Goal: Task Accomplishment & Management: Use online tool/utility

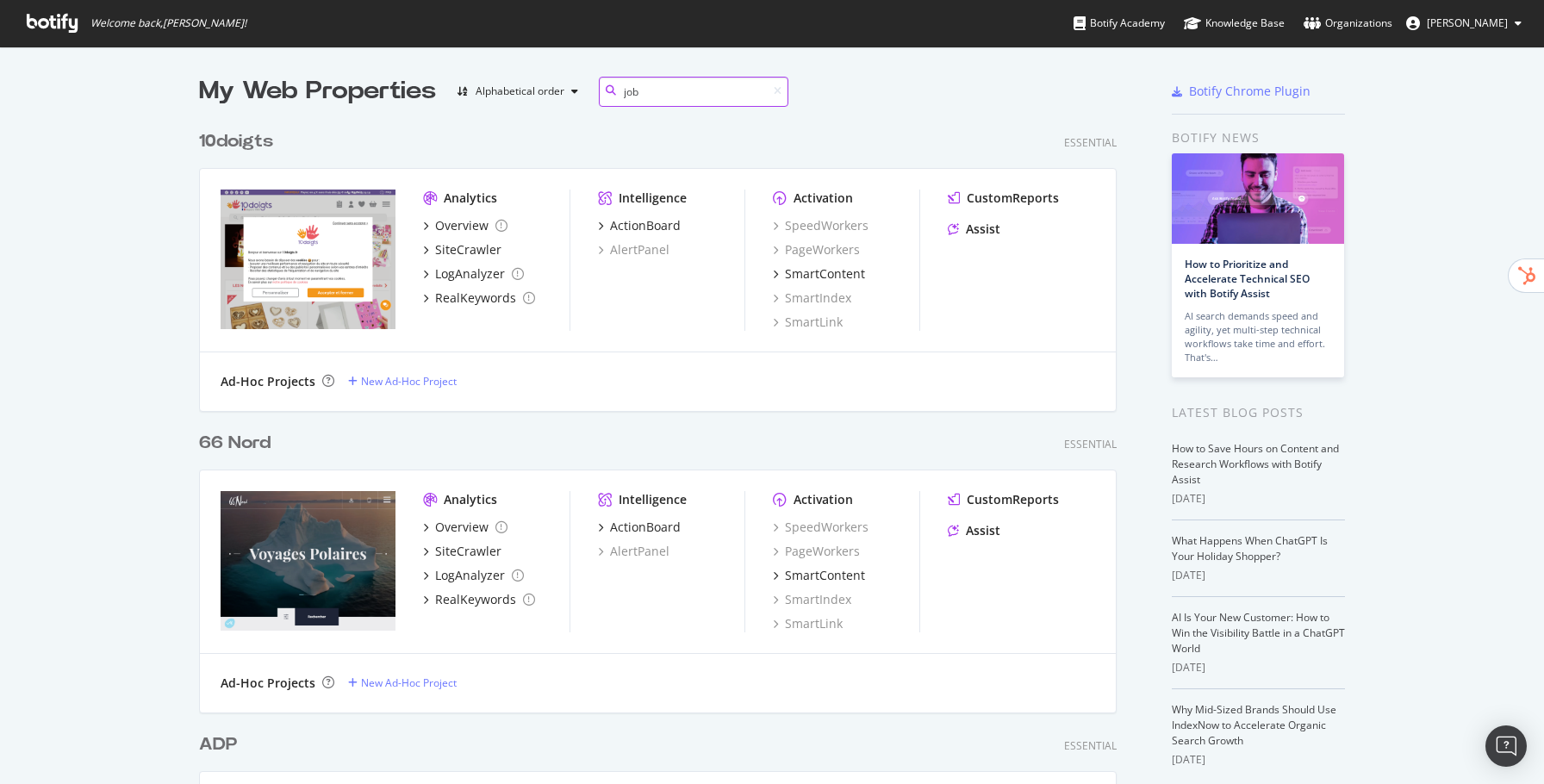
scroll to position [905, 930]
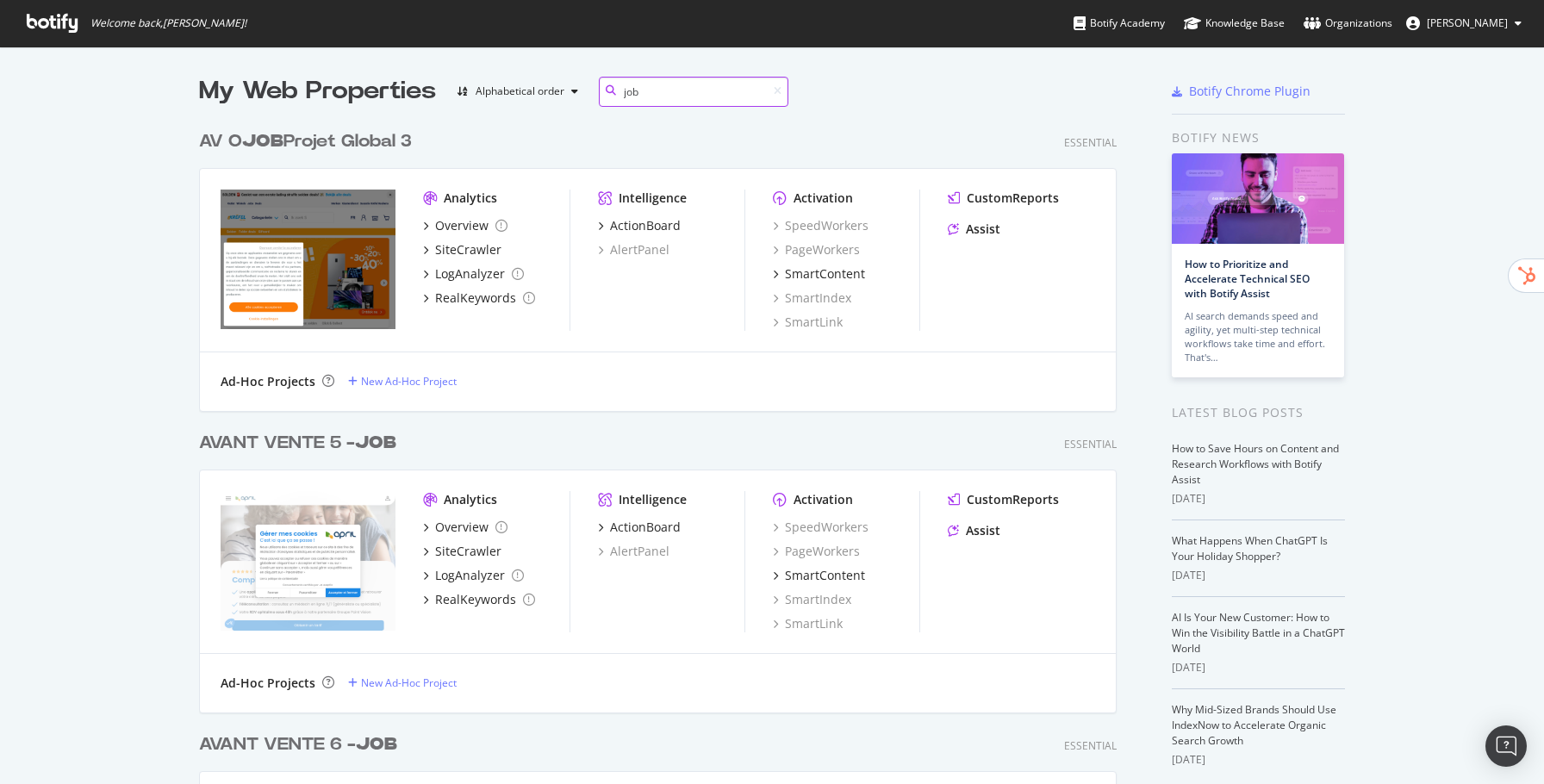
type input "job"
click at [360, 143] on div "AV O JOB Projet Global 3" at bounding box center [306, 142] width 213 height 25
click at [380, 457] on div "AVANT VENTE 5 - JOB Essential Analytics Overview SiteCrawler LogAnalyzer RealKe…" at bounding box center [665, 560] width 931 height 302
click at [381, 448] on b "JOB" at bounding box center [376, 442] width 42 height 17
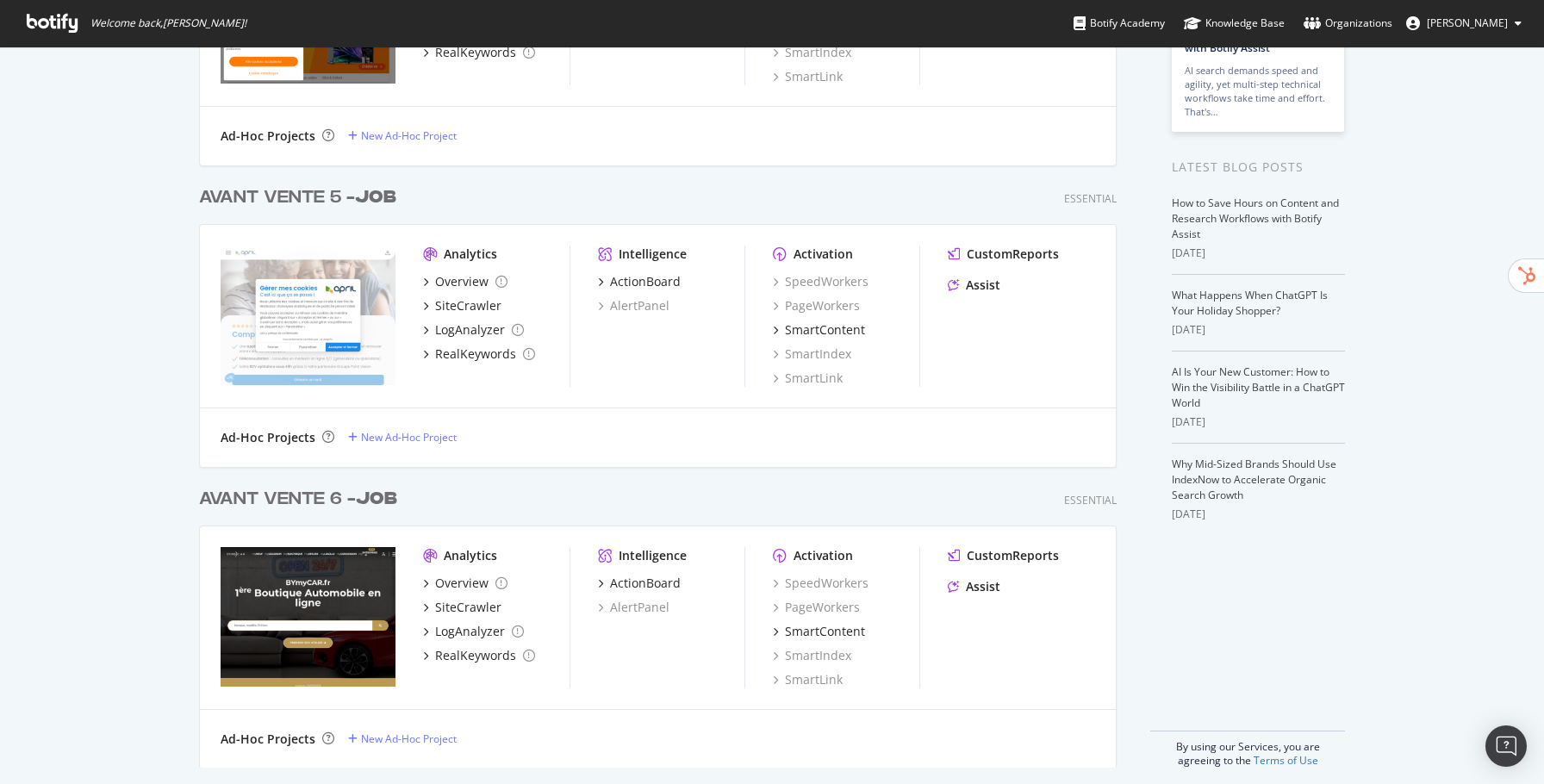
scroll to position [256, 0]
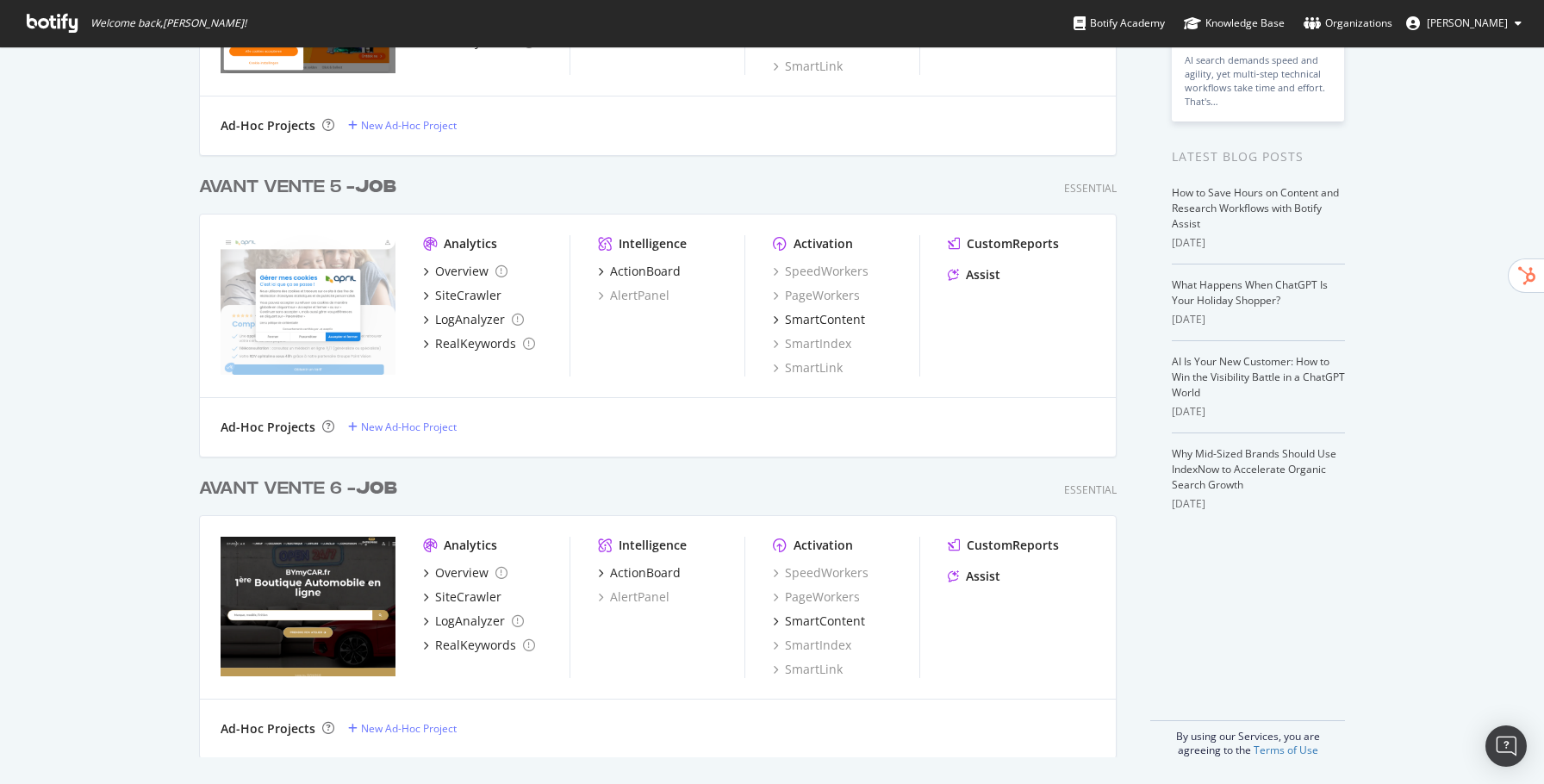
click at [395, 480] on b "JOB" at bounding box center [376, 488] width 42 height 17
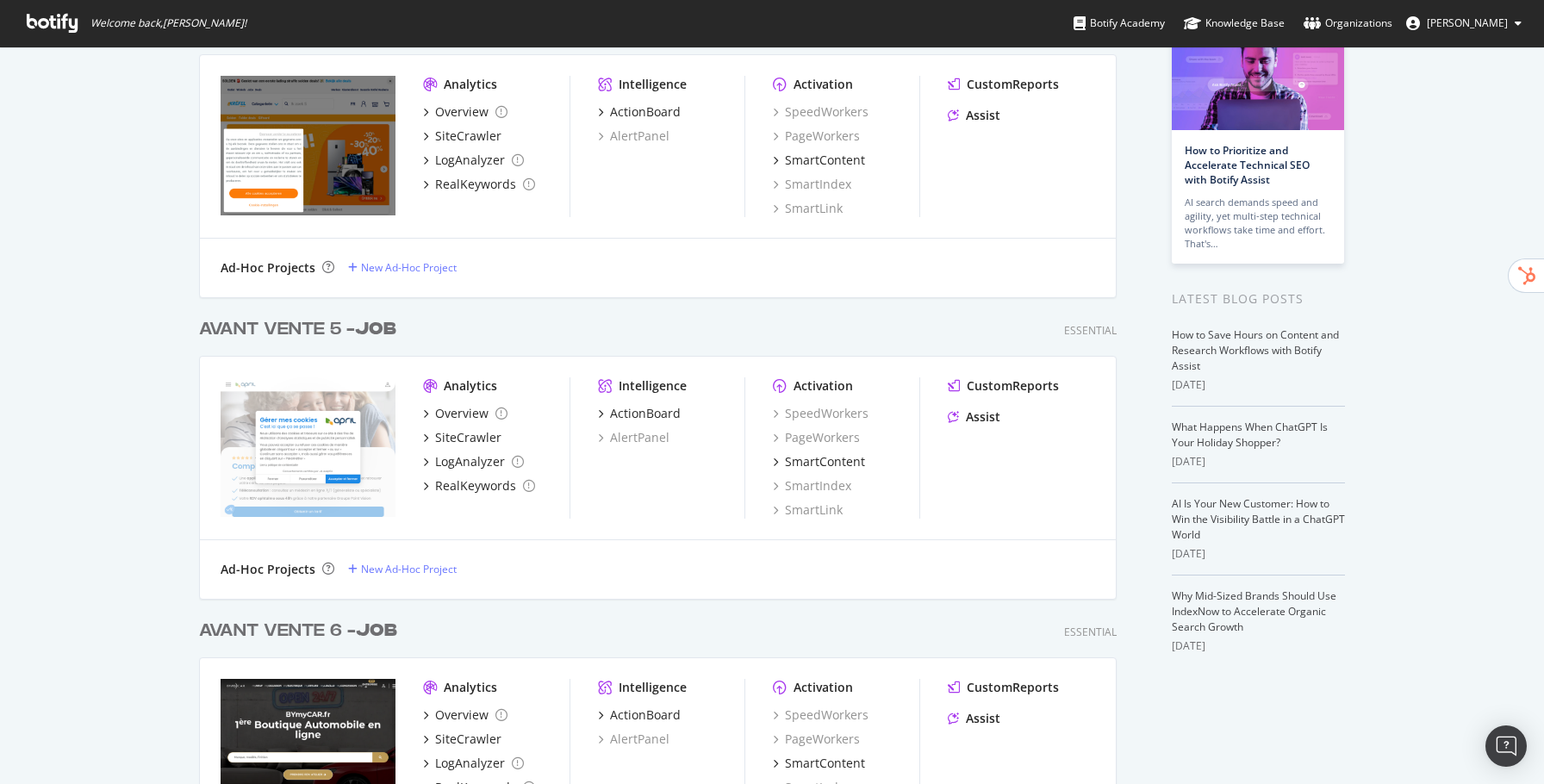
scroll to position [105, 0]
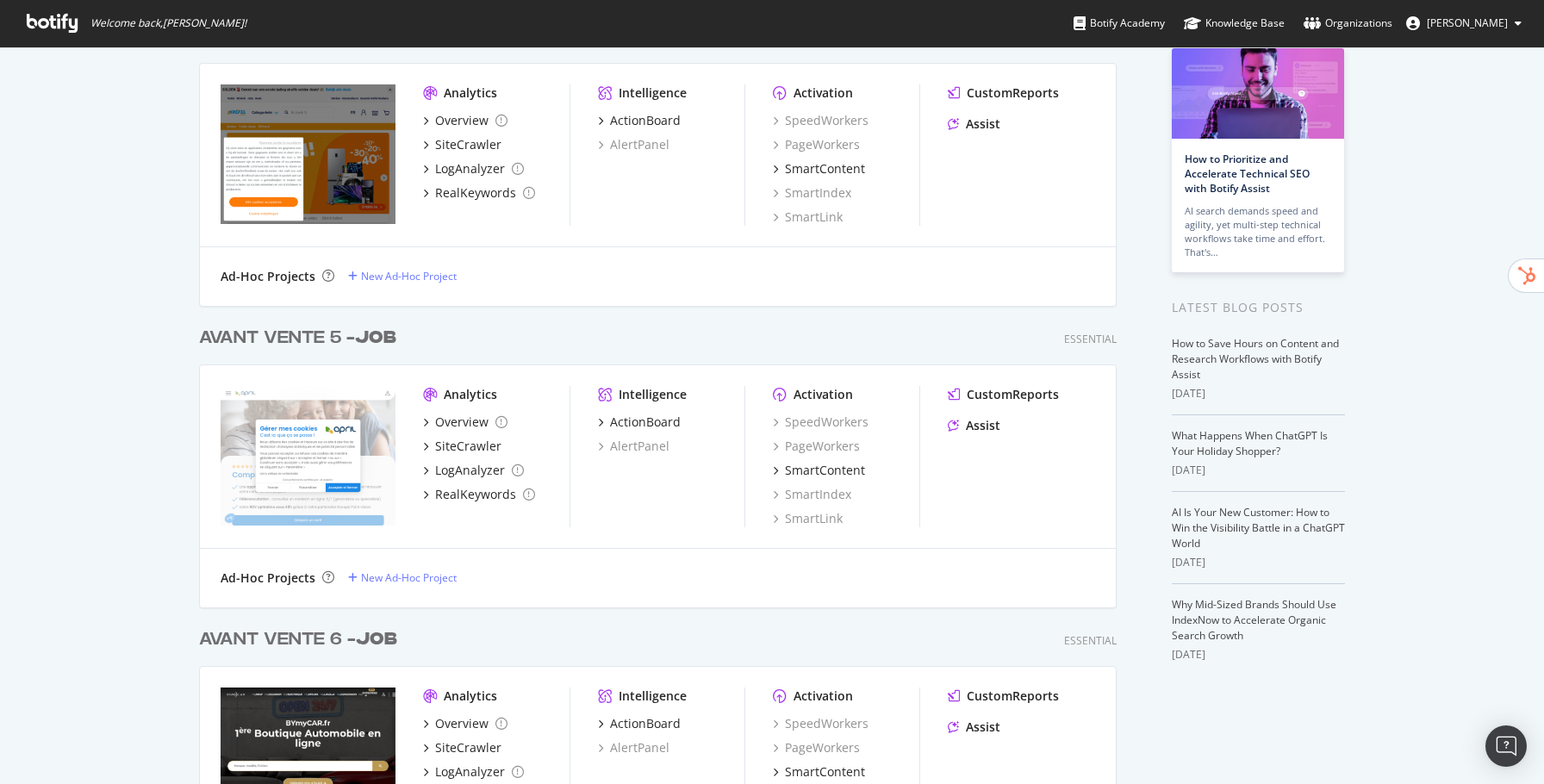
click at [368, 341] on b "JOB" at bounding box center [376, 337] width 42 height 17
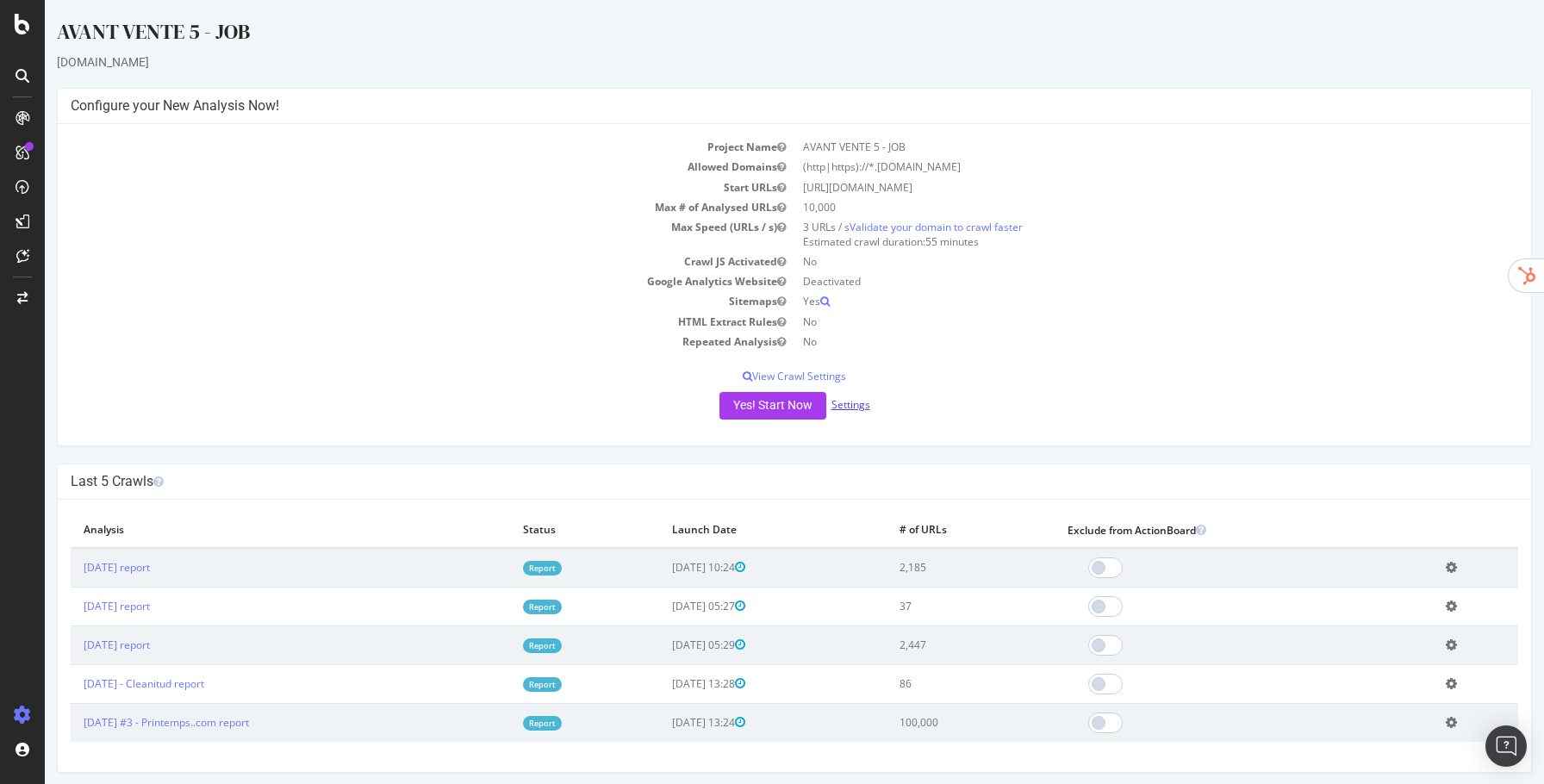
click at [854, 407] on link "Settings" at bounding box center [850, 404] width 39 height 15
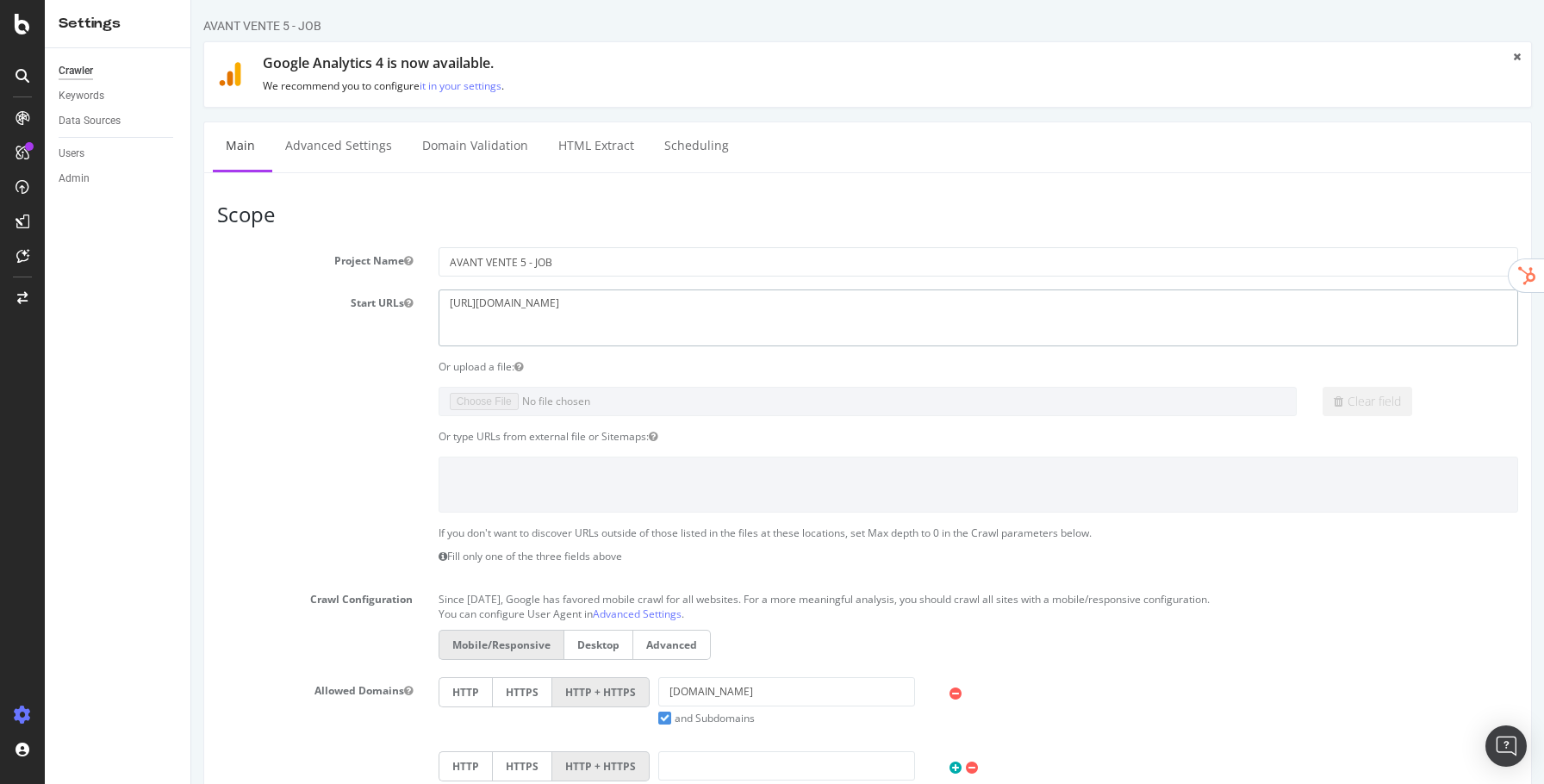
drag, startPoint x: 565, startPoint y: 305, endPoint x: 307, endPoint y: 274, distance: 259.9
click at [307, 274] on section "Project Name AVANT VENTE 5 - JOB Start URLs https://www.april.fr/ Or upload a f…" at bounding box center [867, 601] width 1301 height 708
paste textarea "quicksign.com/"
type textarea "https://www.quicksign.com/fr/"
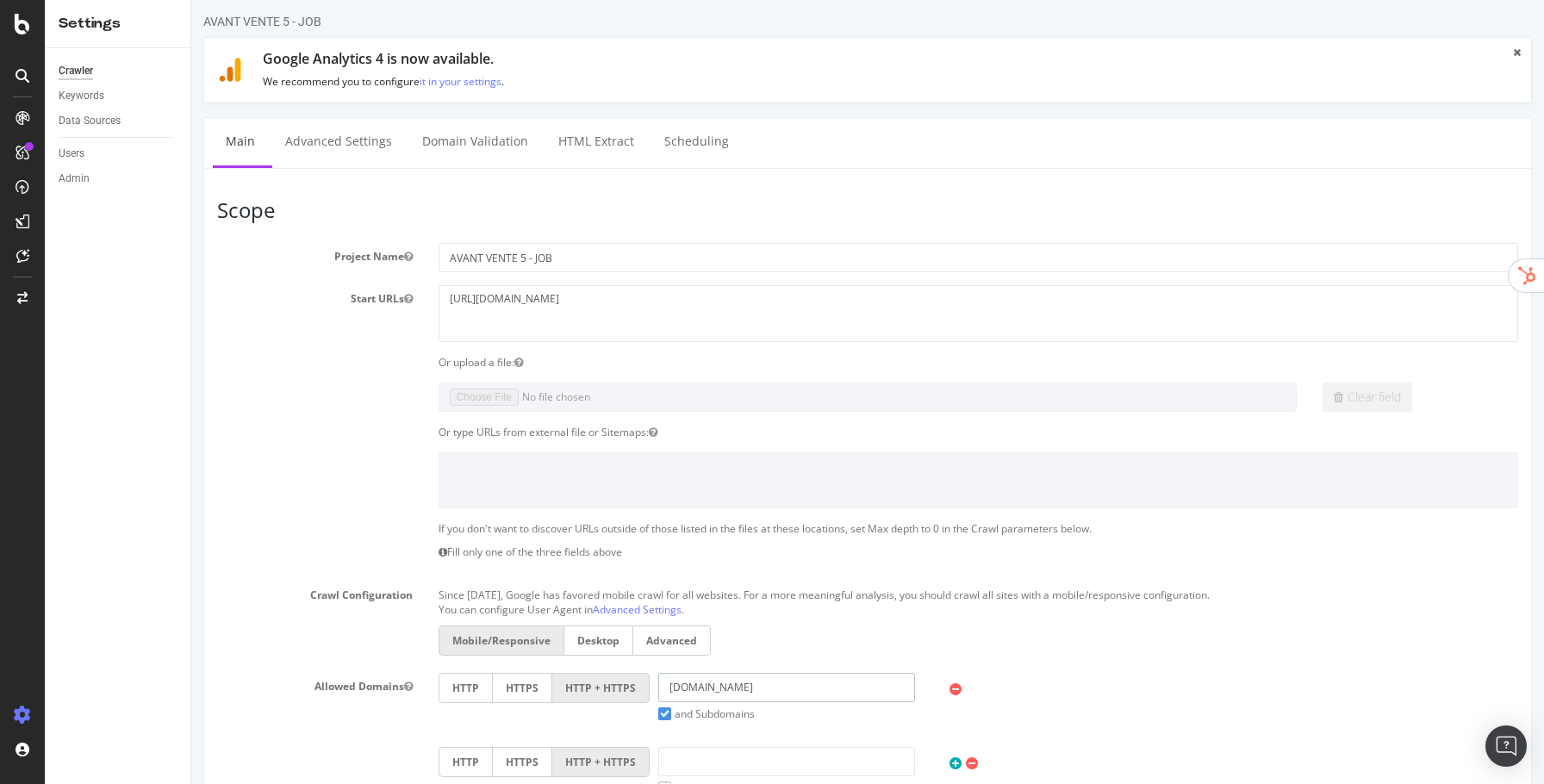
drag, startPoint x: 788, startPoint y: 692, endPoint x: 591, endPoint y: 678, distance: 197.5
click at [591, 678] on div "HTTP HTTPS HTTP + HTTPS april.fr and Subdomains User Agent: Mobile Desktop This…" at bounding box center [978, 696] width 1097 height 48
paste input "https://www.quicksign.com/fr/"
type input "quicksign.com"
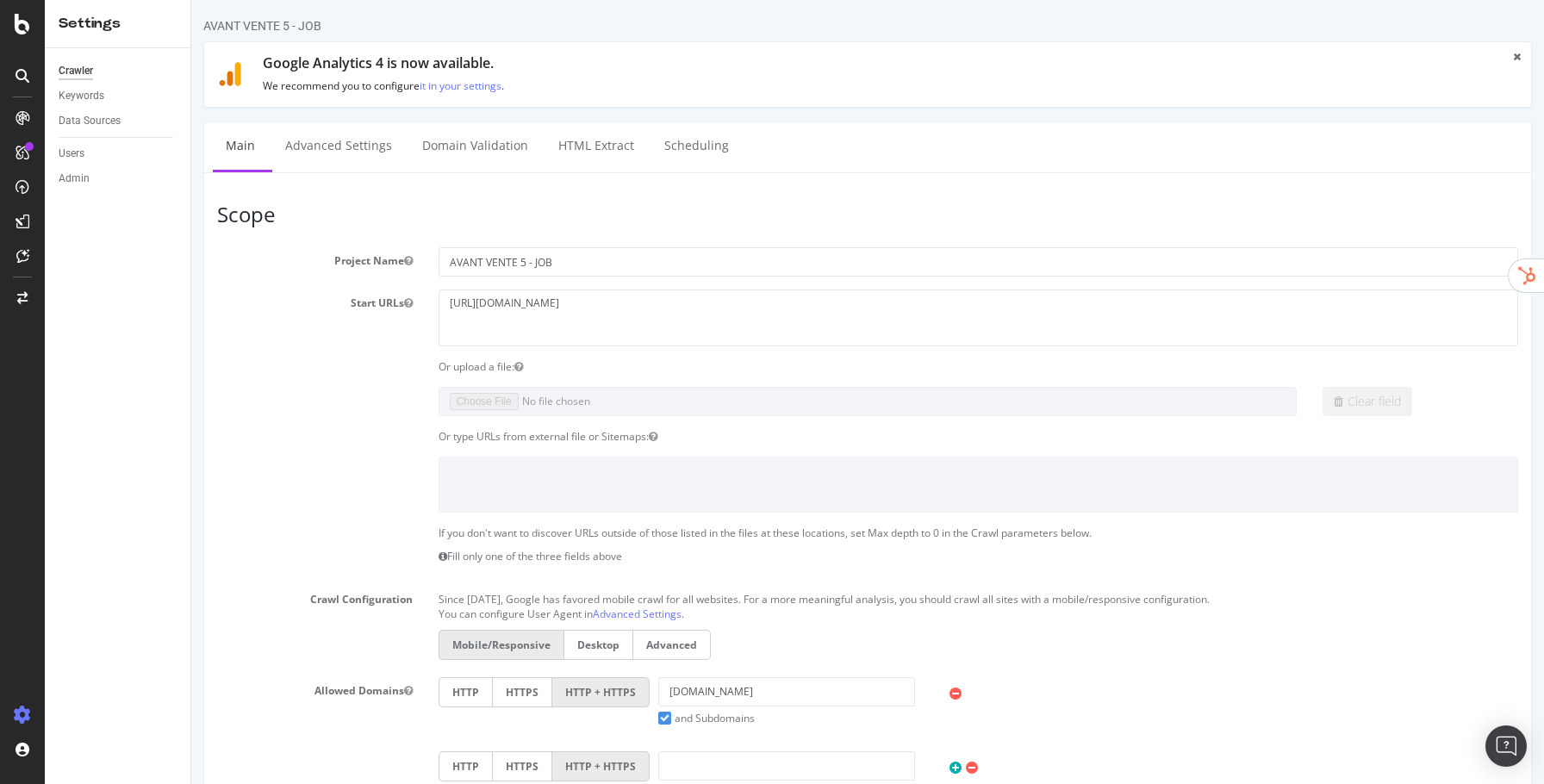
click at [855, 645] on div "Mobile/Responsive Desktop Advanced" at bounding box center [978, 647] width 1097 height 34
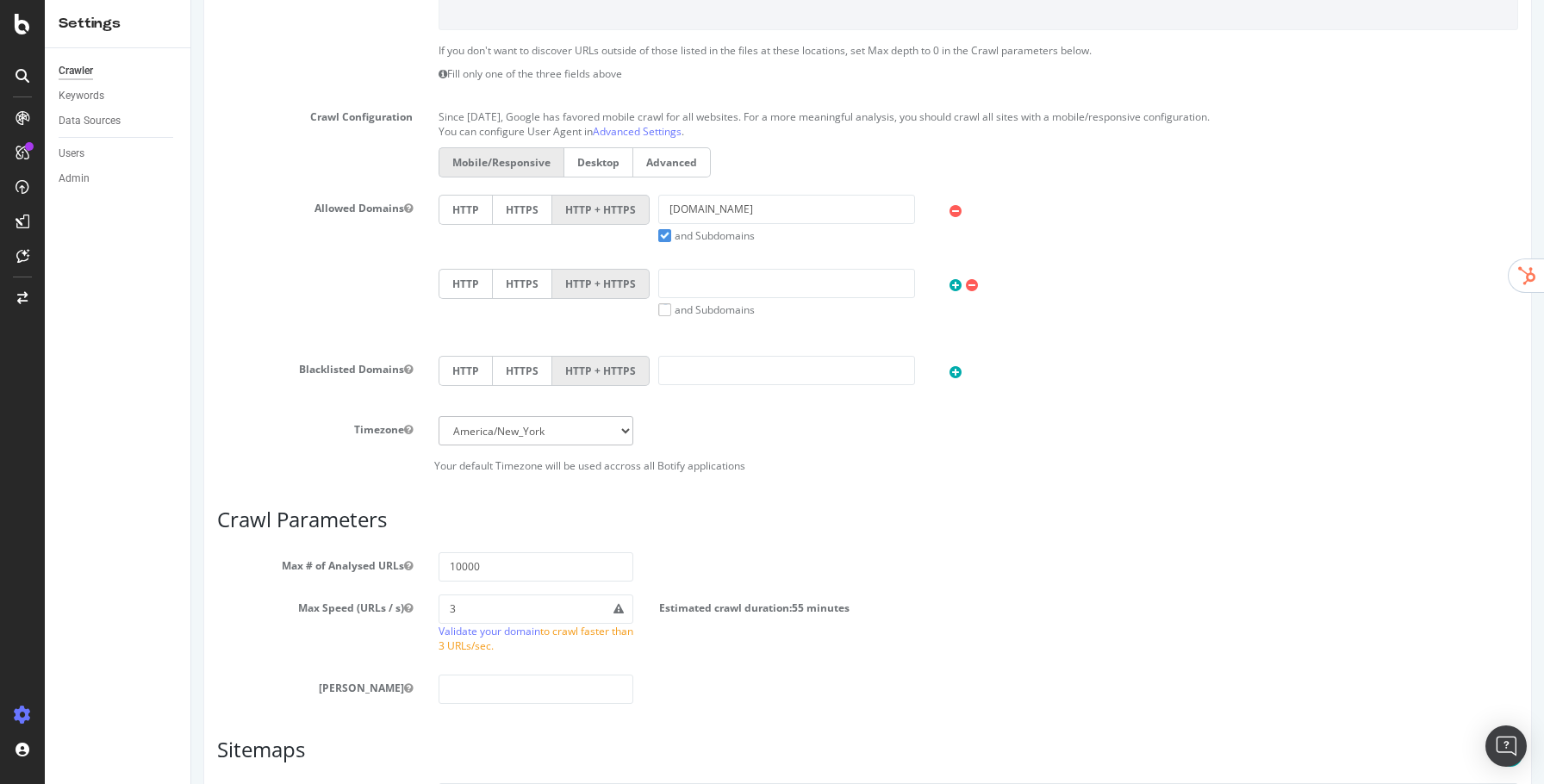
scroll to position [634, 0]
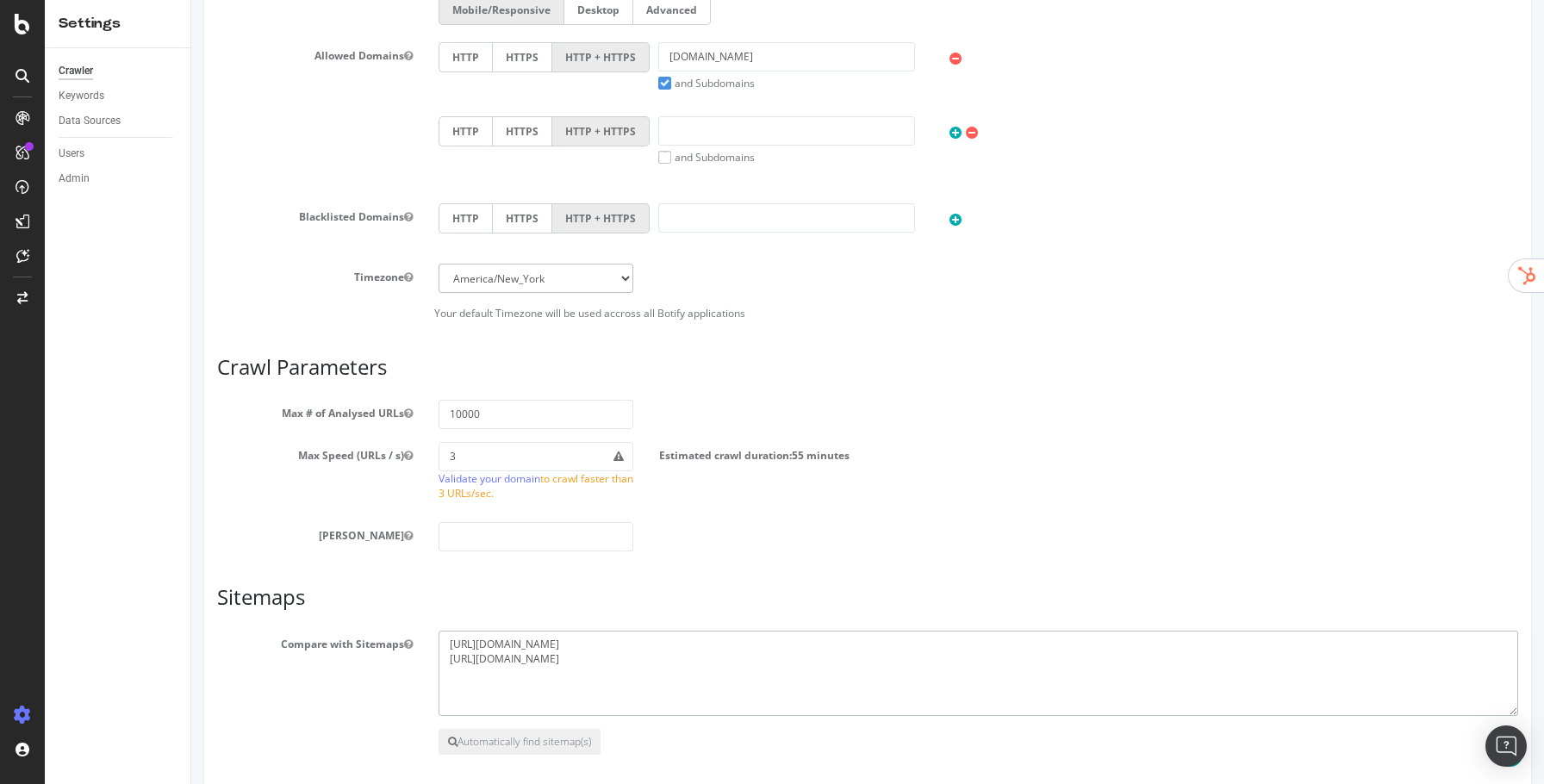
drag, startPoint x: 674, startPoint y: 693, endPoint x: 417, endPoint y: 613, distance: 269.2
click at [417, 613] on article "Sitemaps Compare with Sitemaps https://pro.april.fr/sitemap.xml https://www.apr…" at bounding box center [867, 670] width 1301 height 169
click at [513, 532] on input "number" at bounding box center [537, 537] width 196 height 29
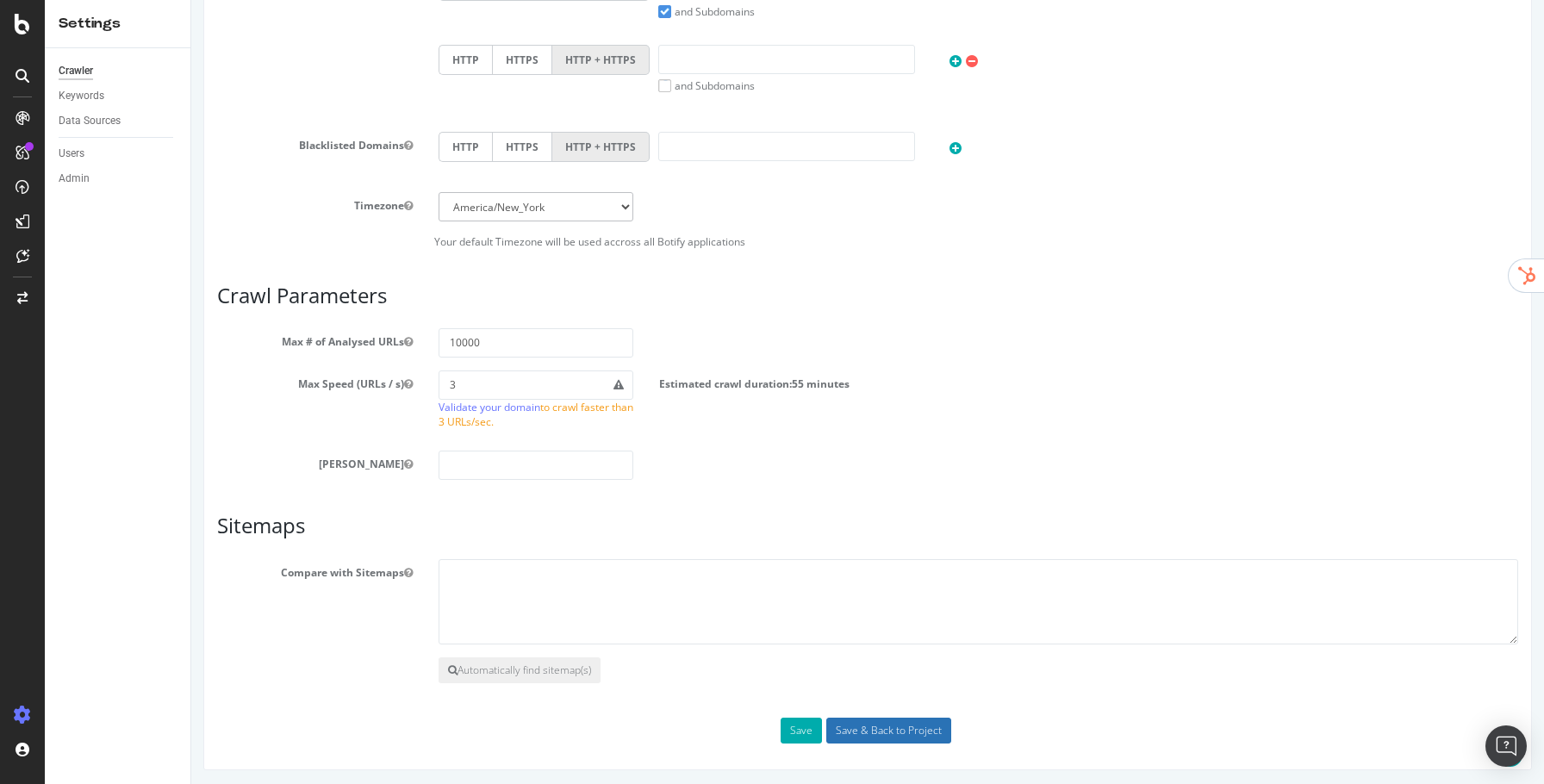
click at [908, 721] on input "Save & Back to Project" at bounding box center [889, 731] width 125 height 26
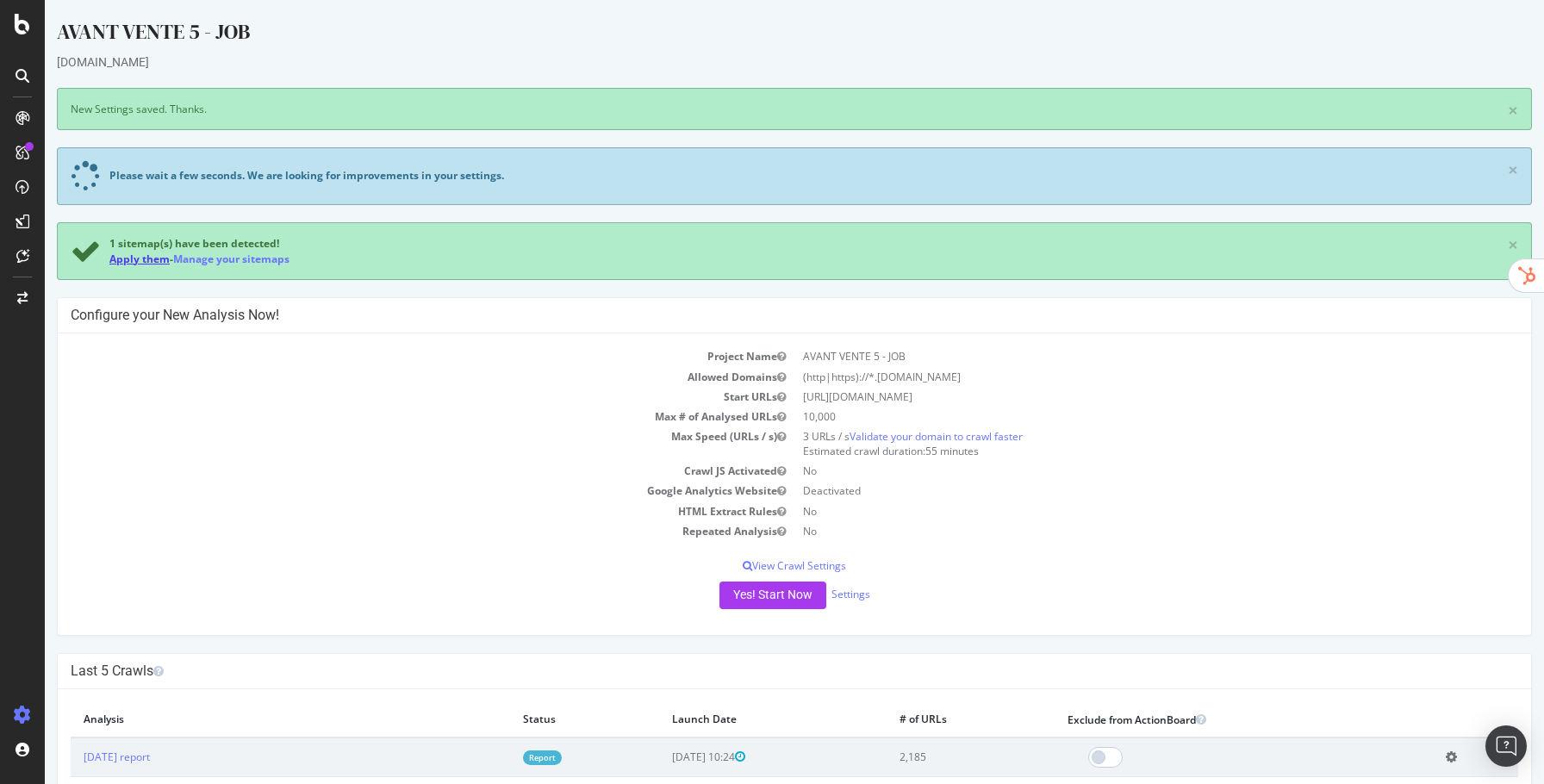
drag, startPoint x: 158, startPoint y: 253, endPoint x: 373, endPoint y: 395, distance: 257.7
click at [159, 254] on link "Apply them" at bounding box center [140, 258] width 61 height 15
click at [779, 602] on button "Yes! Start Now" at bounding box center [773, 595] width 107 height 27
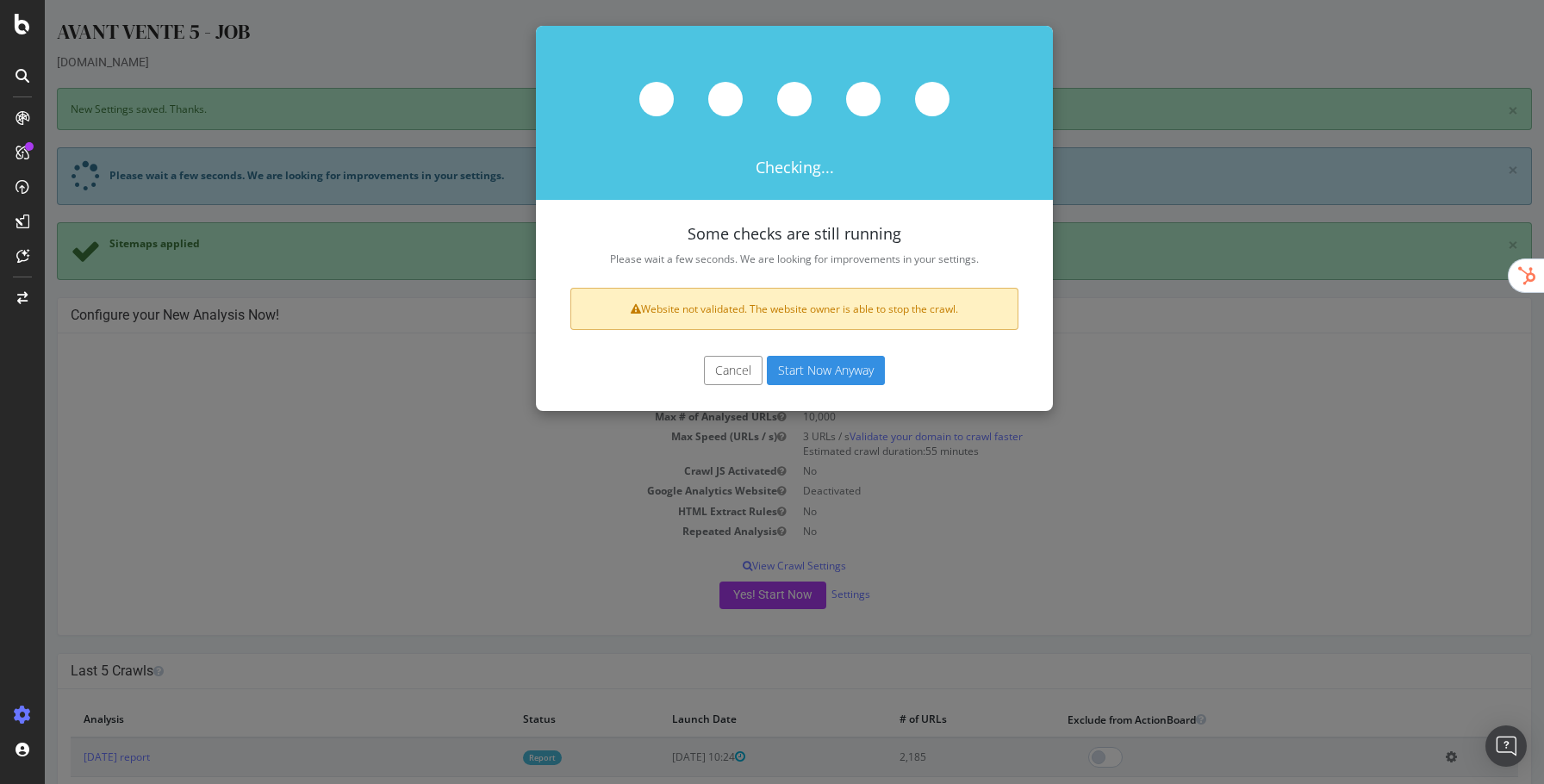
click at [815, 364] on button "Start Now Anyway" at bounding box center [826, 370] width 118 height 29
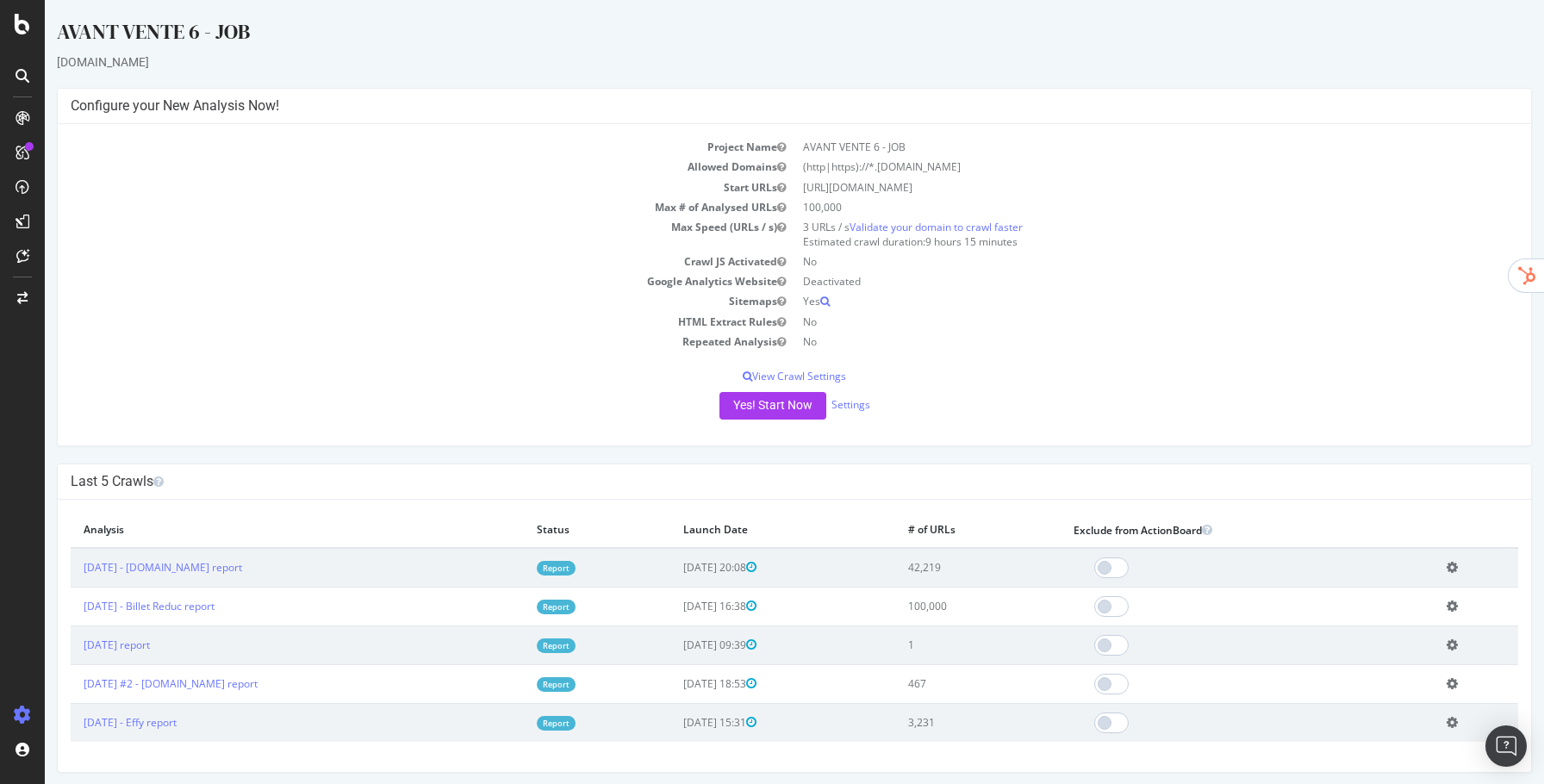
click at [576, 571] on link "Report" at bounding box center [556, 568] width 39 height 15
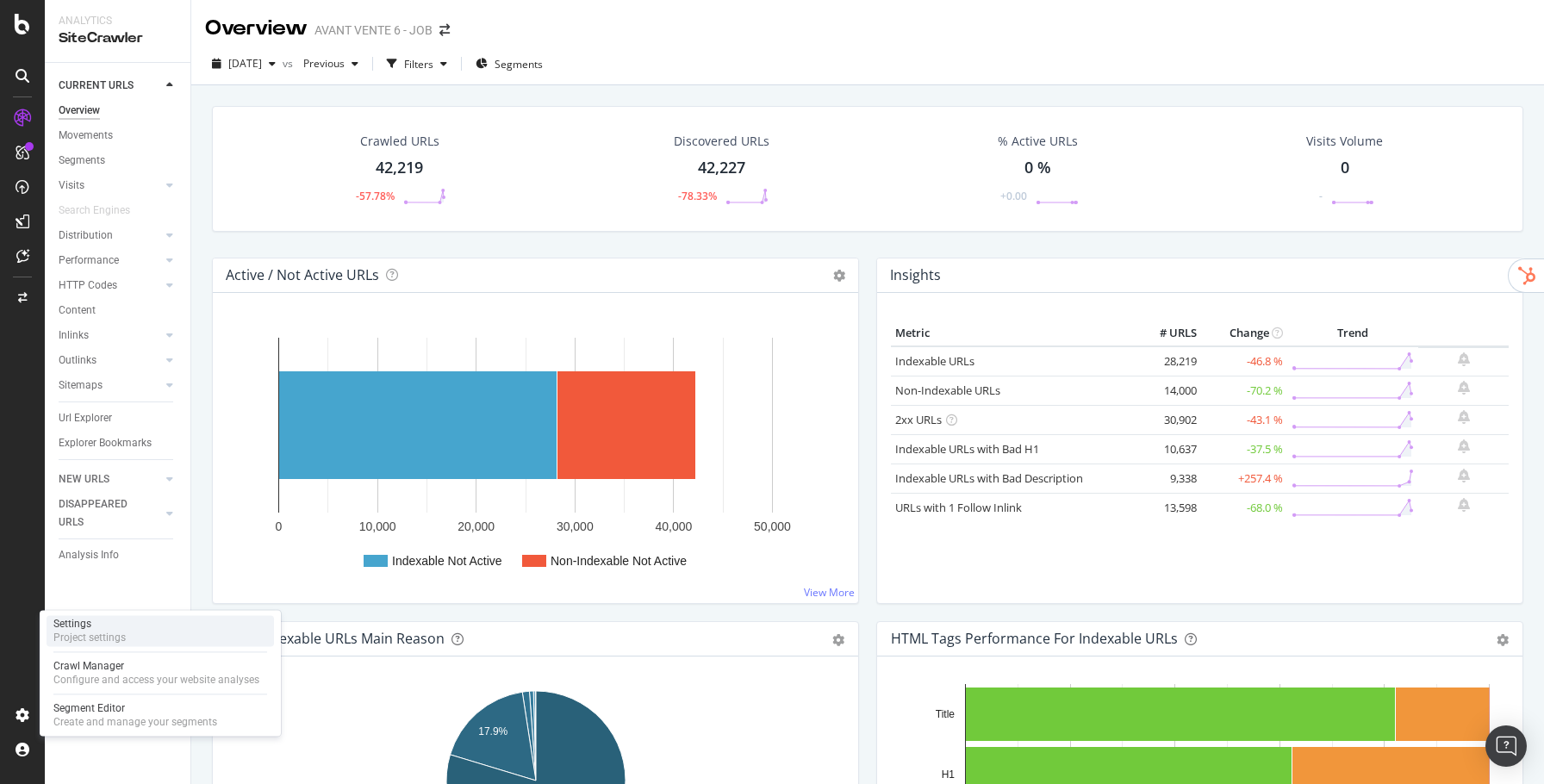
click at [79, 632] on div "Project settings" at bounding box center [90, 637] width 73 height 14
click at [78, 716] on div "Create and manage your segments" at bounding box center [135, 721] width 164 height 14
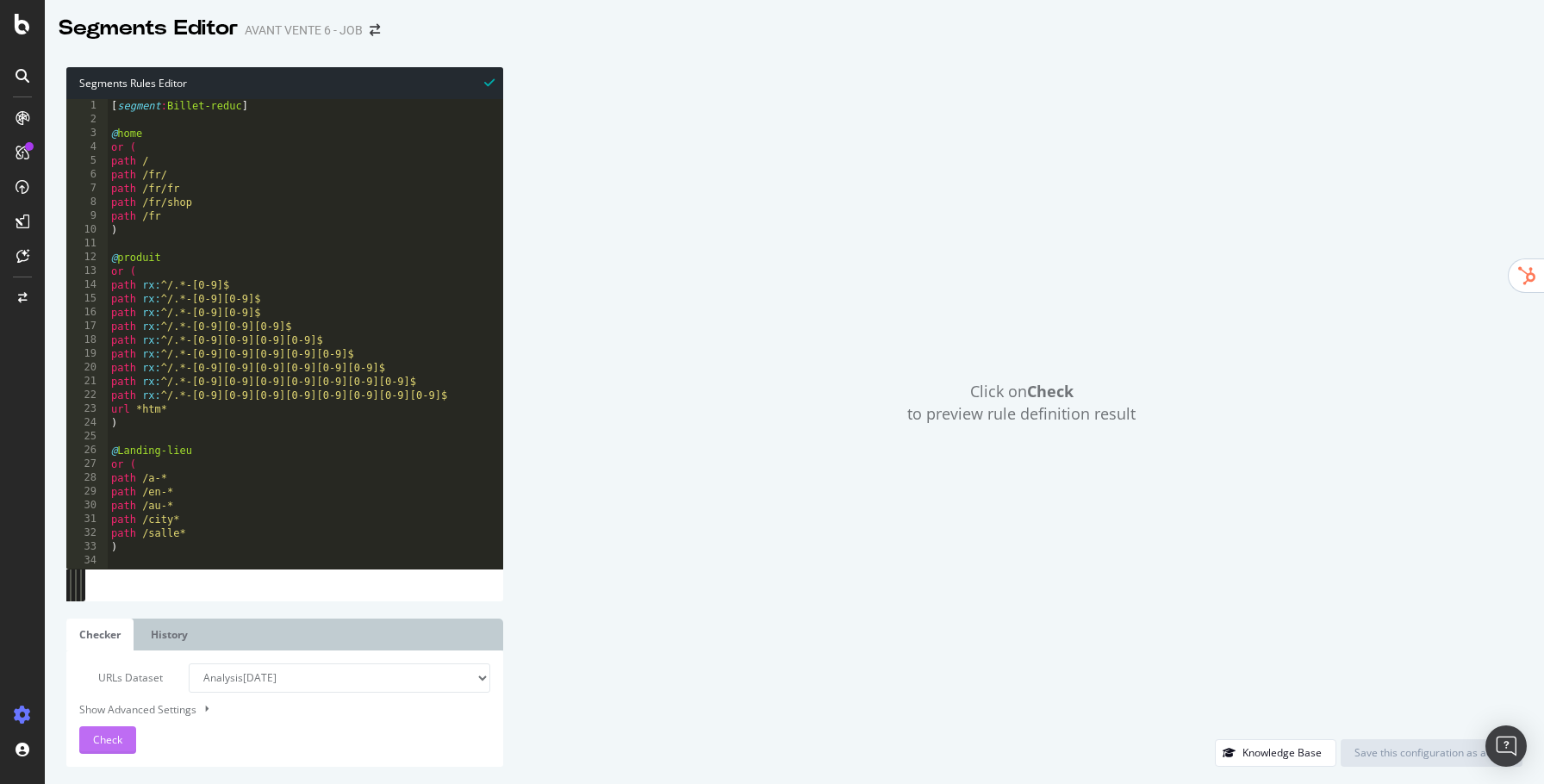
click at [123, 750] on button "Check" at bounding box center [107, 740] width 57 height 27
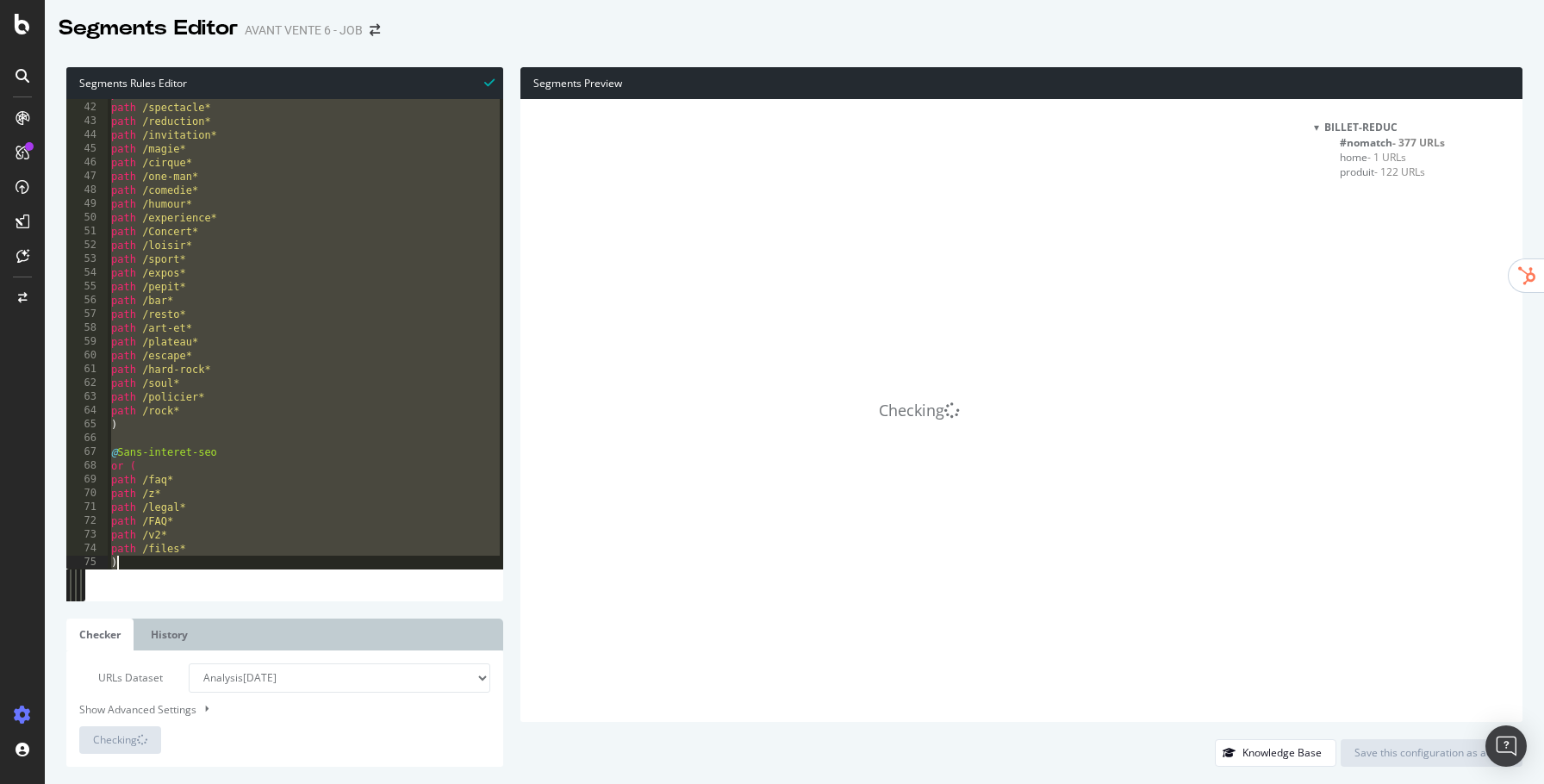
scroll to position [564, 0]
drag, startPoint x: 112, startPoint y: 105, endPoint x: 243, endPoint y: 590, distance: 502.4
click at [243, 590] on div "[segment:Billet-reduc] 41 42 43 44 45 46 47 48 49 50 51 52 53 54 55 56 57 58 59…" at bounding box center [285, 349] width 437 height 501
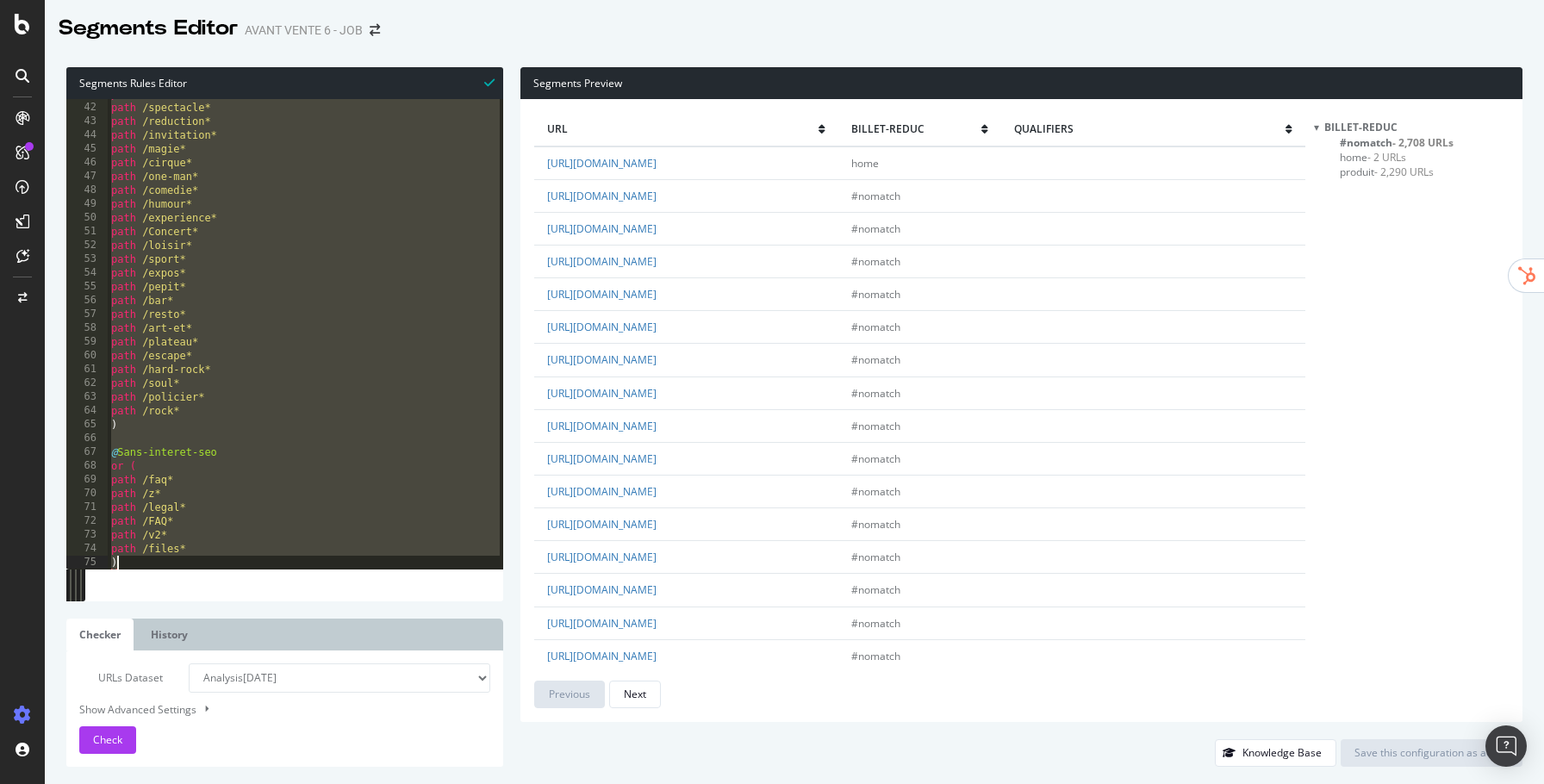
click at [232, 561] on div "path /theatre* path /spectacle* path /reduction* path /invitation* path /magie*…" at bounding box center [306, 335] width 395 height 498
type textarea ")"
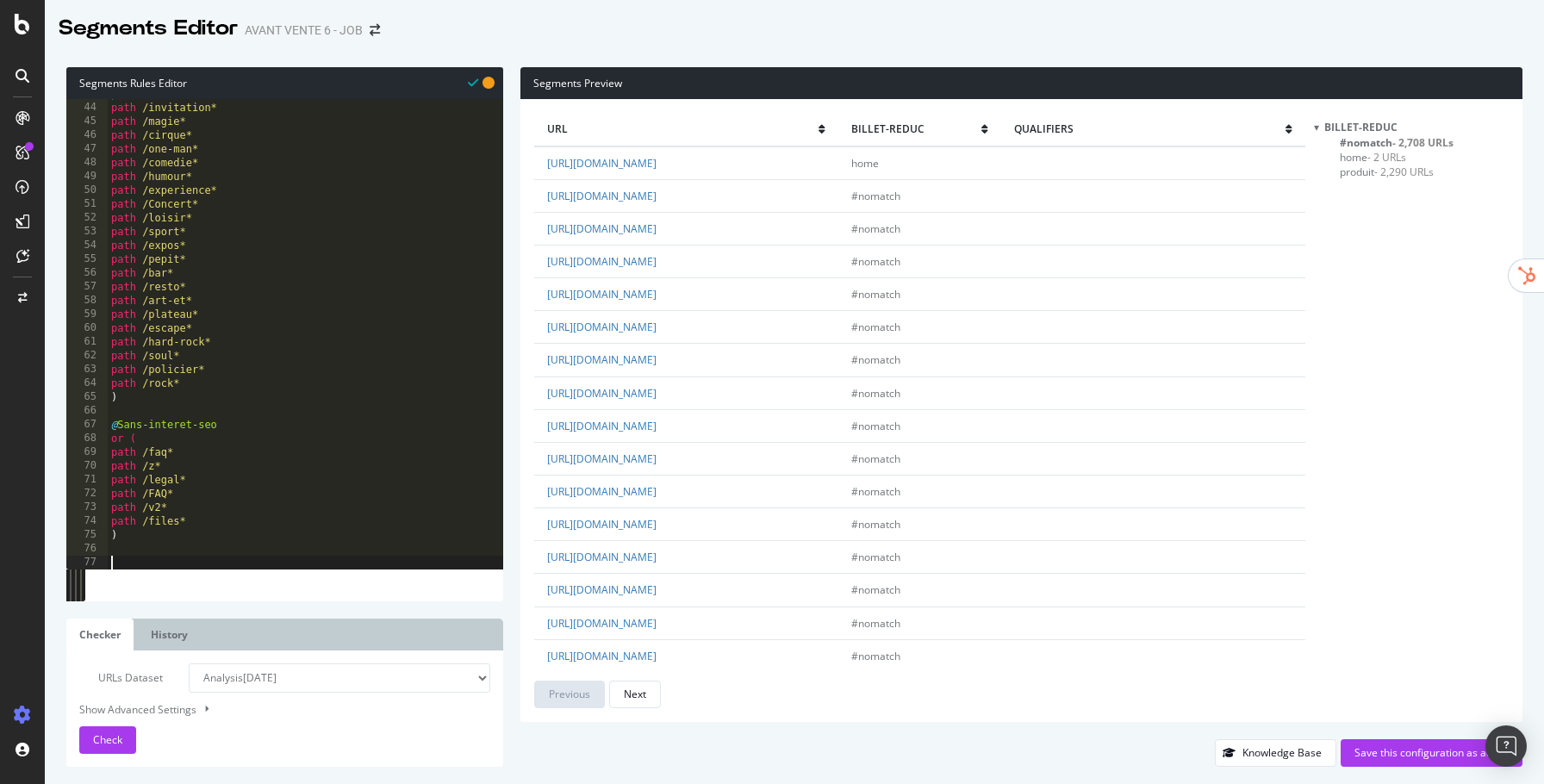
scroll to position [605, 0]
click at [1404, 176] on span "- 2,290 URLs" at bounding box center [1404, 172] width 60 height 15
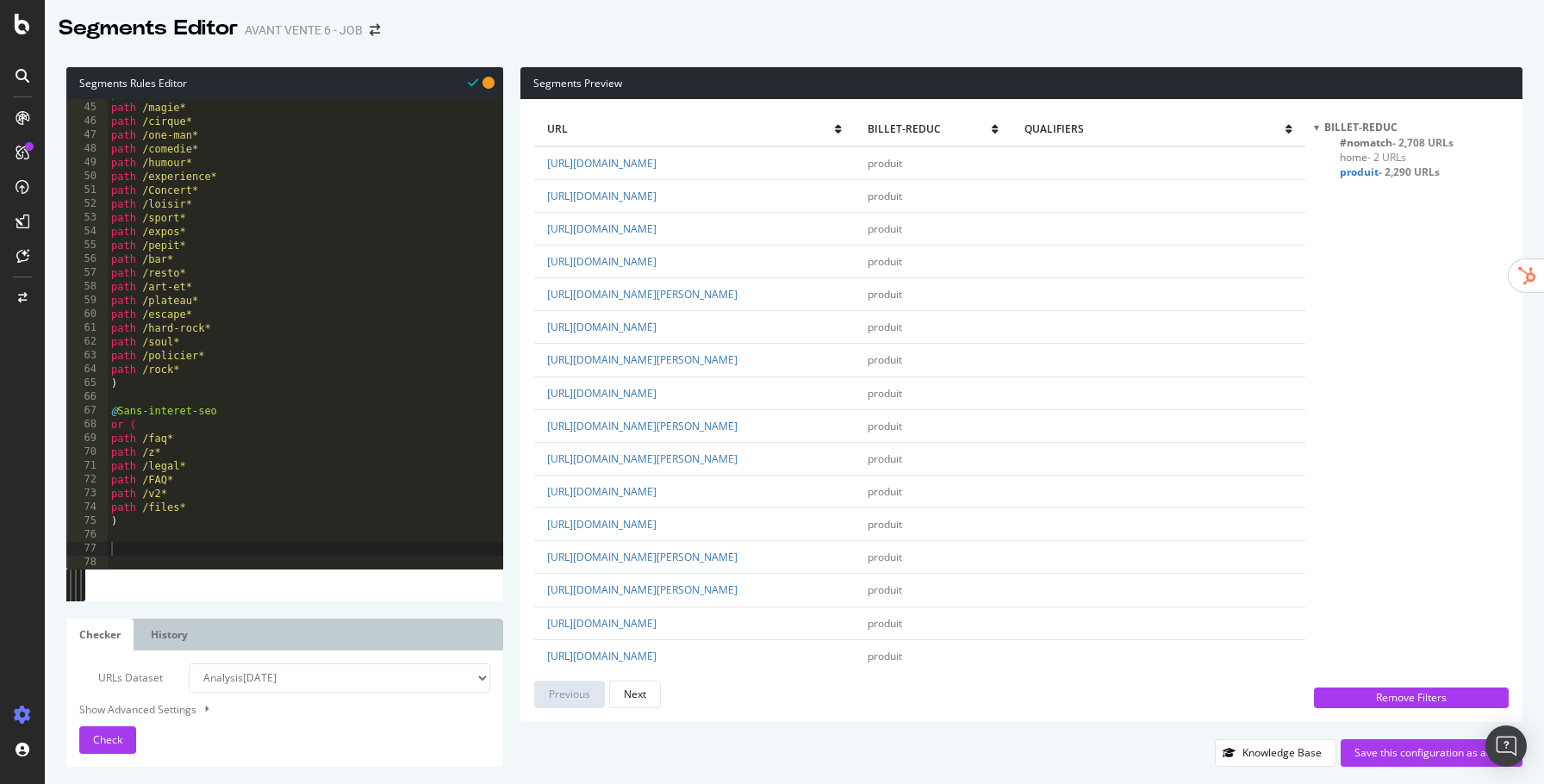
click at [1415, 142] on span "- 2,708 URLs" at bounding box center [1423, 142] width 61 height 15
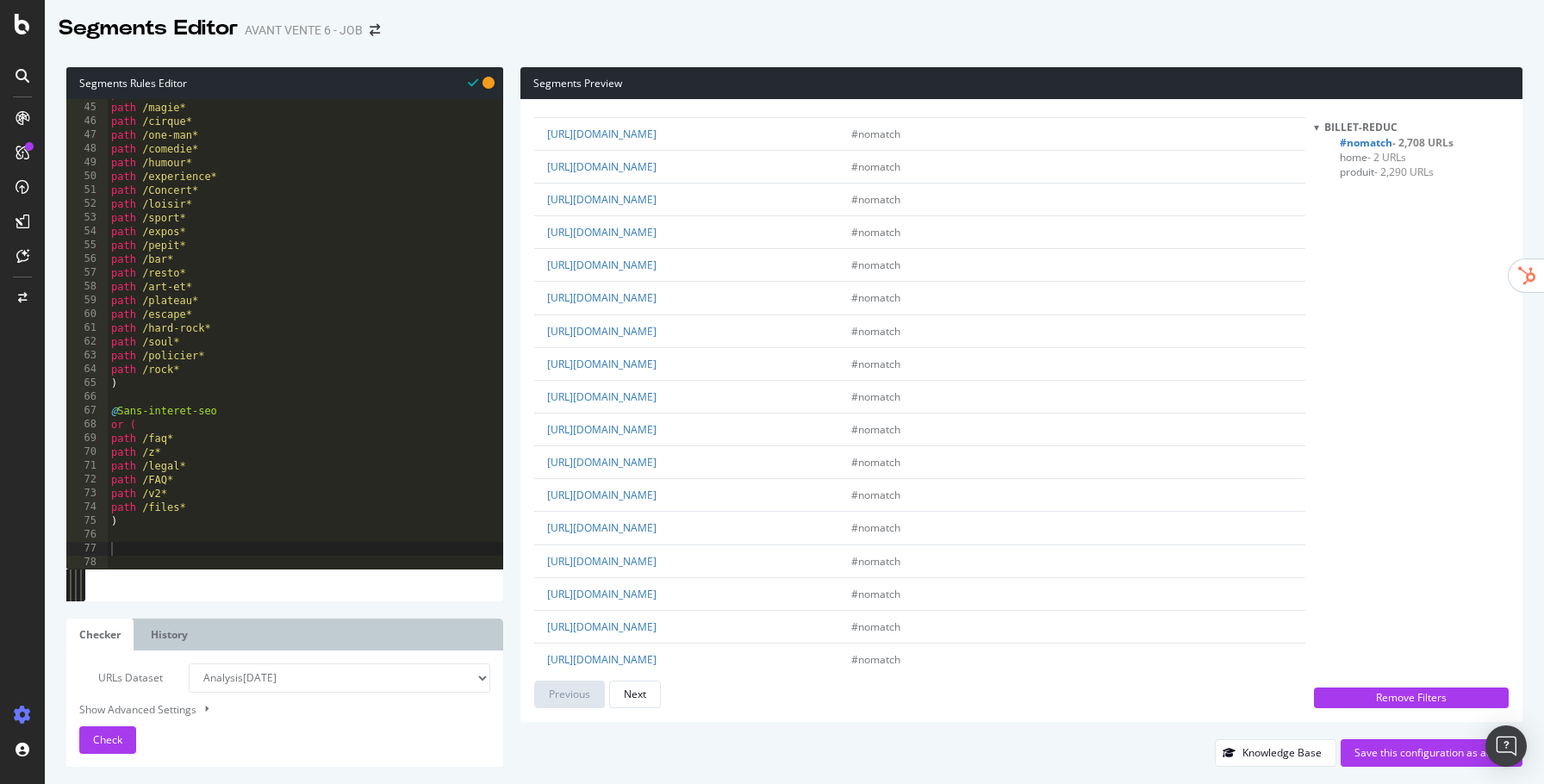
scroll to position [1476, 0]
click at [656, 388] on link "https://www.bymycar.fr/v/ford-occasion" at bounding box center [601, 395] width 110 height 15
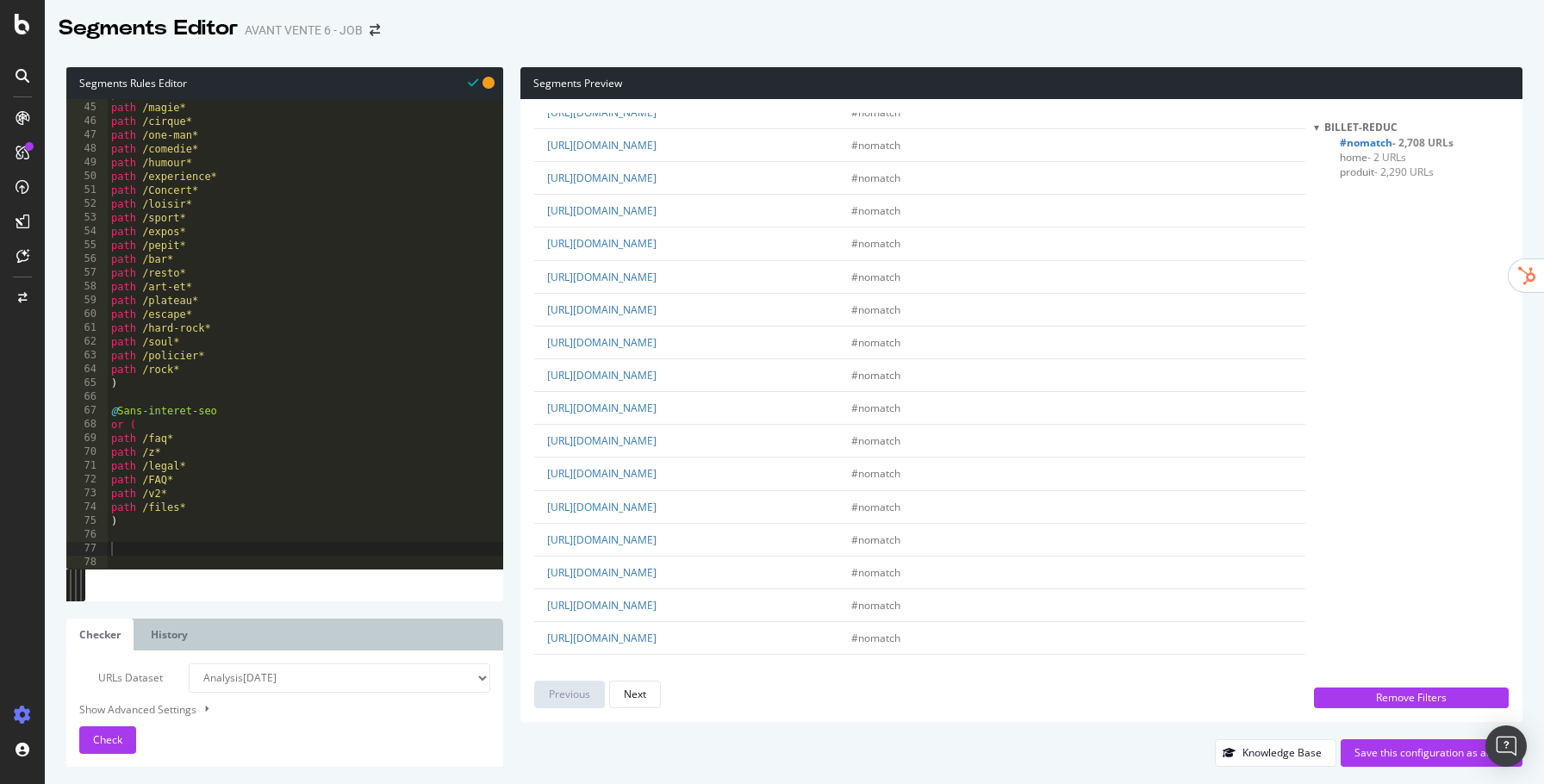
scroll to position [0, 0]
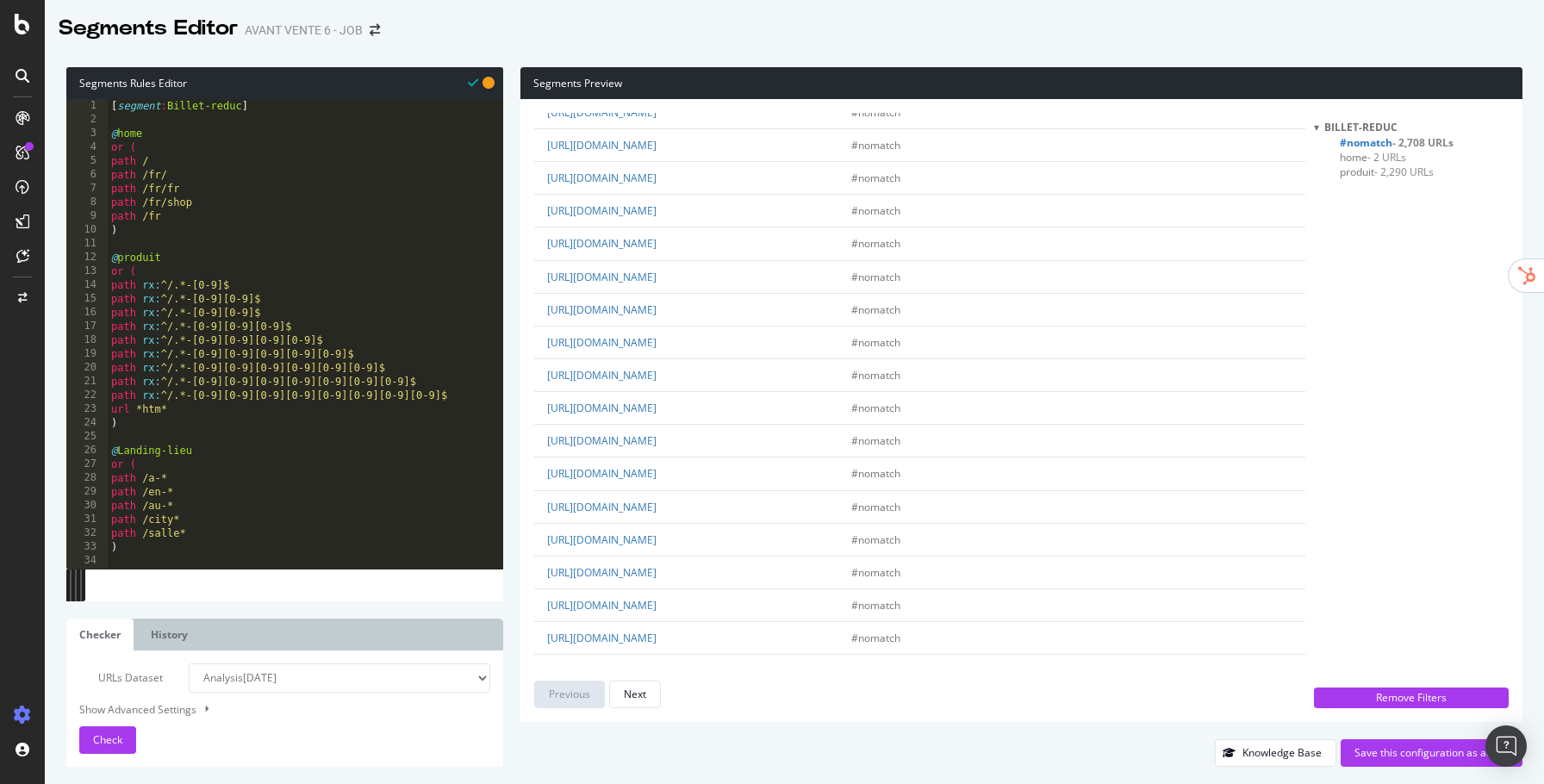
type textarea ")"
click at [235, 235] on div "[ segment : Billet-reduc ] @ home or ( path / path /fr/ path /fr/fr path /fr/sh…" at bounding box center [306, 347] width 395 height 498
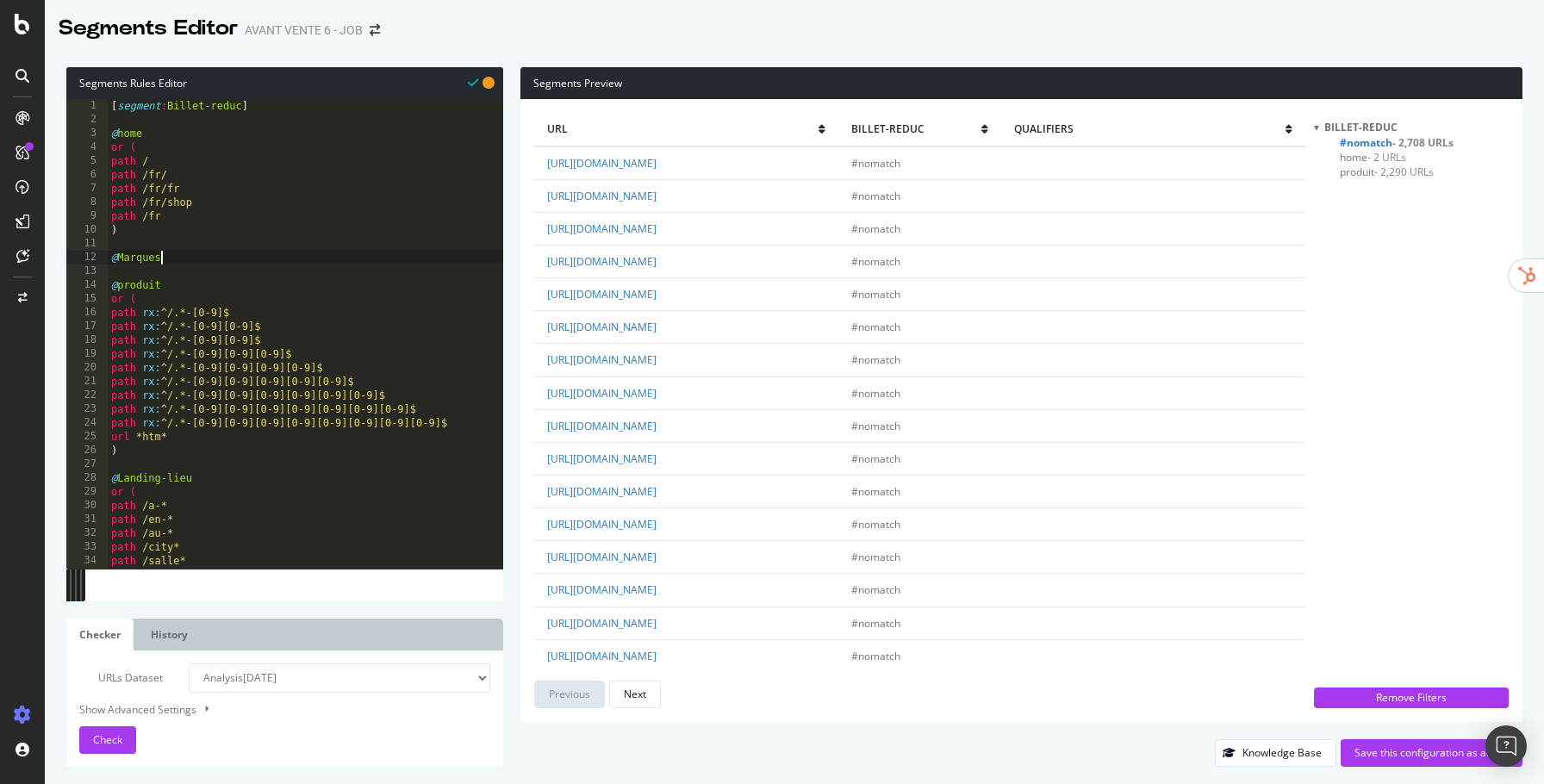
scroll to position [0, 4]
type textarea "@"
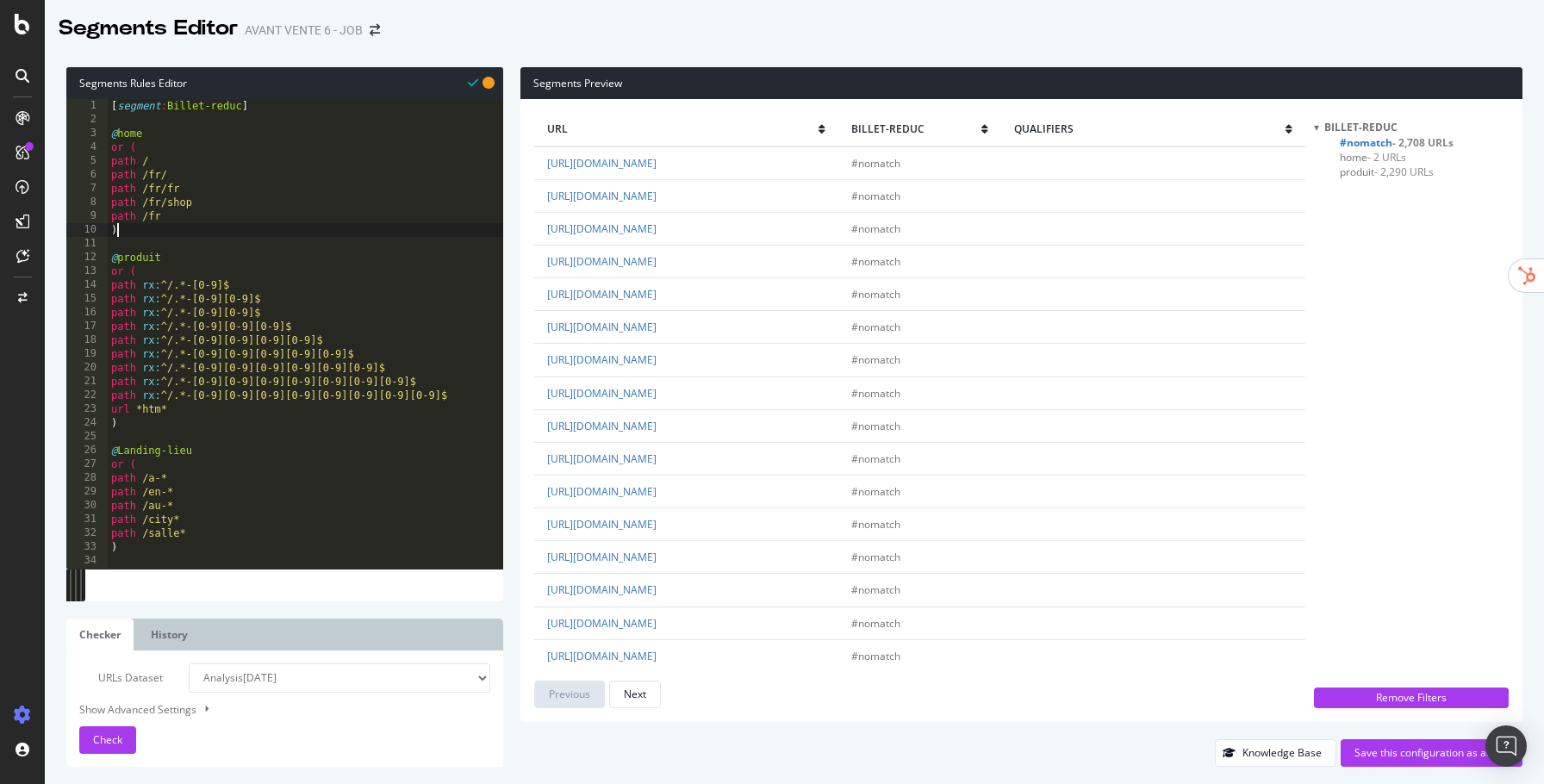
click at [114, 103] on div "[ segment : Billet-reduc ] @ home or ( path / path /fr/ path /fr/fr path /fr/sh…" at bounding box center [306, 347] width 395 height 498
type textarea "[segment:Billet-reduc]"
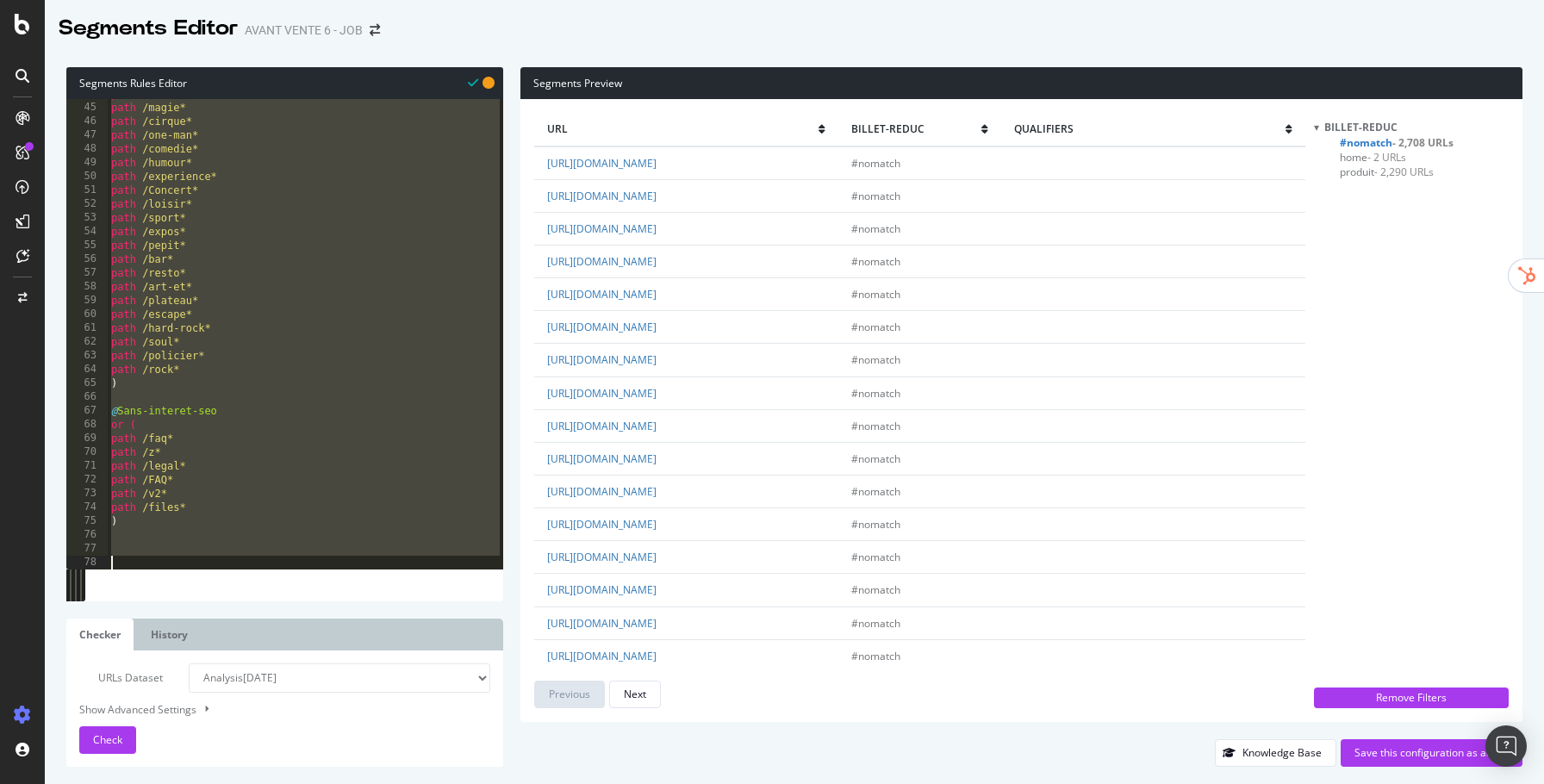
scroll to position [605, 0]
drag, startPoint x: 110, startPoint y: 105, endPoint x: 273, endPoint y: 702, distance: 618.9
click at [274, 704] on div "Segments Rules Editor [segment:Billet-reduc] 44 45 46 47 48 49 50 51 52 53 54 5…" at bounding box center [285, 417] width 437 height 700
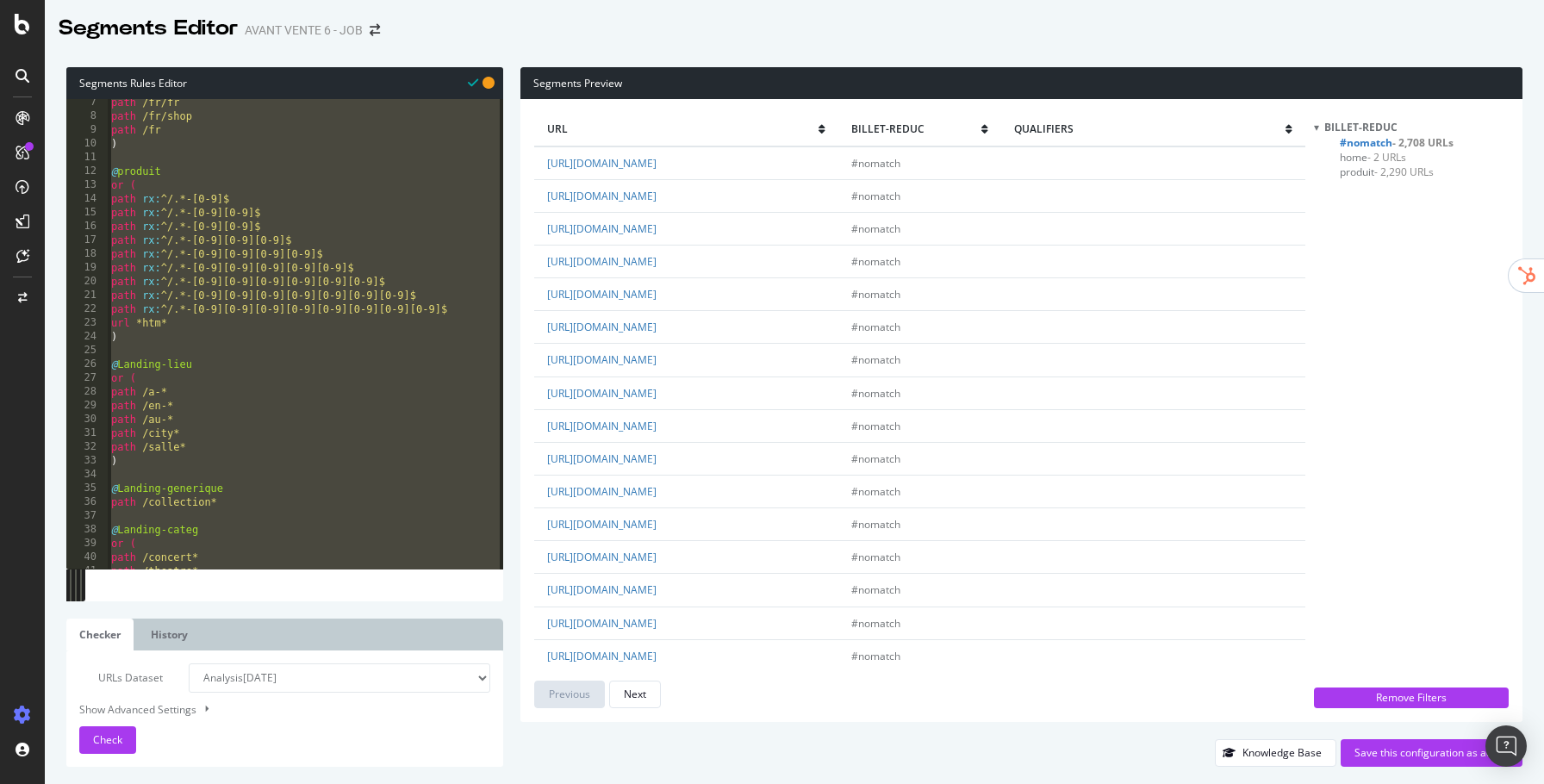
scroll to position [0, 0]
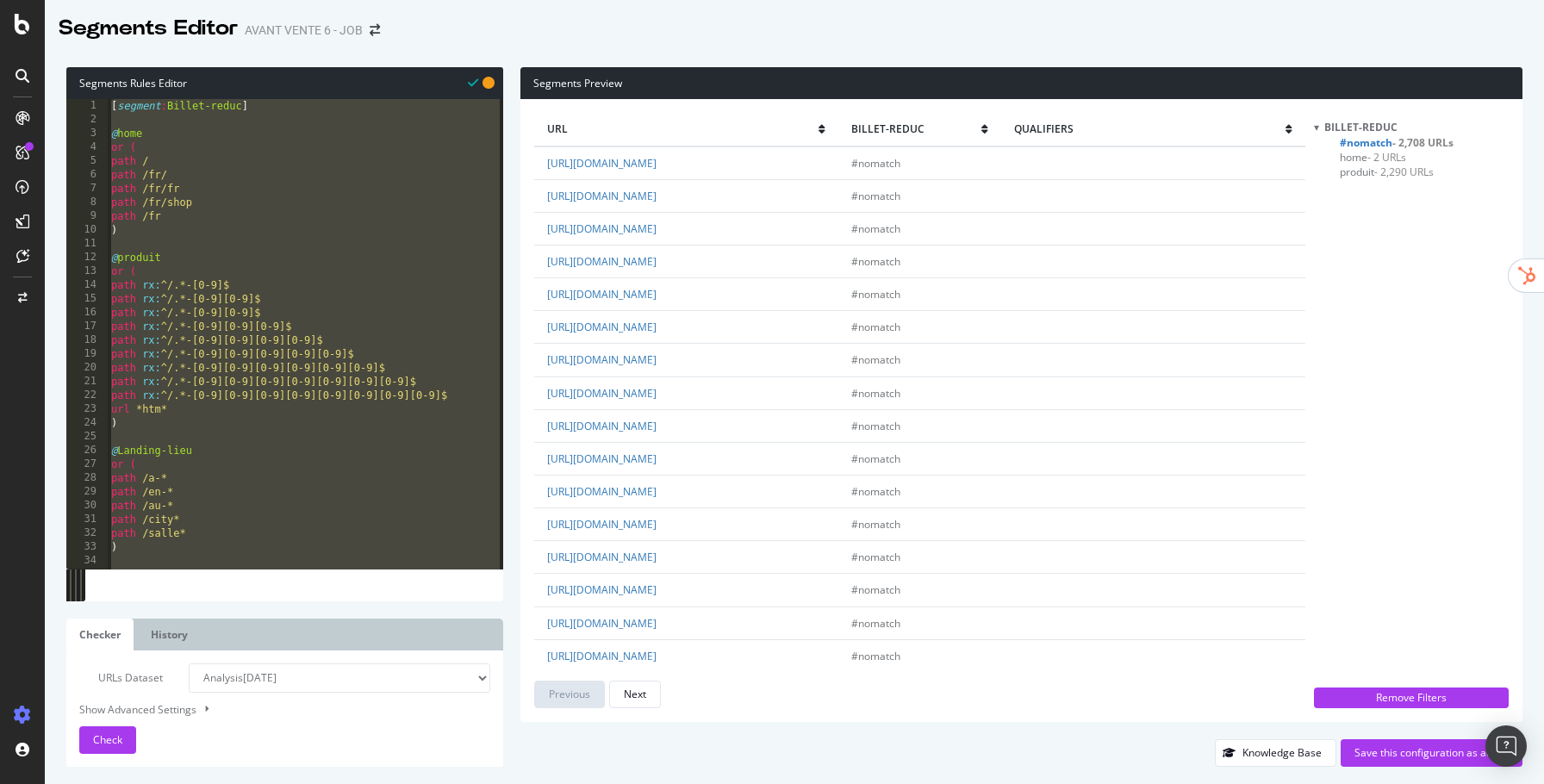
click at [112, 103] on div "[ segment : Billet-reduc ] @ home or ( path / path /fr/ path /fr/fr path /fr/sh…" at bounding box center [306, 347] width 395 height 498
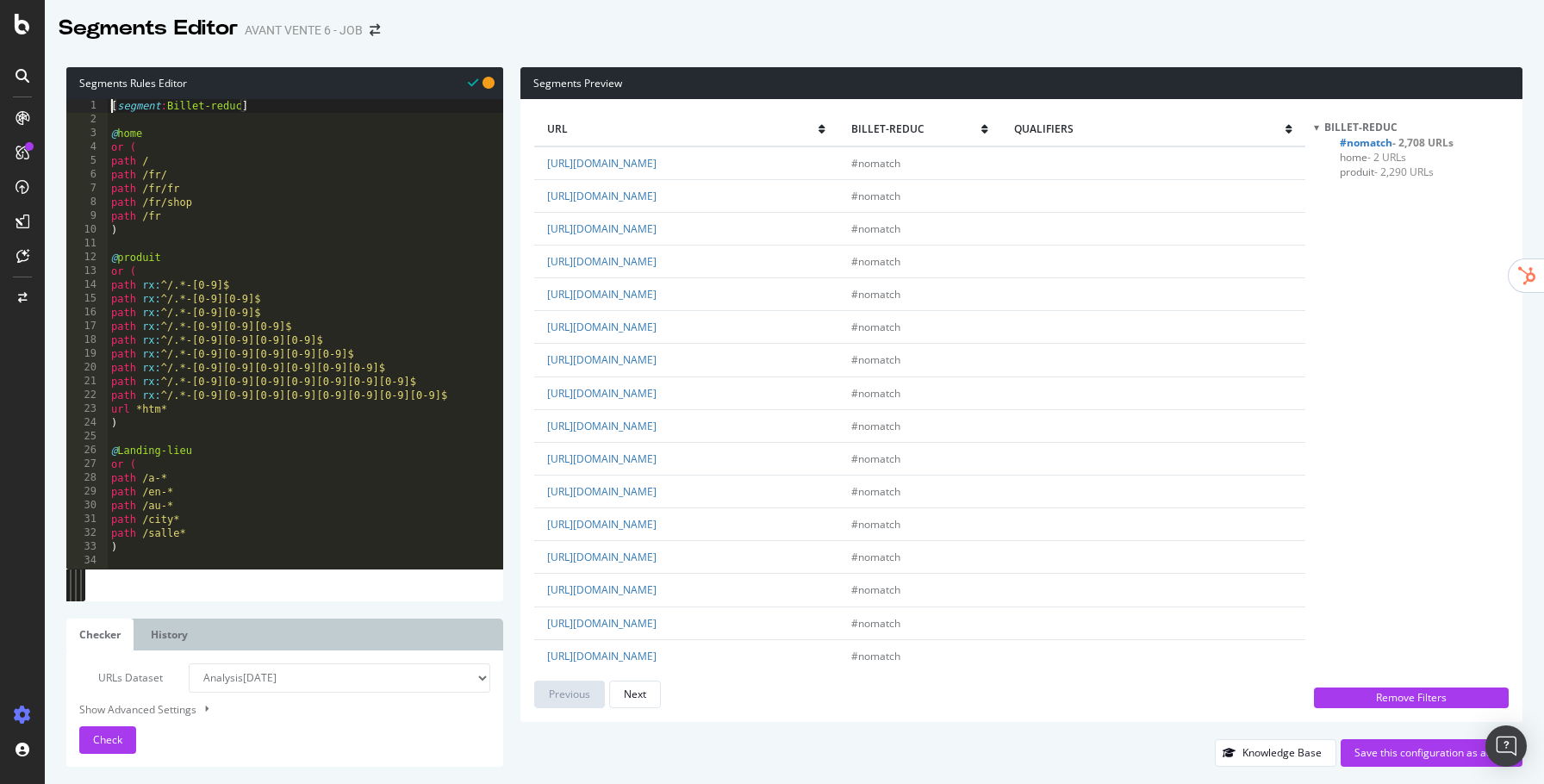
type textarea "[segment:Billet-reduc]"
drag, startPoint x: 167, startPoint y: 103, endPoint x: 238, endPoint y: 107, distance: 71.1
click at [238, 107] on div "[ segment : Billet-reduc ] @ home or ( path / path /fr/ path /fr/fr path /fr/sh…" at bounding box center [306, 347] width 395 height 498
click at [1381, 160] on span "- 2 URLs" at bounding box center [1386, 157] width 39 height 15
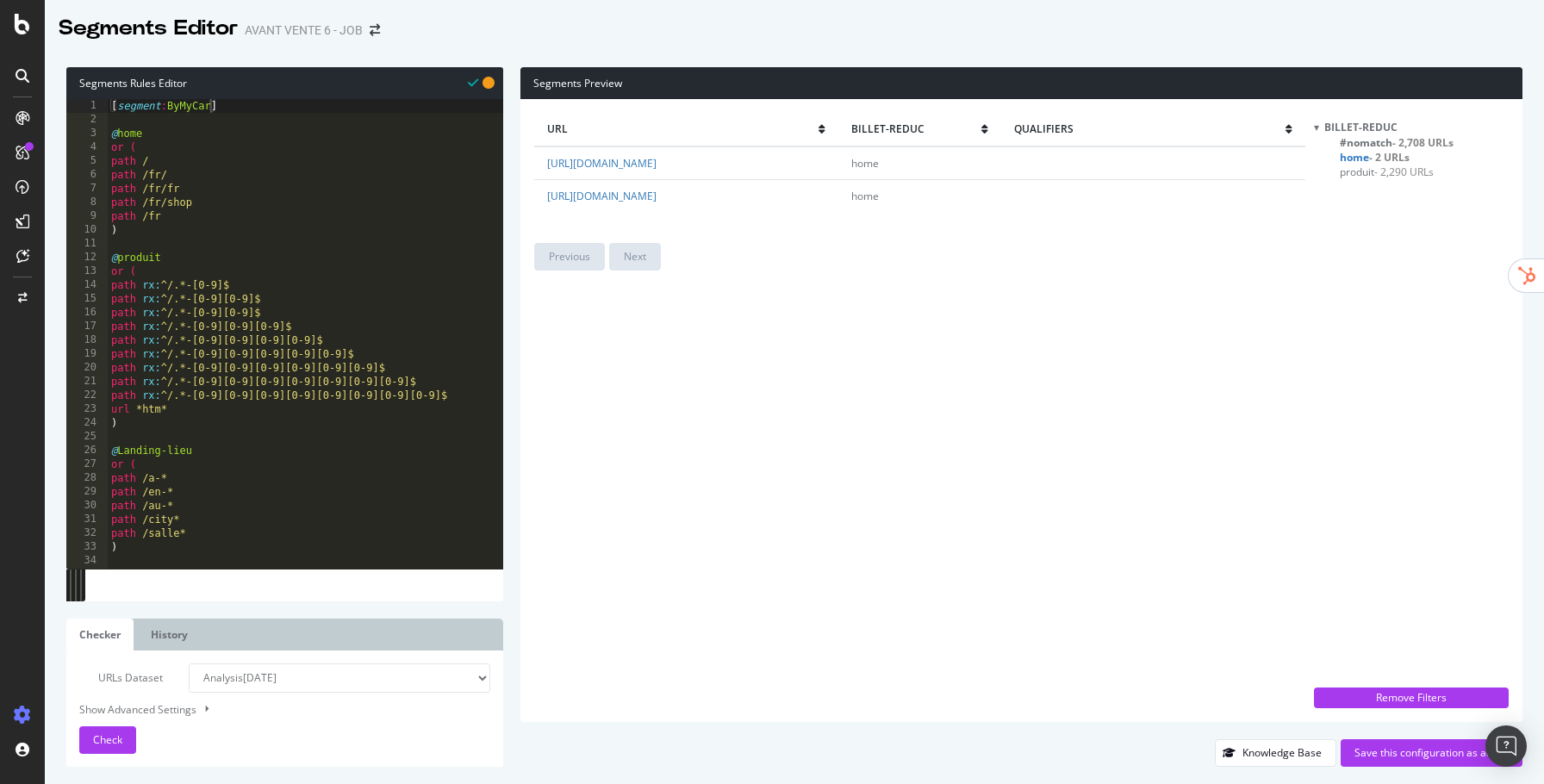
click at [1367, 140] on span "#nomatch - 2,708 URLs" at bounding box center [1396, 142] width 113 height 15
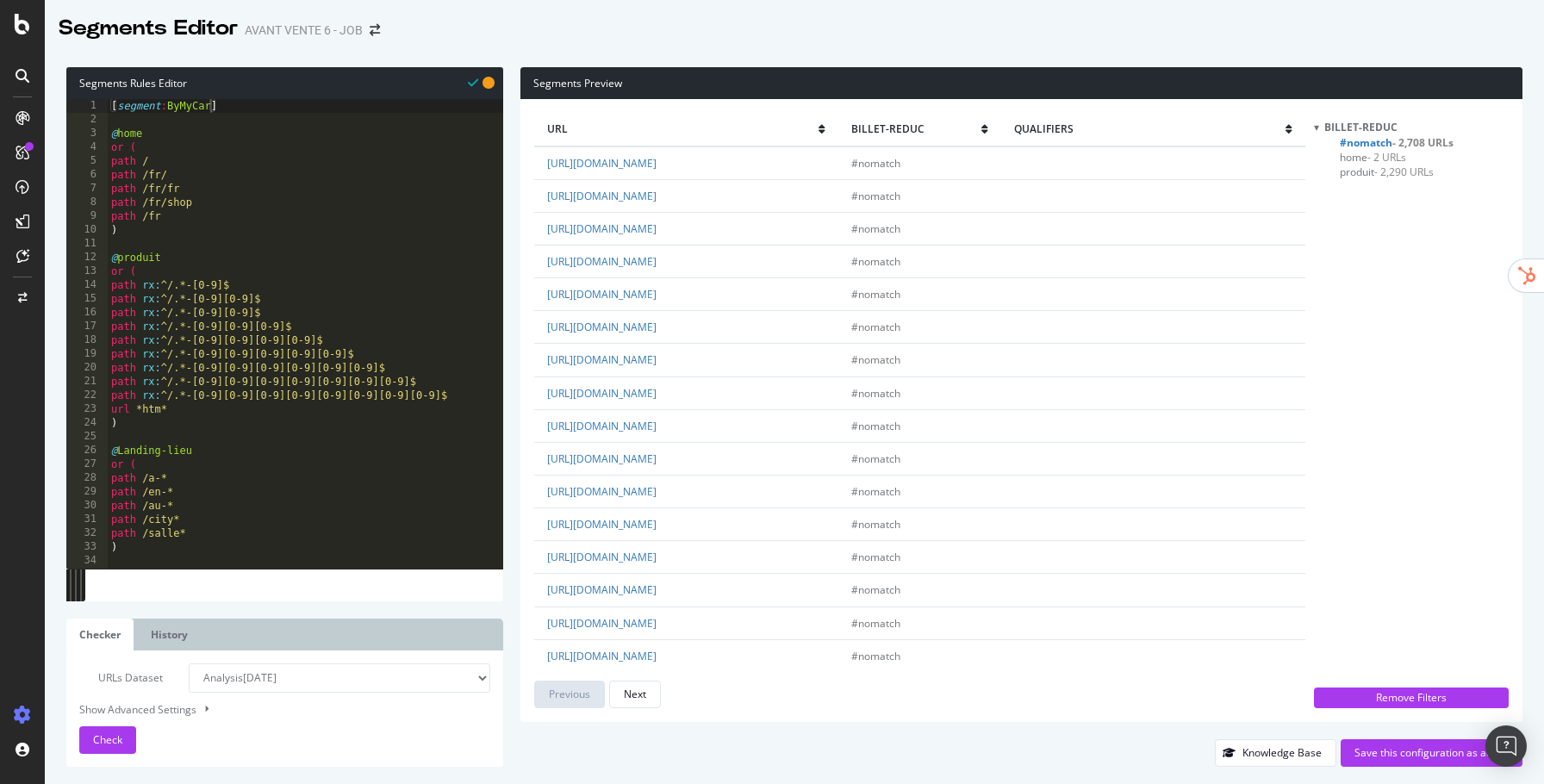
type textarea ")"
click at [191, 232] on div "[ segment : ByMyCar ] @ home or ( path / path /fr/ path /fr/fr path /fr/shop pa…" at bounding box center [306, 347] width 395 height 498
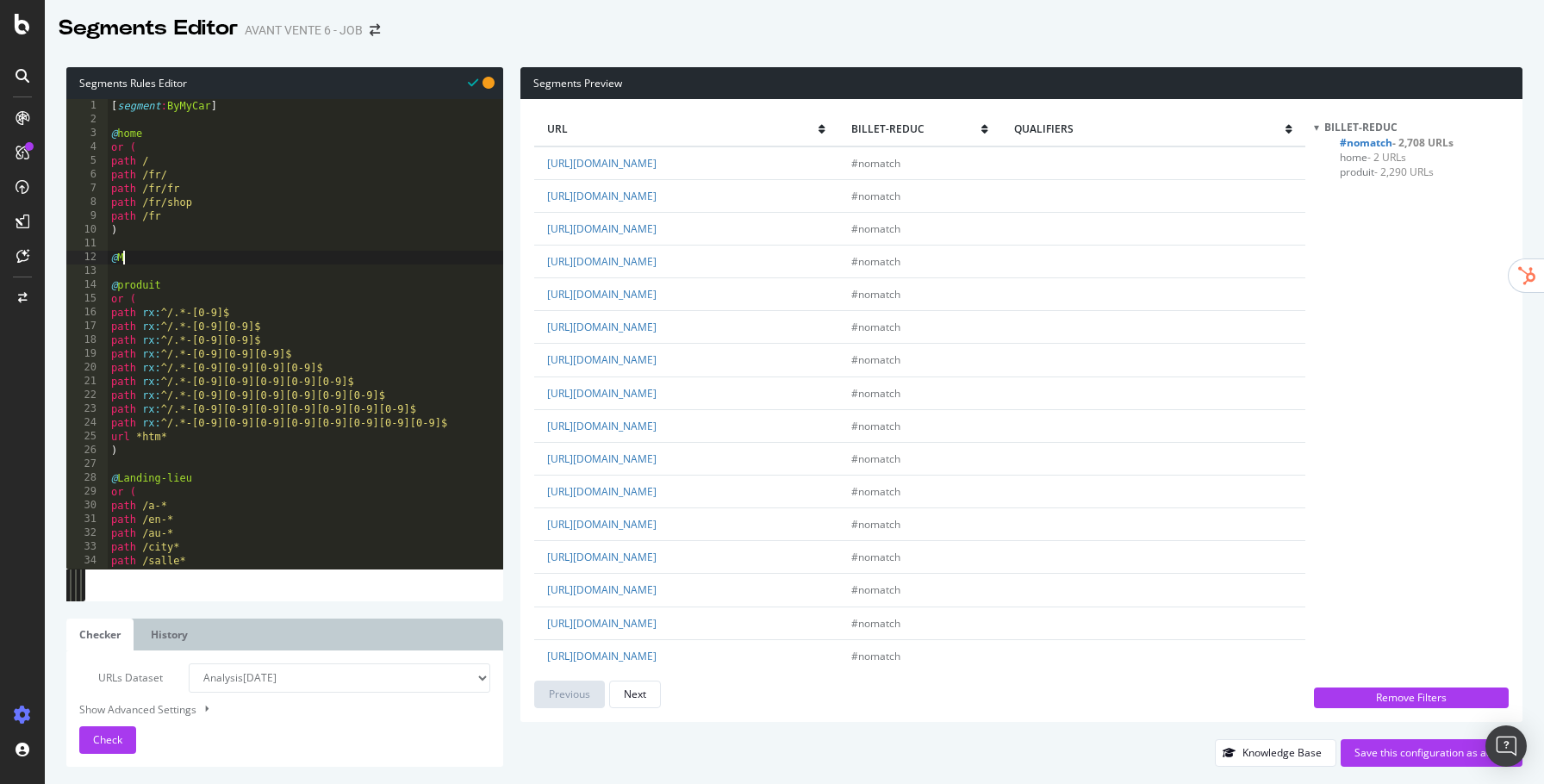
scroll to position [0, 0]
type textarea "@Marque"
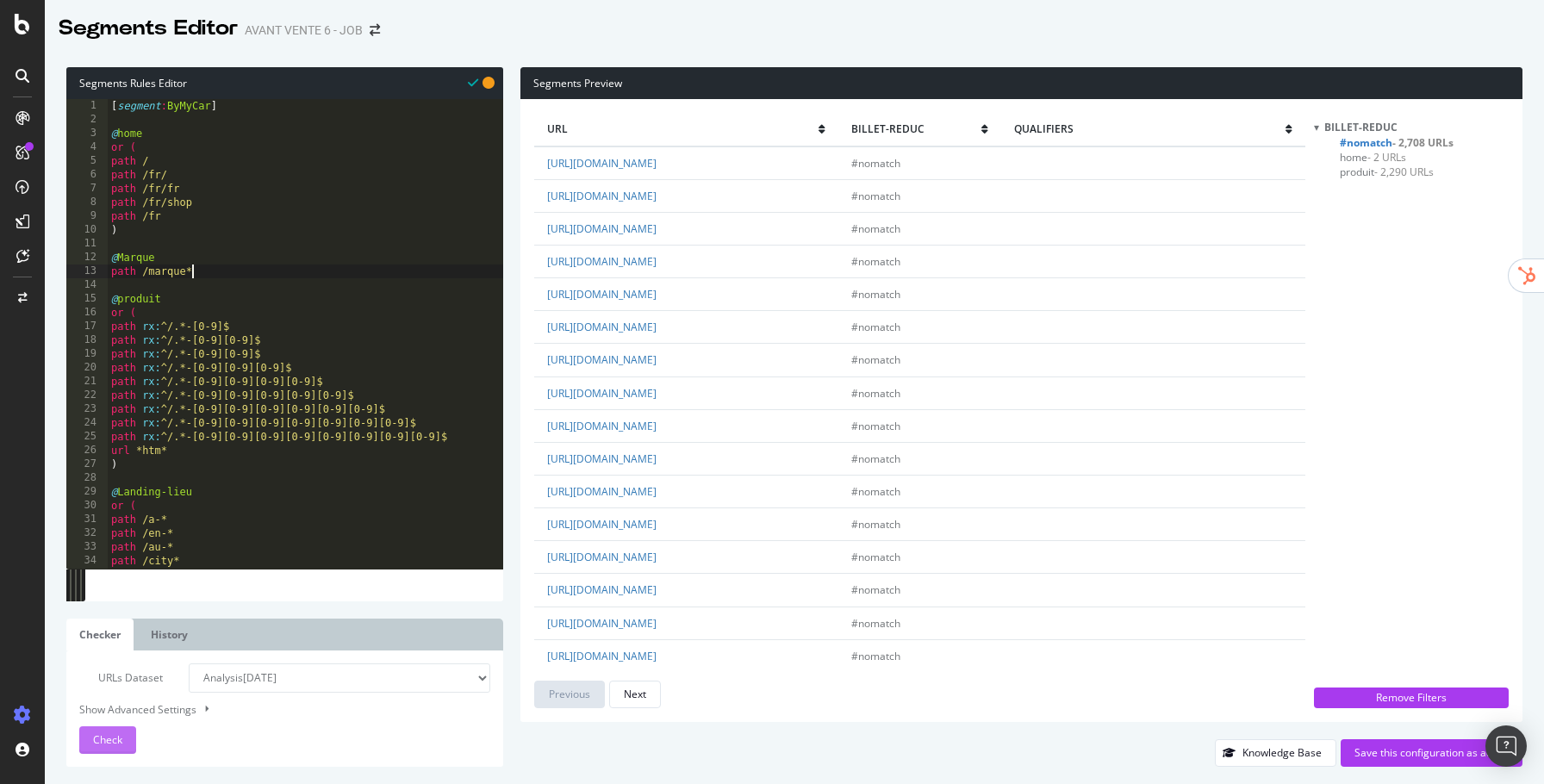
type textarea "path /marque*"
click at [119, 746] on span "Check" at bounding box center [108, 740] width 29 height 15
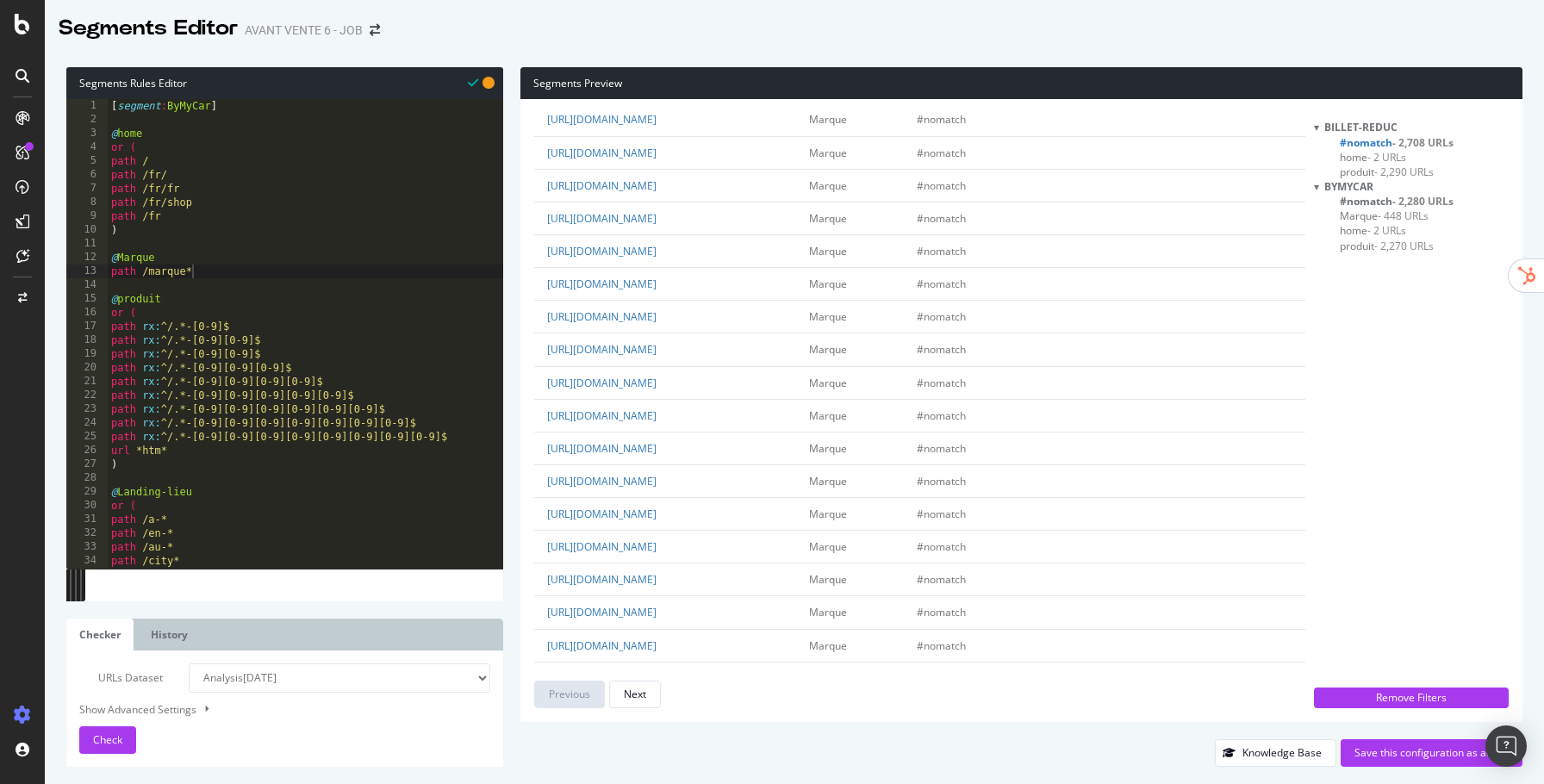
scroll to position [1077, 0]
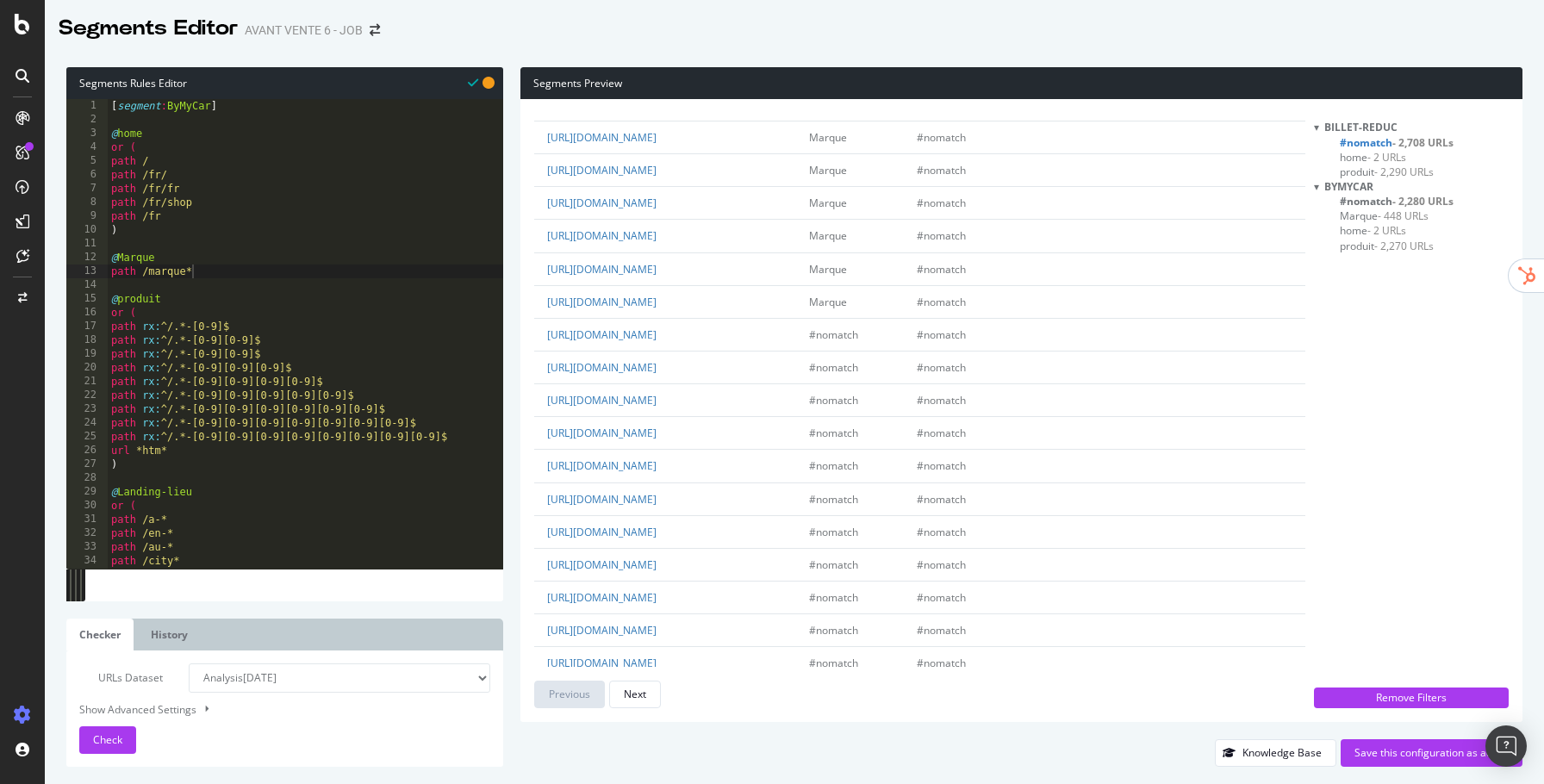
click at [261, 275] on div "[ segment : ByMyCar ] @ home or ( path / path /fr/ path /fr/fr path /fr/shop pa…" at bounding box center [306, 347] width 395 height 498
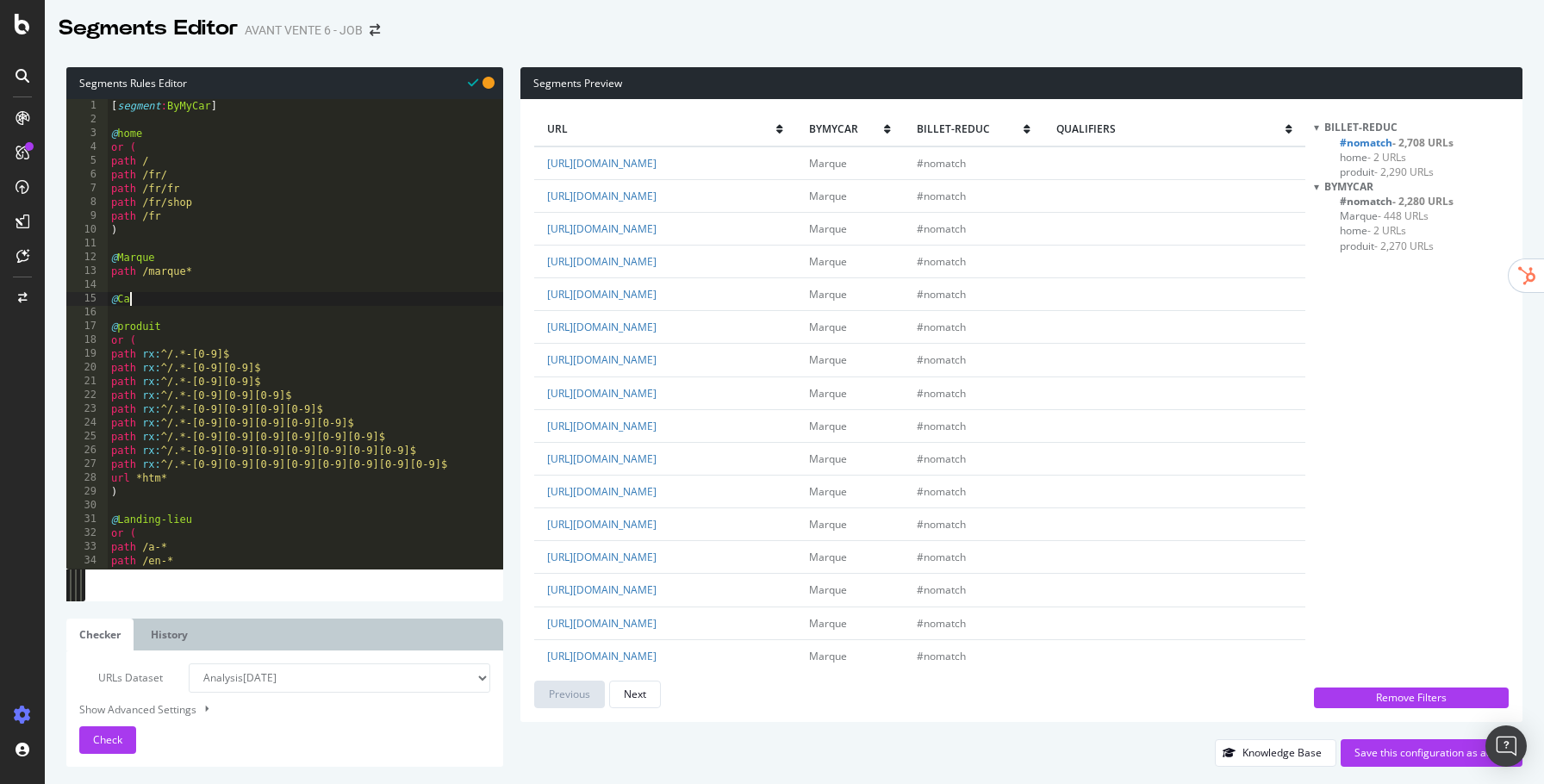
scroll to position [0, 0]
type textarea "@Categ"
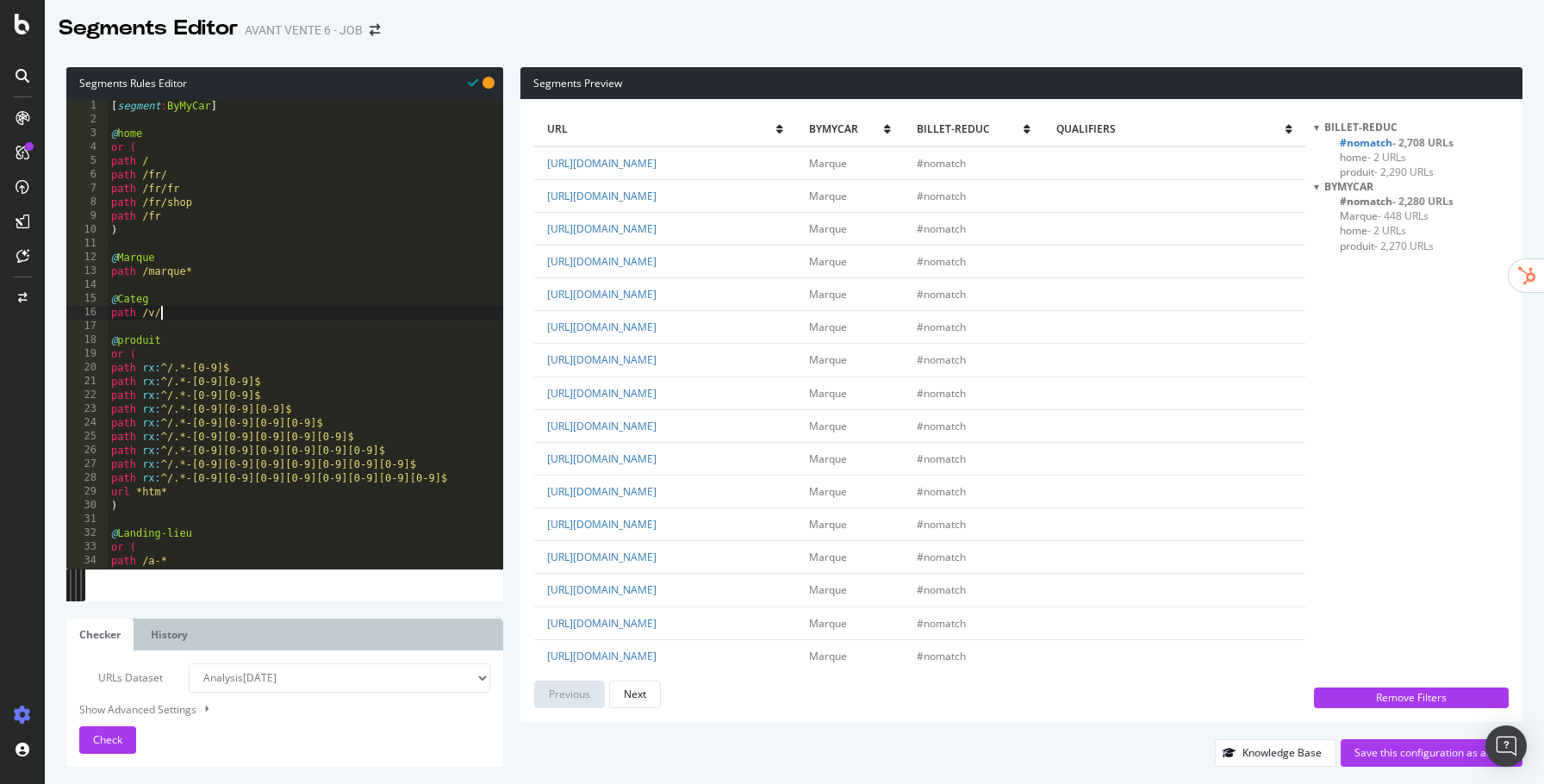
scroll to position [0, 4]
type textarea "path /v/*"
click at [132, 738] on button "Check" at bounding box center [107, 740] width 57 height 27
click at [1421, 201] on span "- 884 URLs" at bounding box center [1419, 201] width 53 height 15
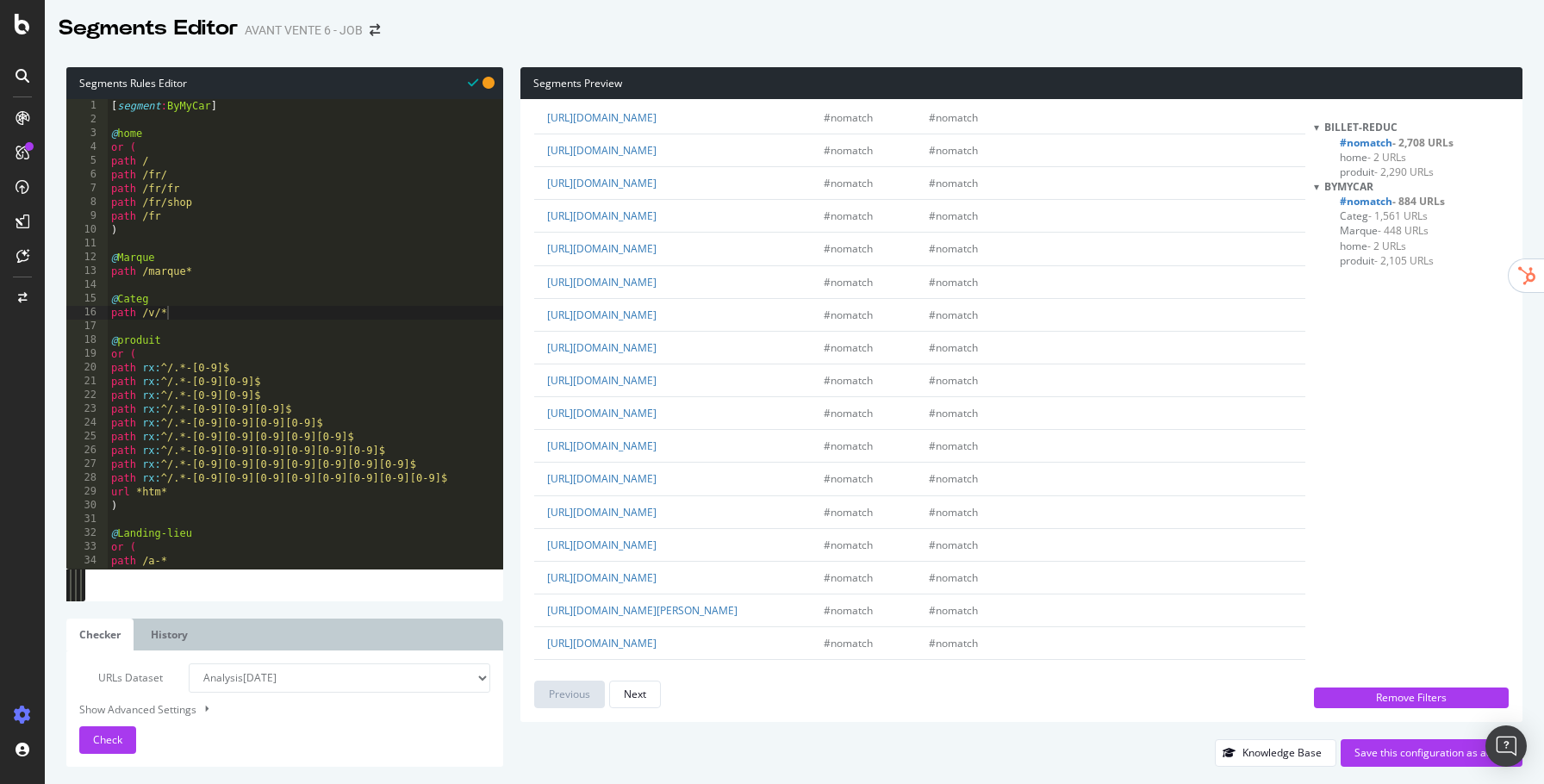
scroll to position [78, 0]
click at [283, 318] on div "[ segment : ByMyCar ] @ home or ( path / path /fr/ path /fr/fr path /fr/shop pa…" at bounding box center [306, 347] width 395 height 498
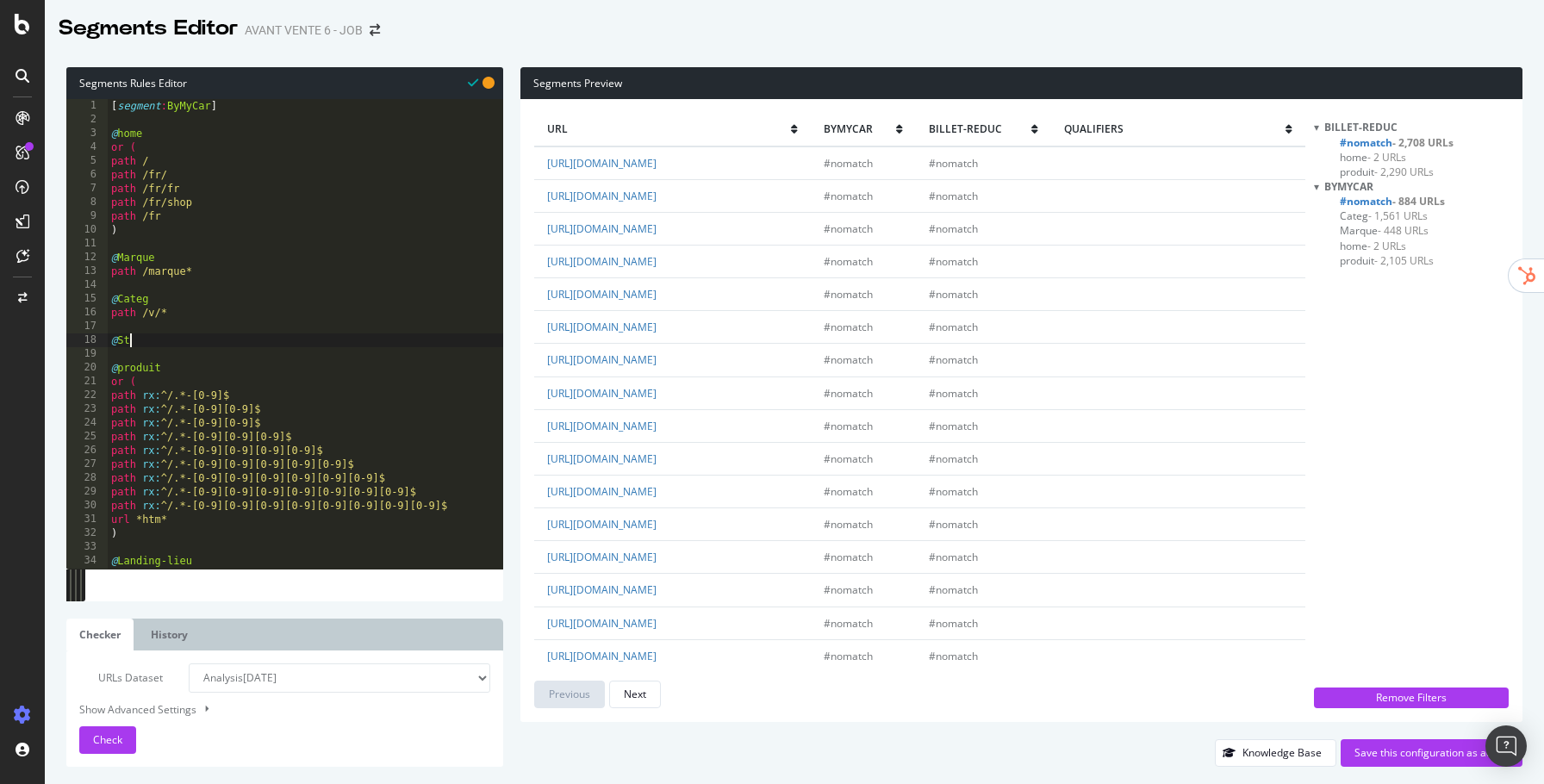
scroll to position [0, 0]
type textarea "@Store-Loc"
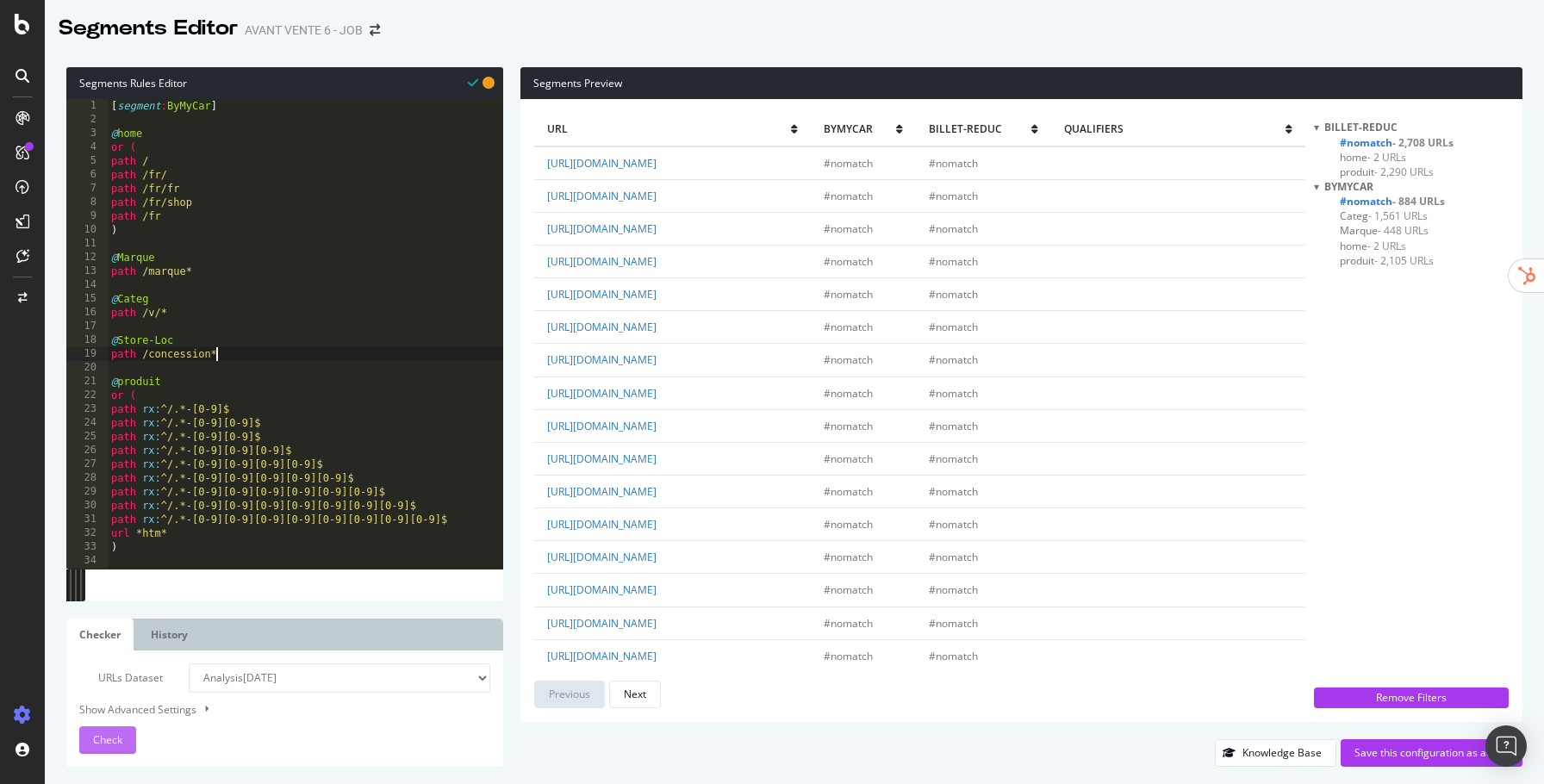
type textarea "path /concession*"
click at [125, 735] on button "Check" at bounding box center [107, 740] width 57 height 27
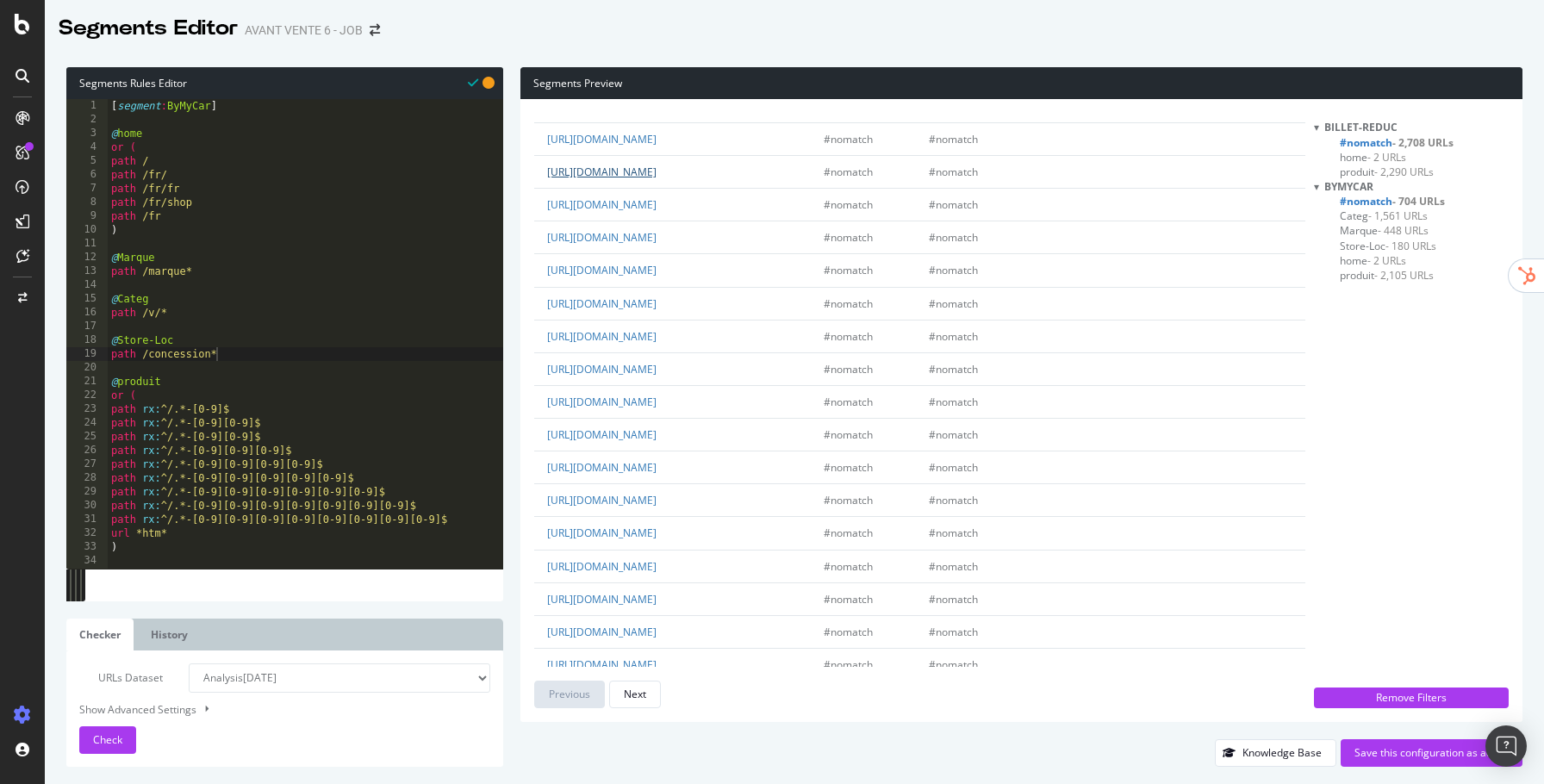
scroll to position [811, 0]
click at [656, 246] on link "https://www.bymycar.fr/entreprises/fr/catalogue?prod_vehicles%5BrefinementList%…" at bounding box center [601, 238] width 110 height 15
click at [365, 351] on div "[ segment : ByMyCar ] @ home or ( path / path /fr/ path /fr/fr path /fr/shop pa…" at bounding box center [306, 347] width 395 height 498
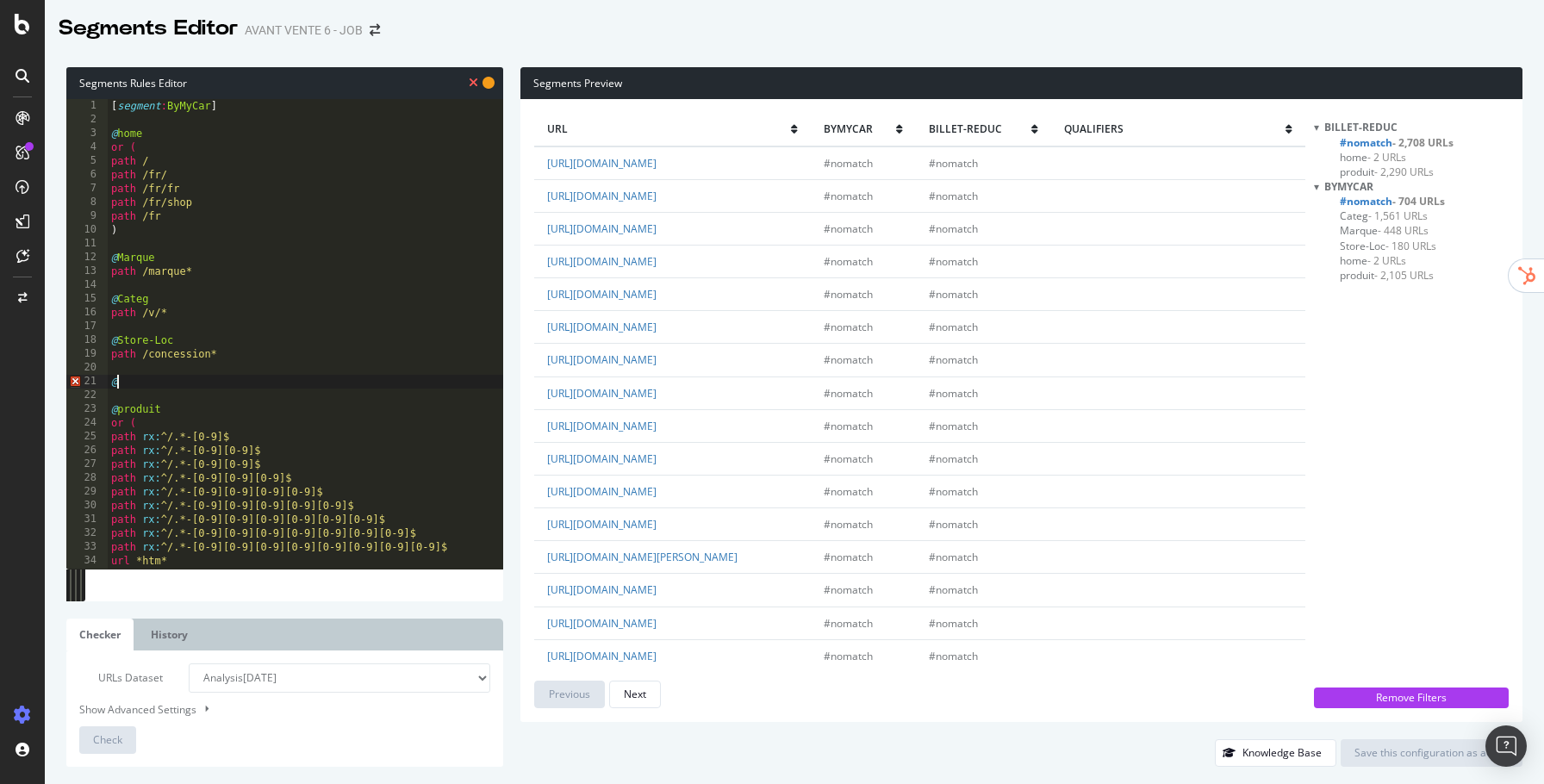
scroll to position [0, 0]
type textarea "@B2B"
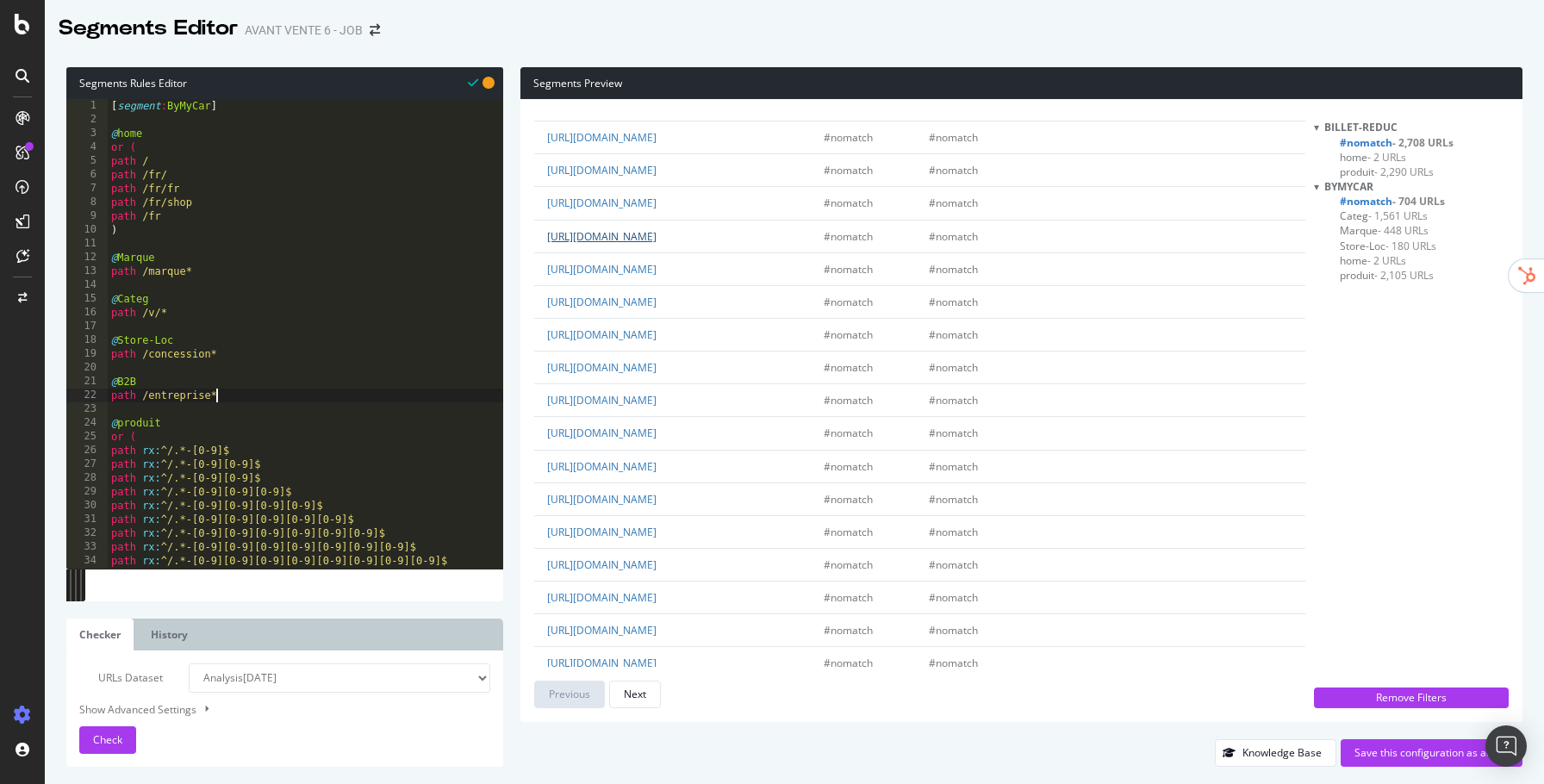
scroll to position [937, 0]
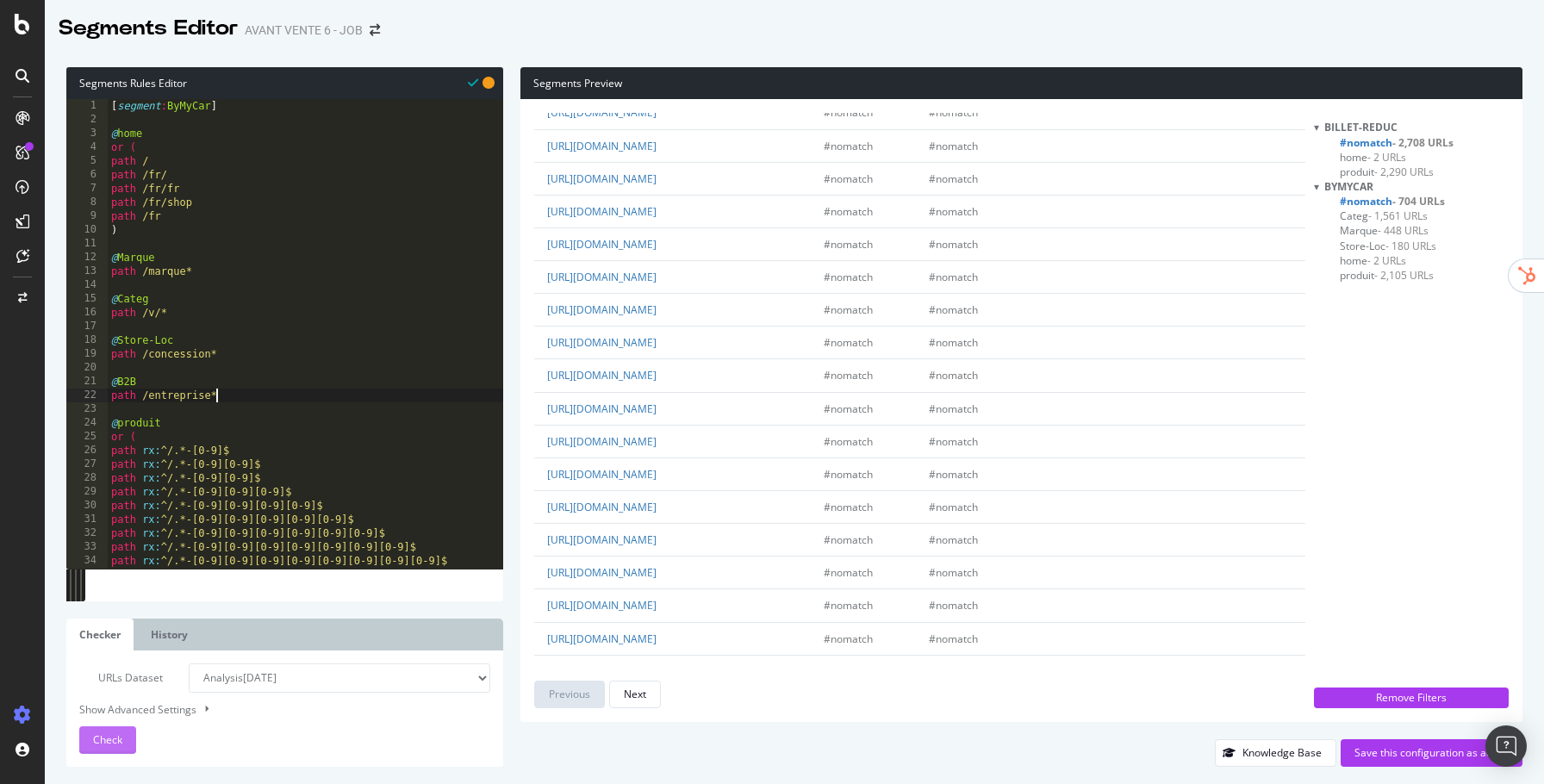
type textarea "path /entreprise*"
click at [122, 740] on button "Check" at bounding box center [107, 740] width 57 height 27
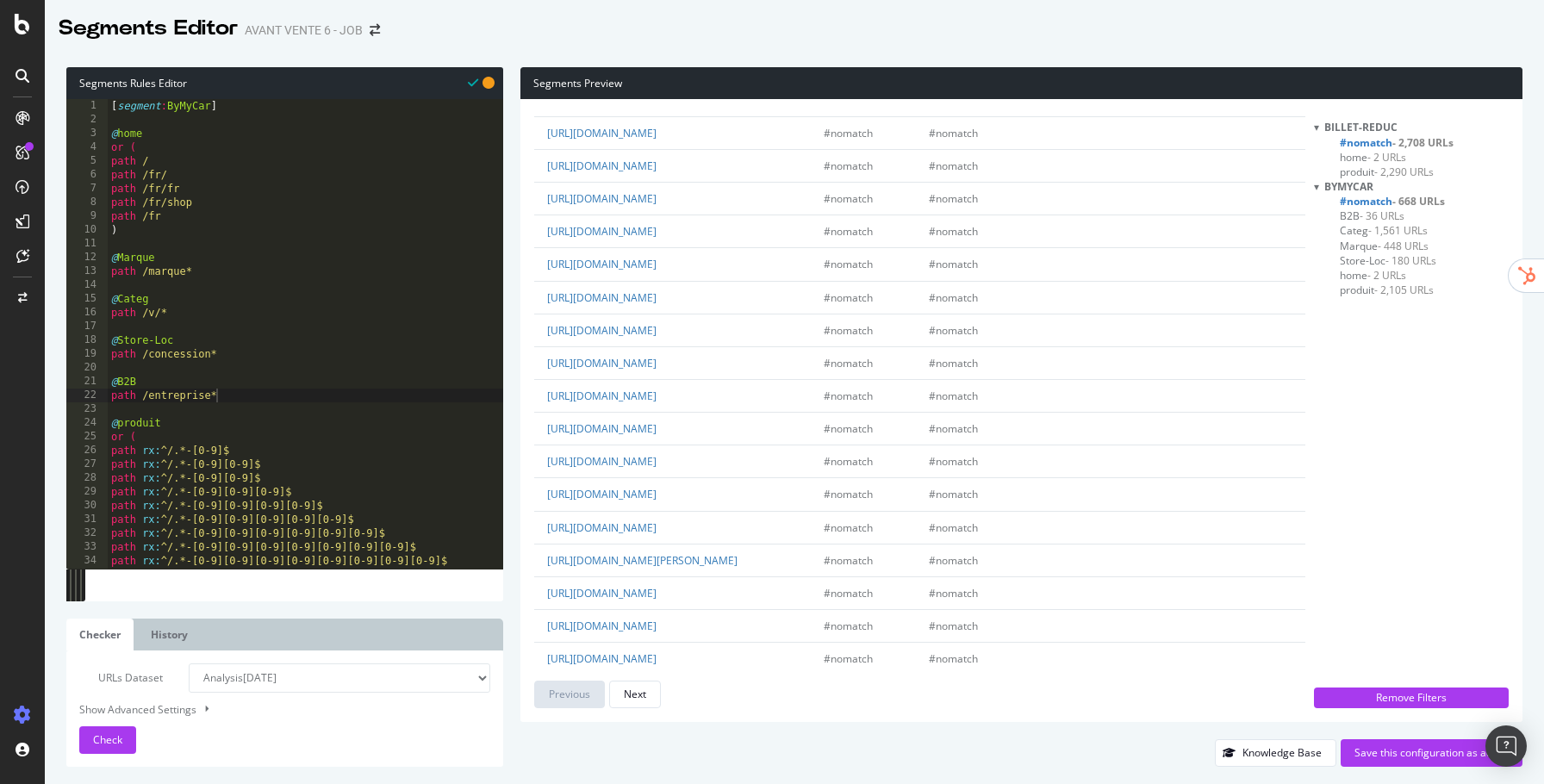
scroll to position [557, 0]
click at [275, 399] on div "[ segment : ByMyCar ] @ home or ( path / path /fr/ path /fr/fr path /fr/shop pa…" at bounding box center [306, 347] width 395 height 498
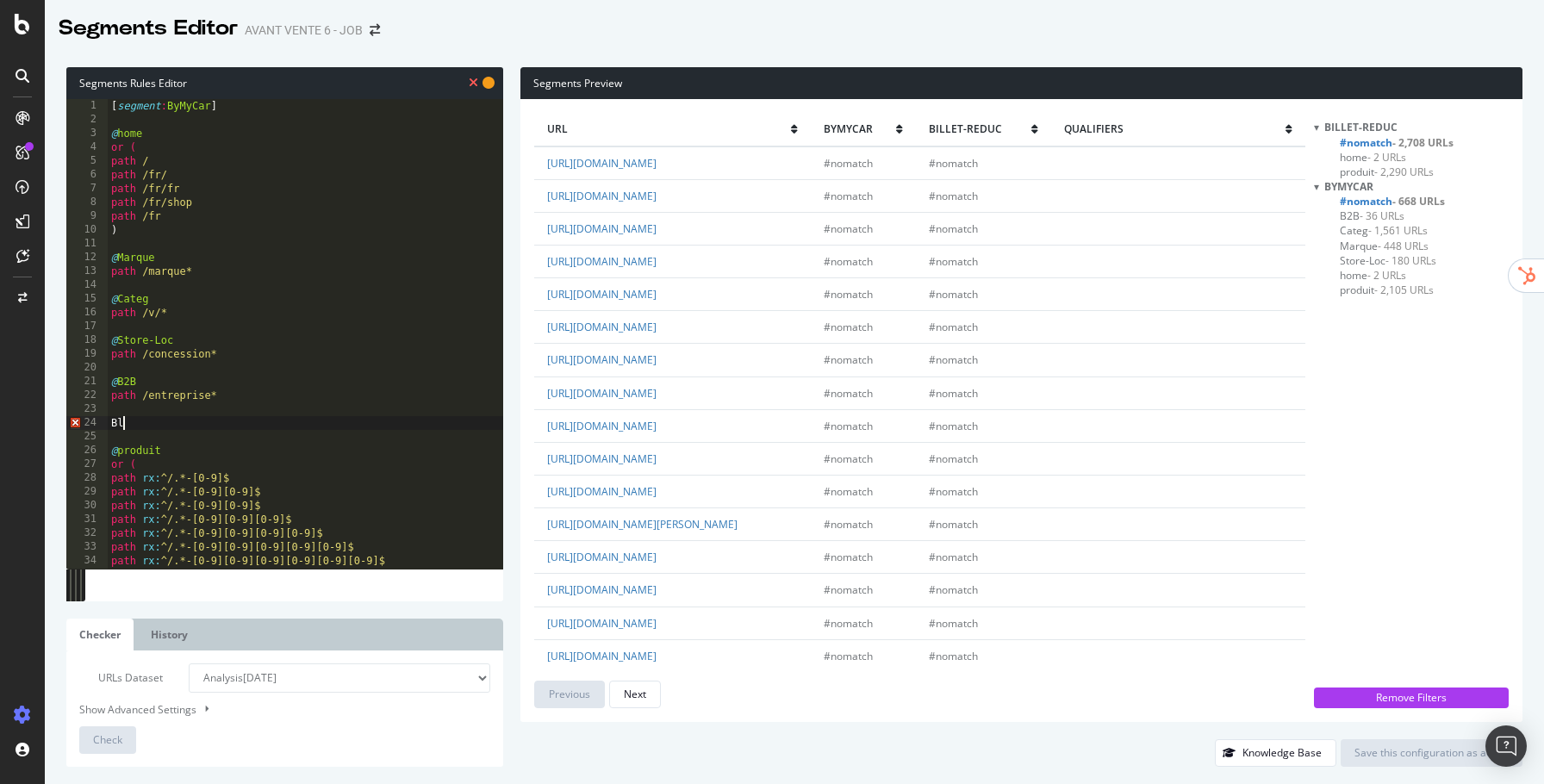
type textarea "B"
type textarea "@Blog"
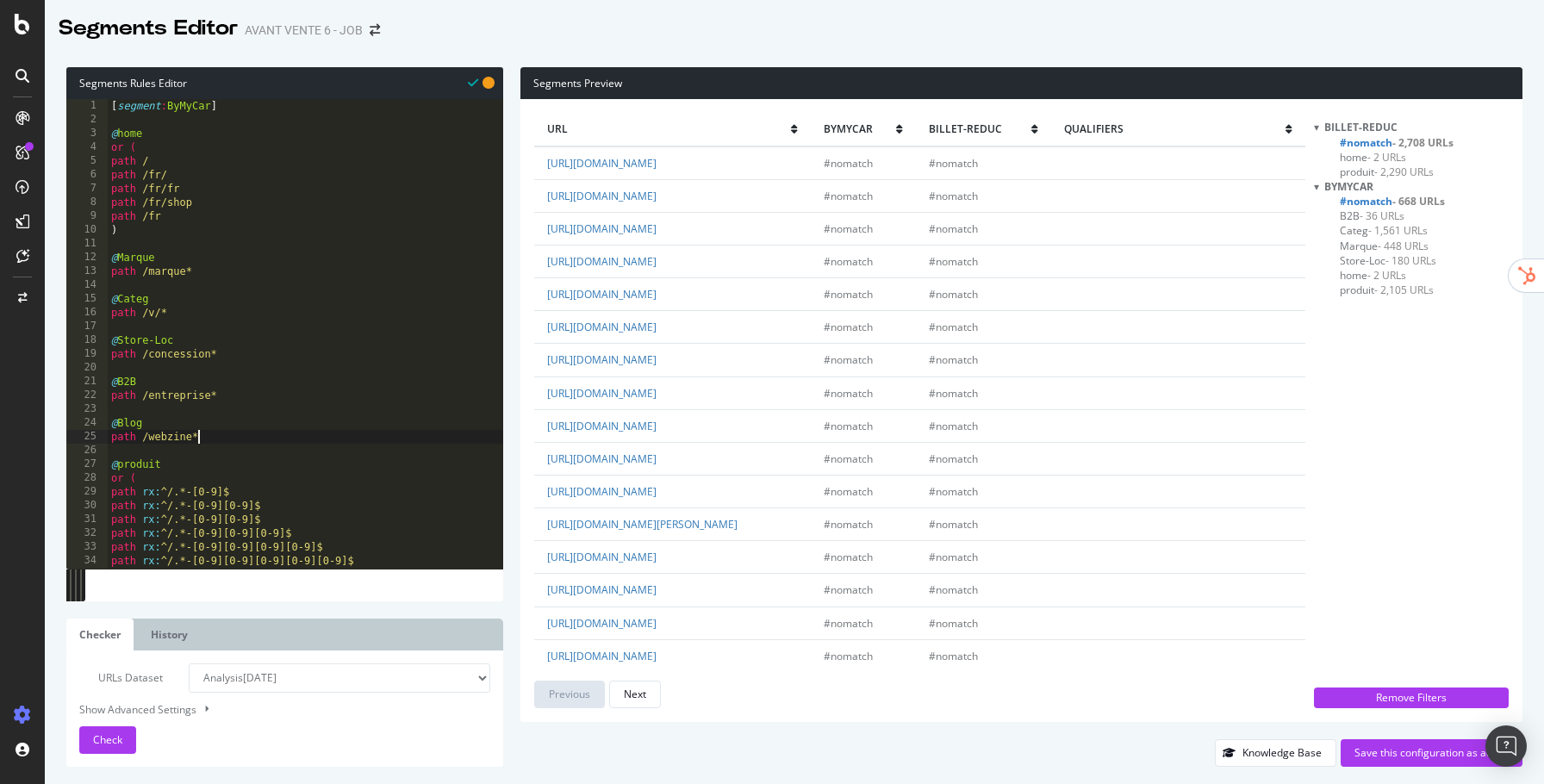
scroll to position [0, 6]
click at [121, 739] on span "Check" at bounding box center [108, 740] width 29 height 15
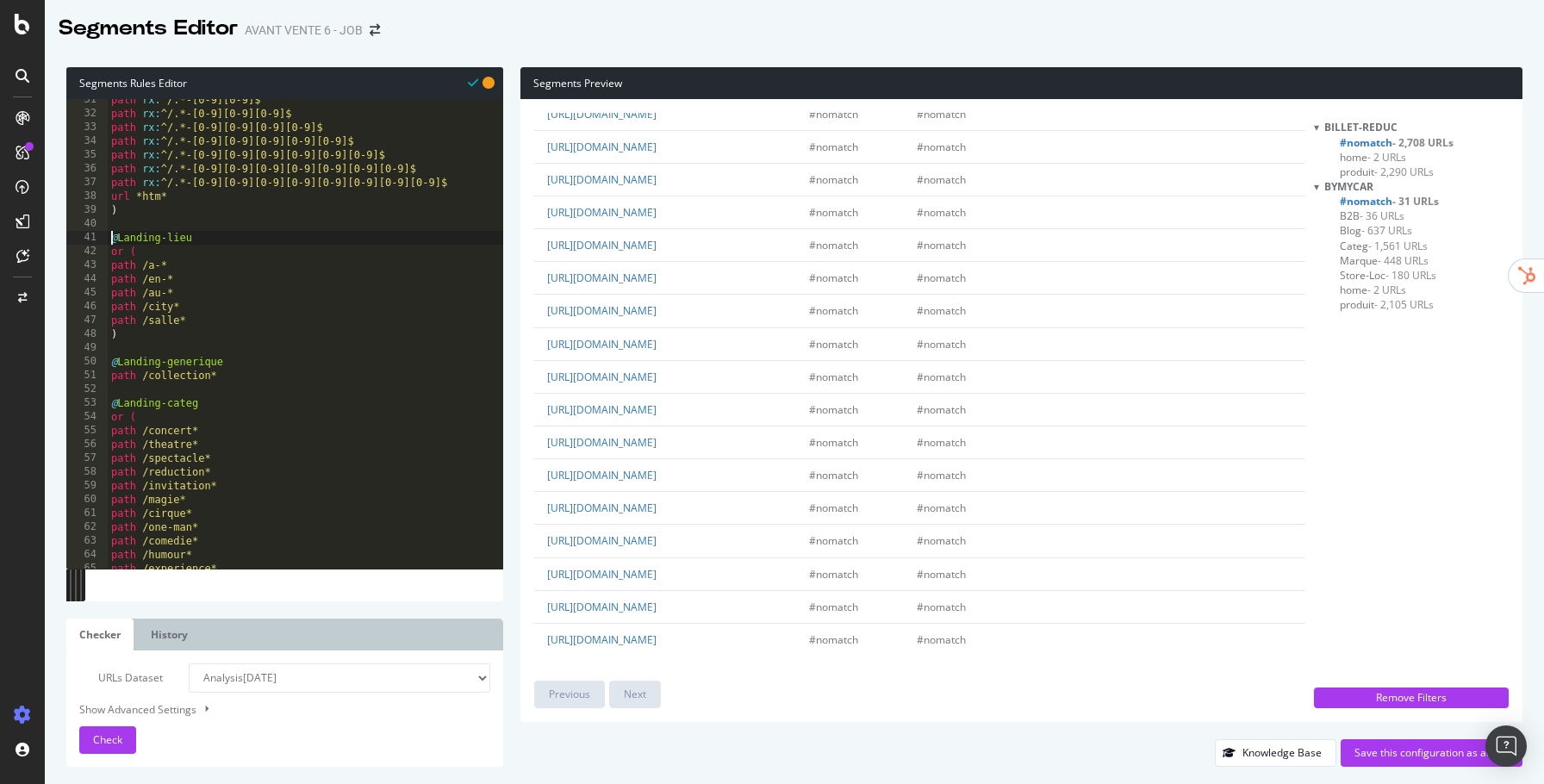
scroll to position [0, 5]
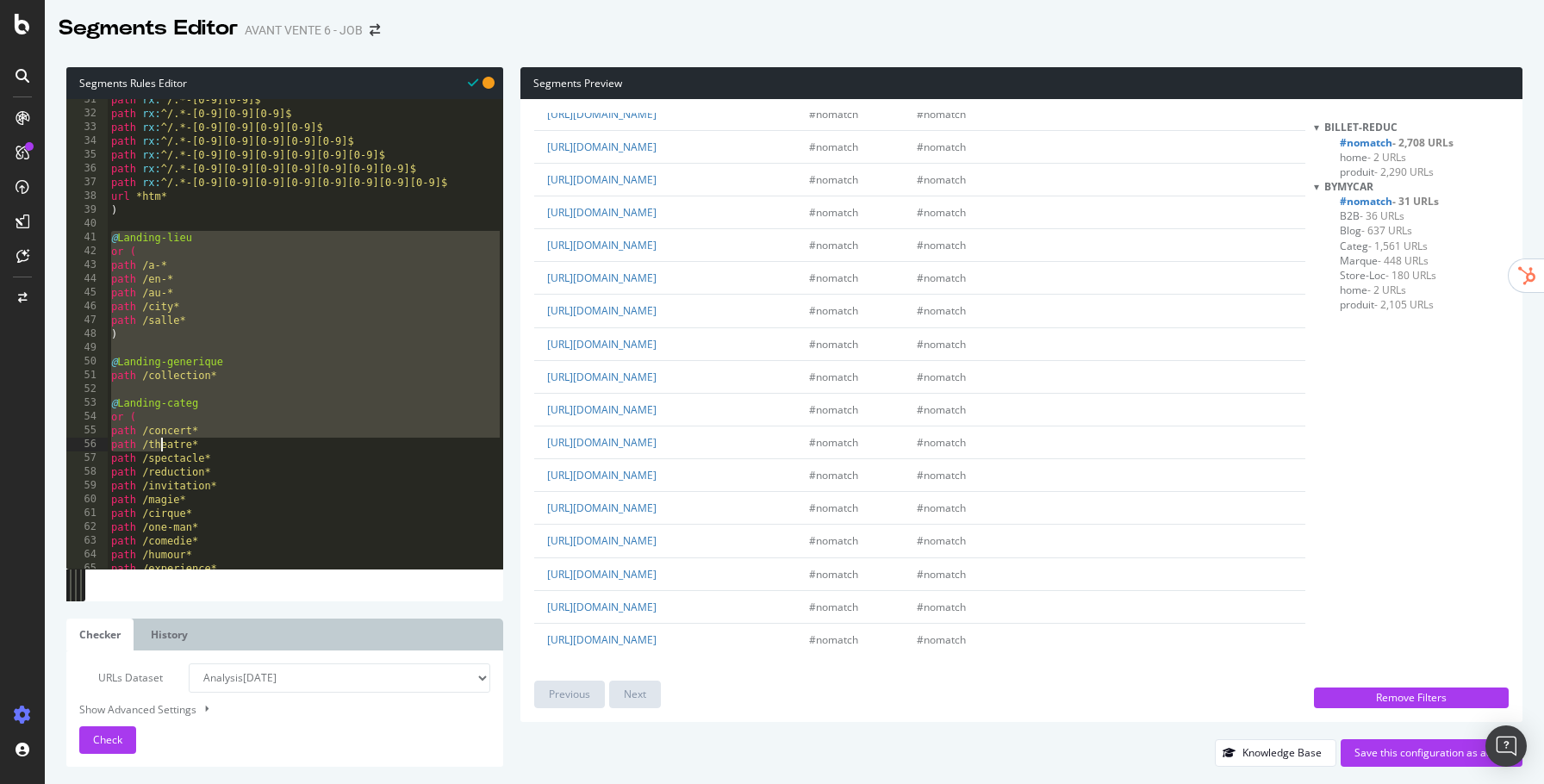
drag, startPoint x: 111, startPoint y: 240, endPoint x: 165, endPoint y: 456, distance: 222.6
click at [165, 456] on div "path rx : ^/.*-[0-9][0-9]$ path rx : ^/.*-[0-9][0-9][0-9]$ path rx : ^/.*-[0-9]…" at bounding box center [306, 342] width 395 height 498
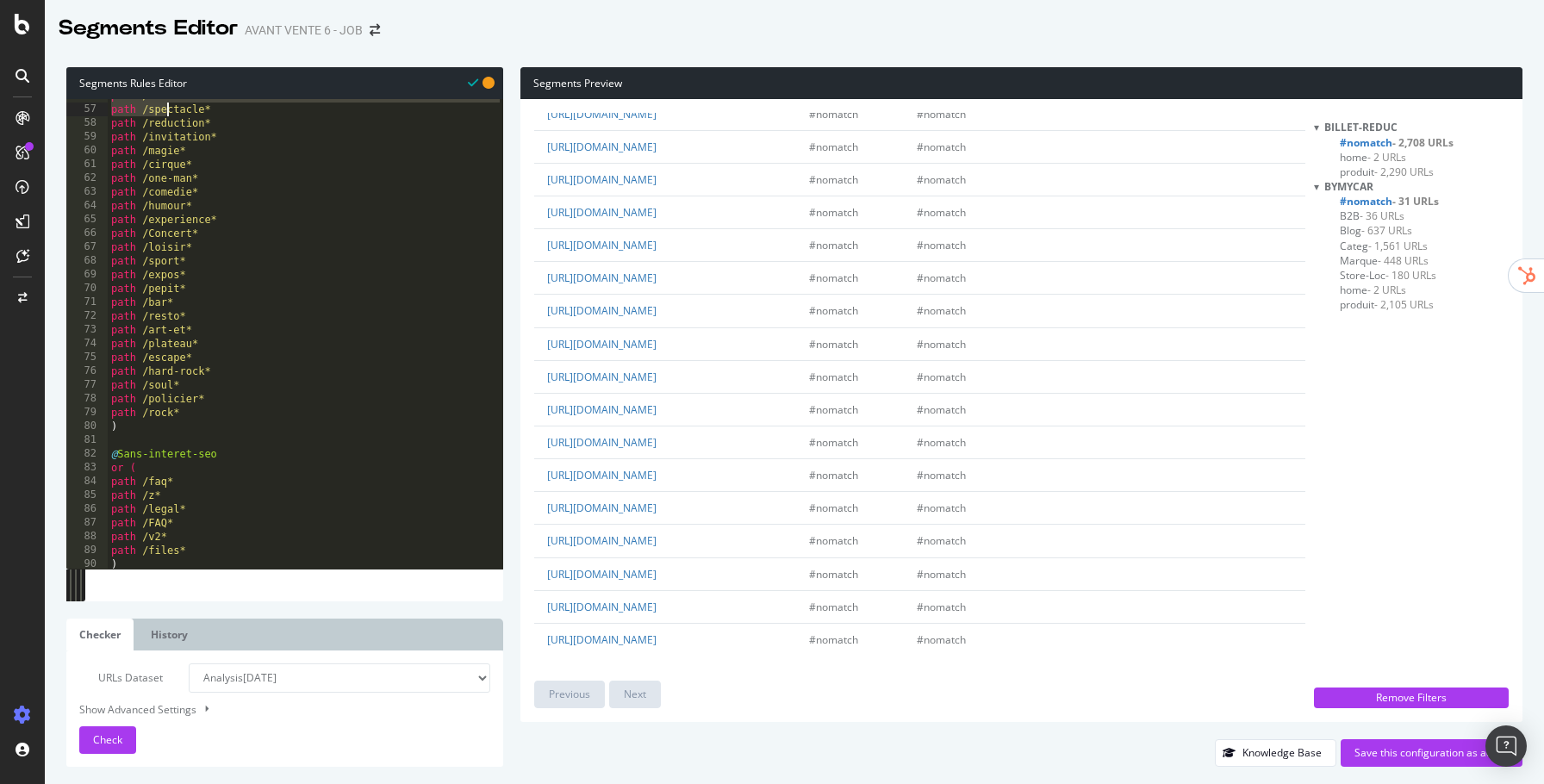
scroll to position [769, 0]
click at [163, 442] on div "path /theatre* path /spectacle* path /reduction* path /invitation* path /magie*…" at bounding box center [306, 336] width 395 height 498
type textarea ")"
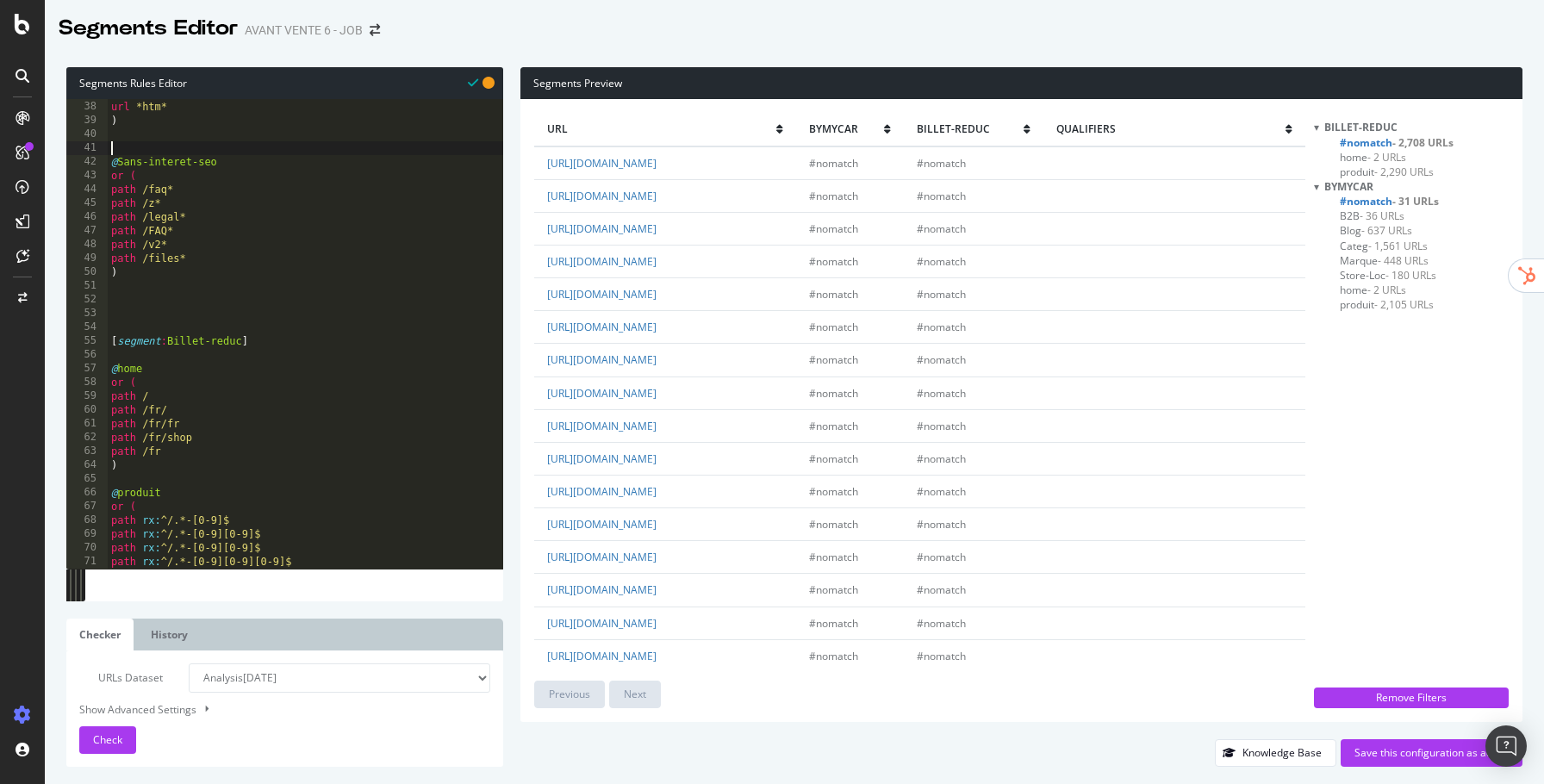
scroll to position [509, 0]
click at [204, 255] on div "path rx : ^/.*-[0-9][0-9][0-9][0-9][0-9][0-9][0-9][0-9]$ url *htm* ) @ Sans-int…" at bounding box center [306, 334] width 395 height 498
type textarea "path /files*"
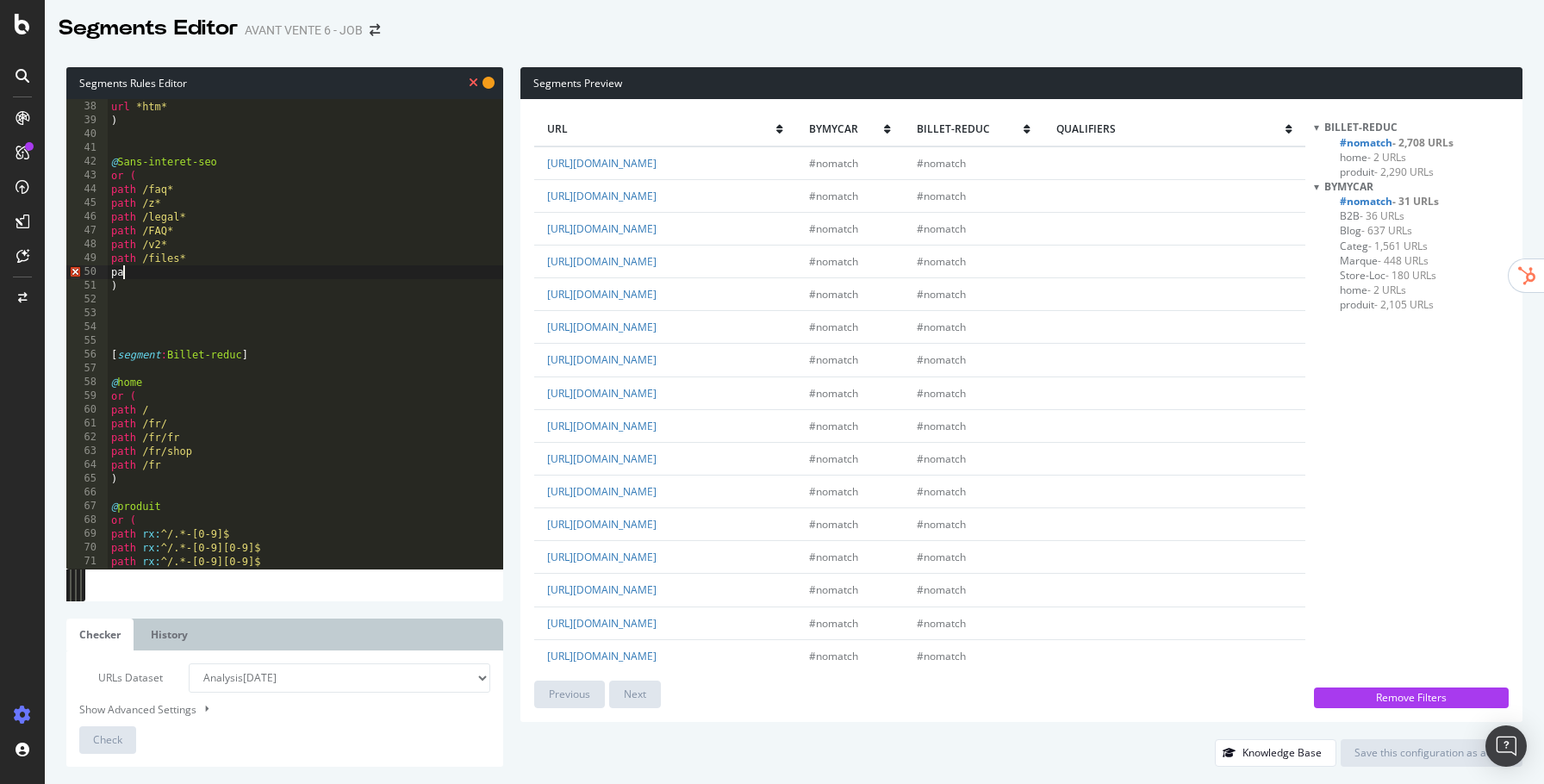
scroll to position [0, 0]
type textarea "path /conditions*"
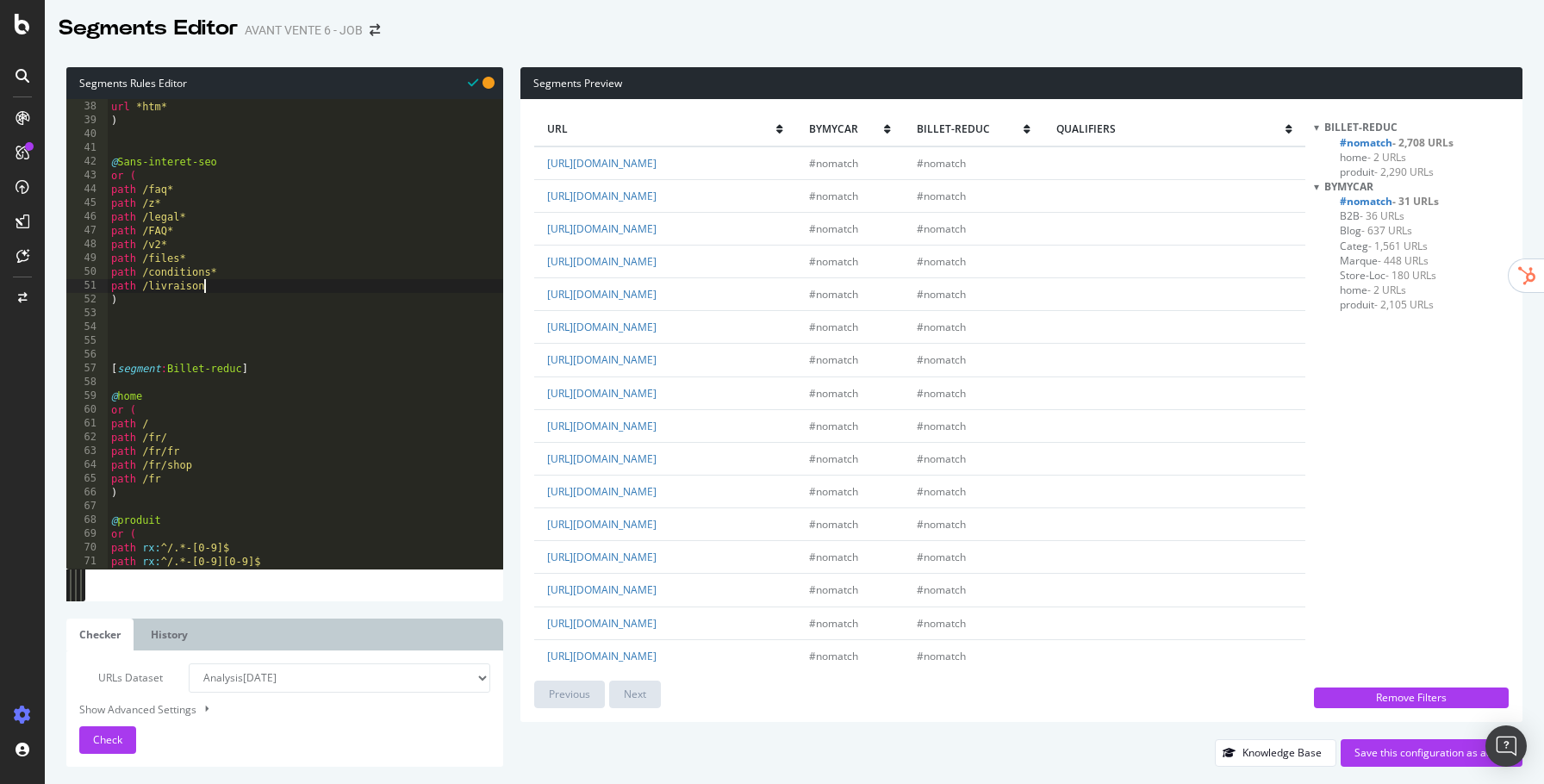
type textarea "path /livraison*"
type textarea "path /avis*"
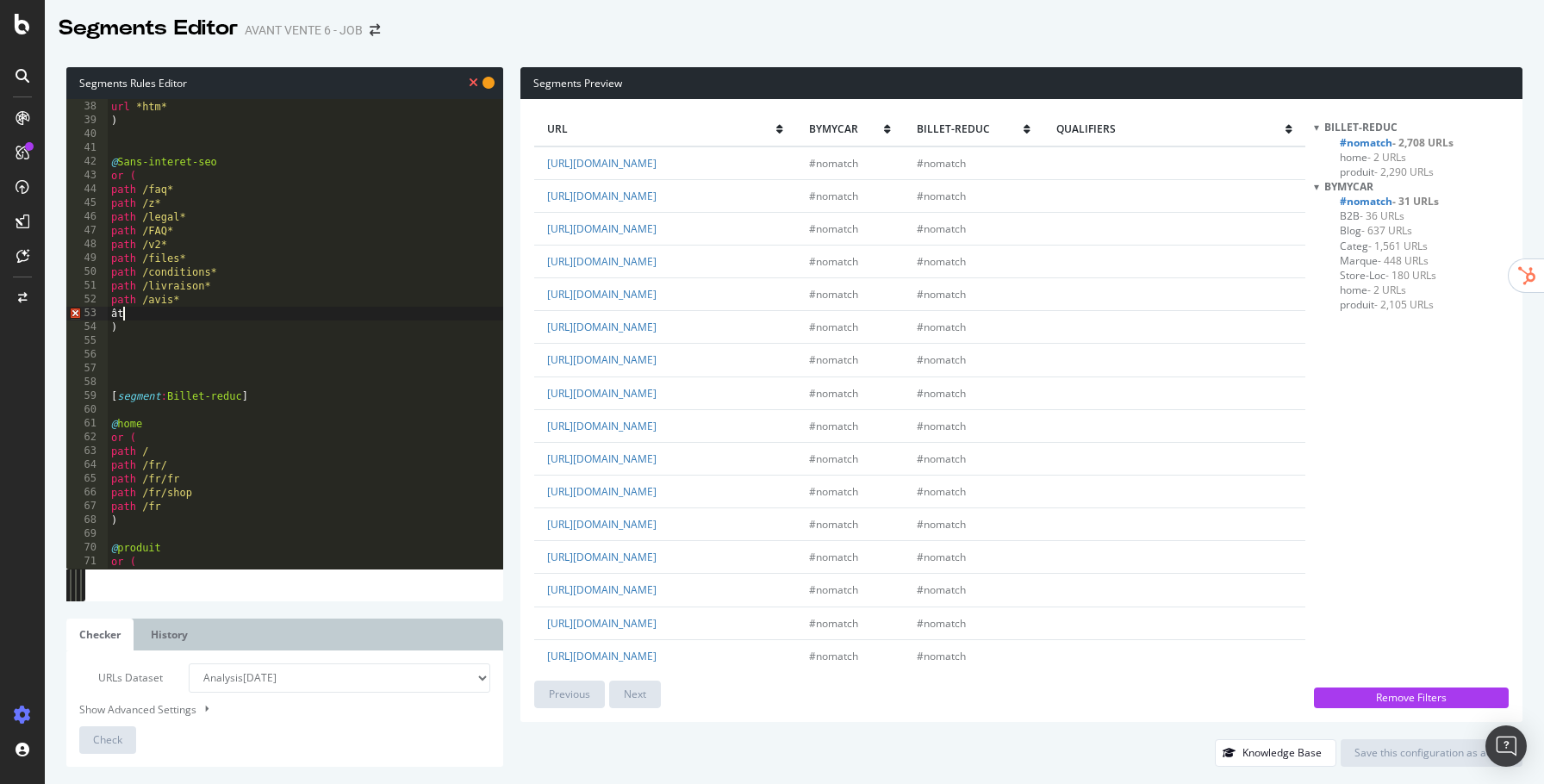
type textarea "â"
type textarea "path /page*"
click at [620, 590] on link "https://www.bymycar.fr/label/legends" at bounding box center [601, 589] width 110 height 15
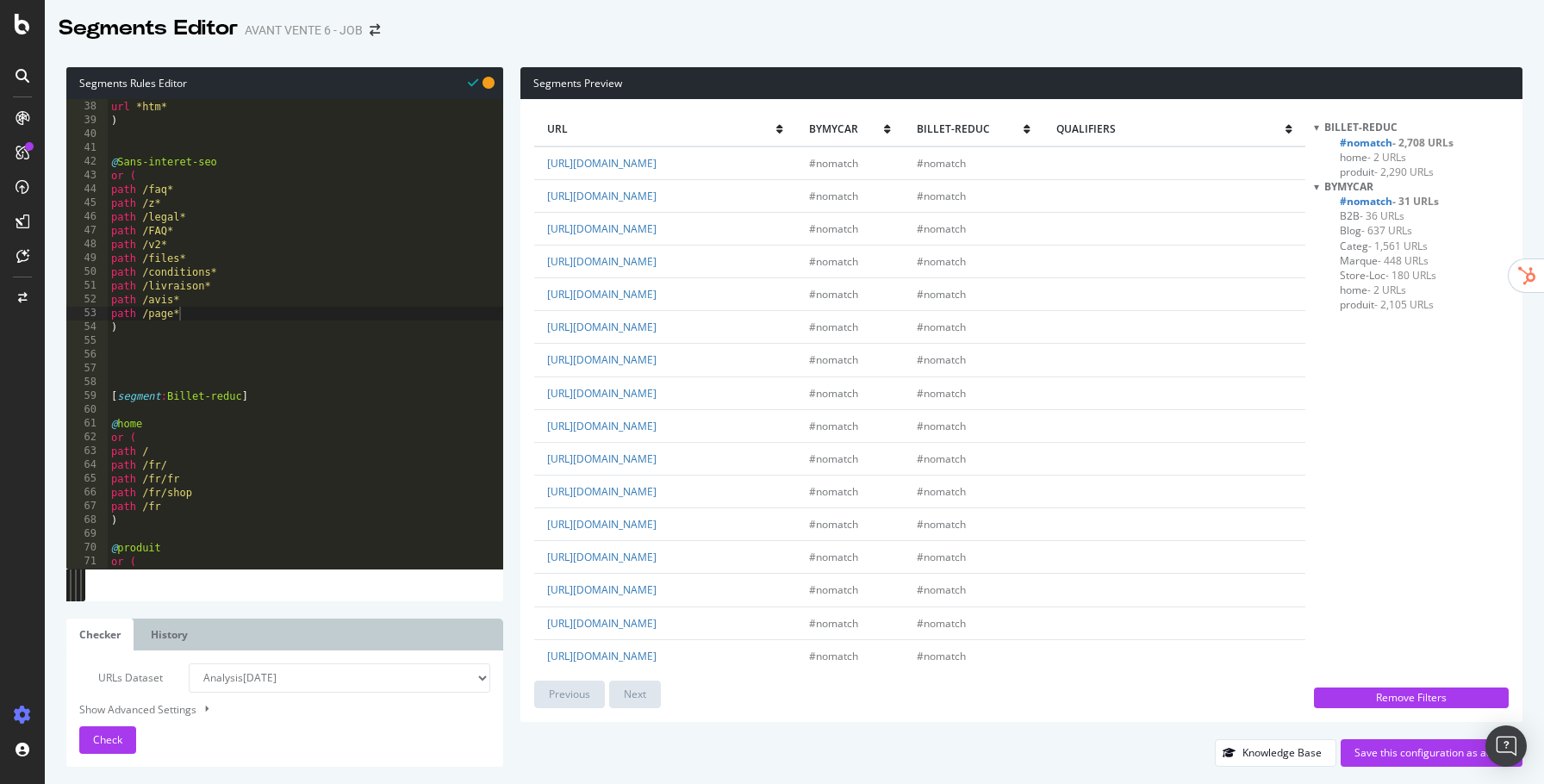
click at [273, 310] on div "path rx : ^/.*-[0-9][0-9][0-9][0-9][0-9][0-9][0-9][0-9]$ url *htm* ) @ Sans-int…" at bounding box center [306, 334] width 395 height 498
type textarea "path /label*"
type textarea "^"
type textarea "path /logout*"
type textarea "path /politique*"
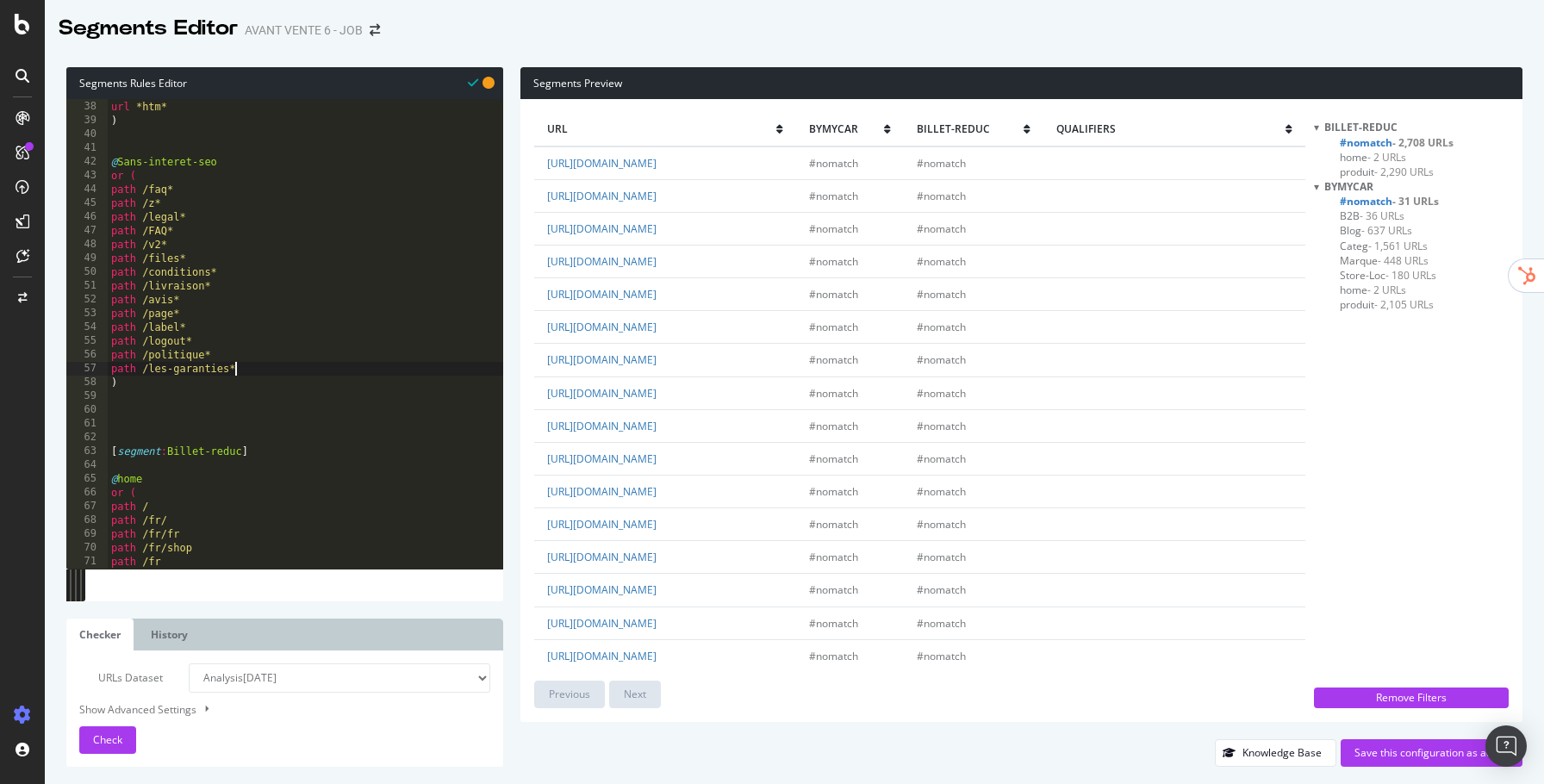
scroll to position [0, 9]
type textarea "path /les-garanties*"
click at [120, 735] on span "Check" at bounding box center [108, 740] width 29 height 15
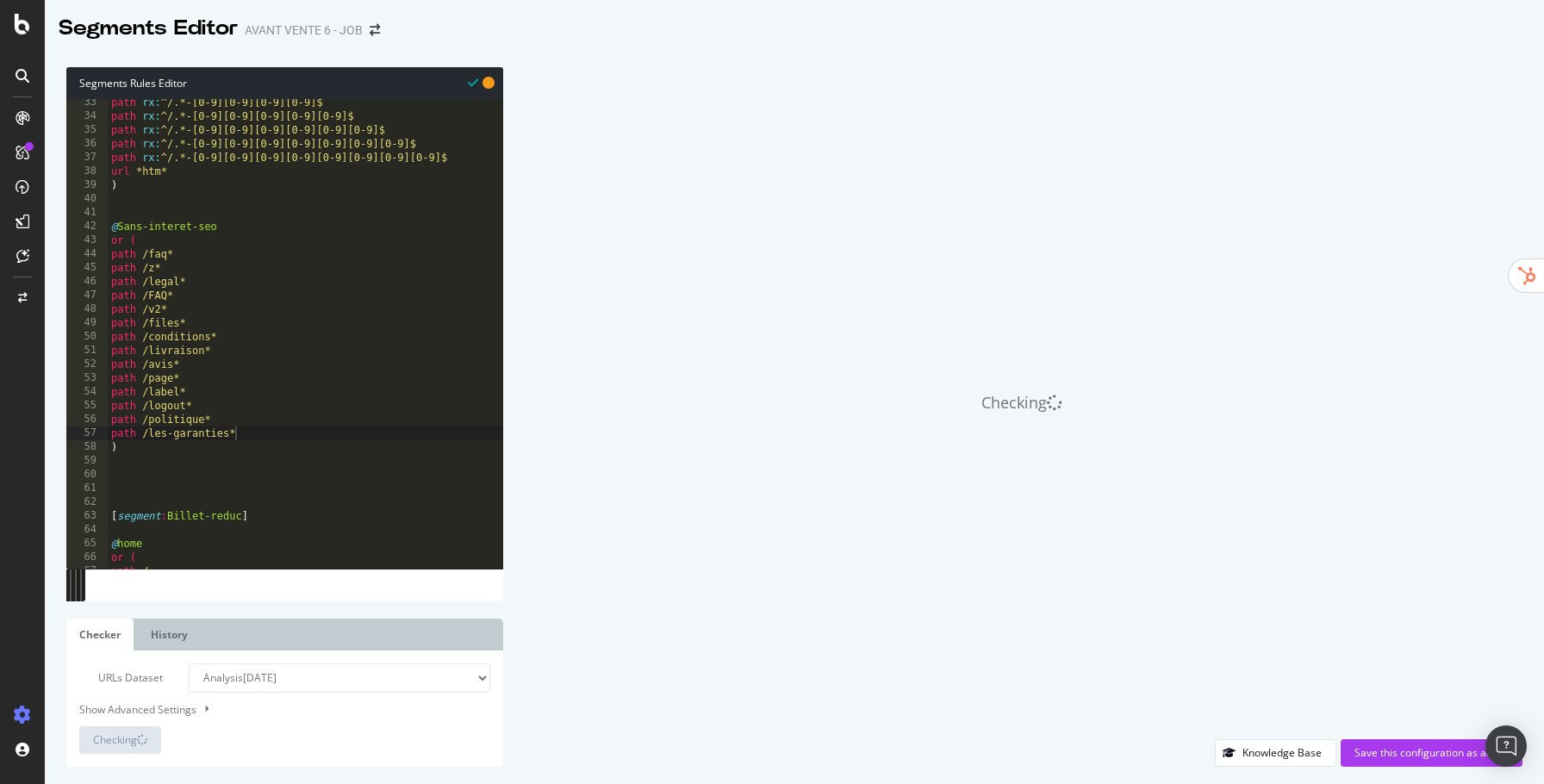
scroll to position [444, 0]
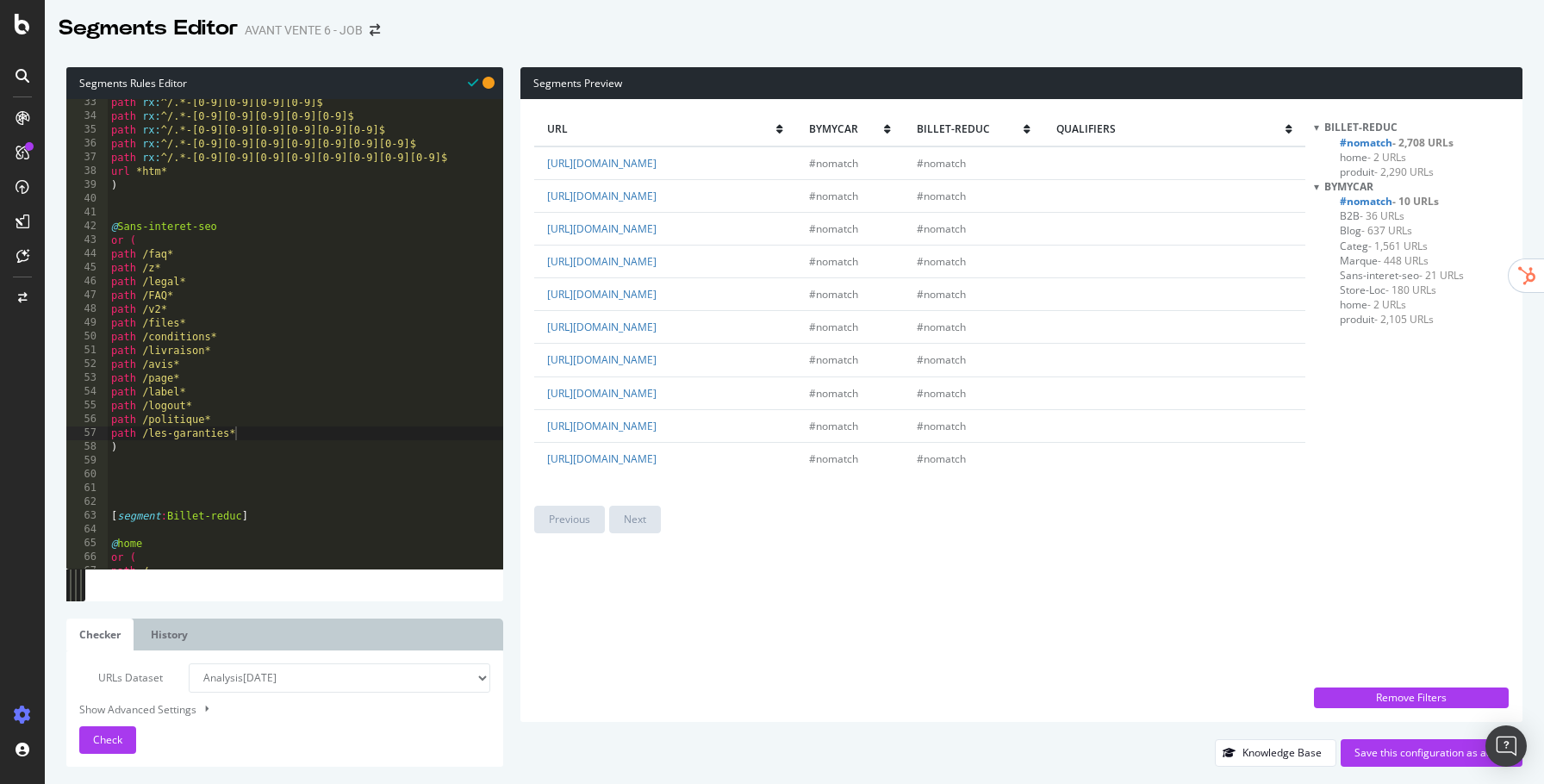
click at [168, 203] on div "path rx : ^/.*-[0-9][0-9][0-9][0-9]$ path rx : ^/.*-[0-9][0-9][0-9][0-9][0-9]$ …" at bounding box center [306, 344] width 395 height 498
type textarea "@Services"
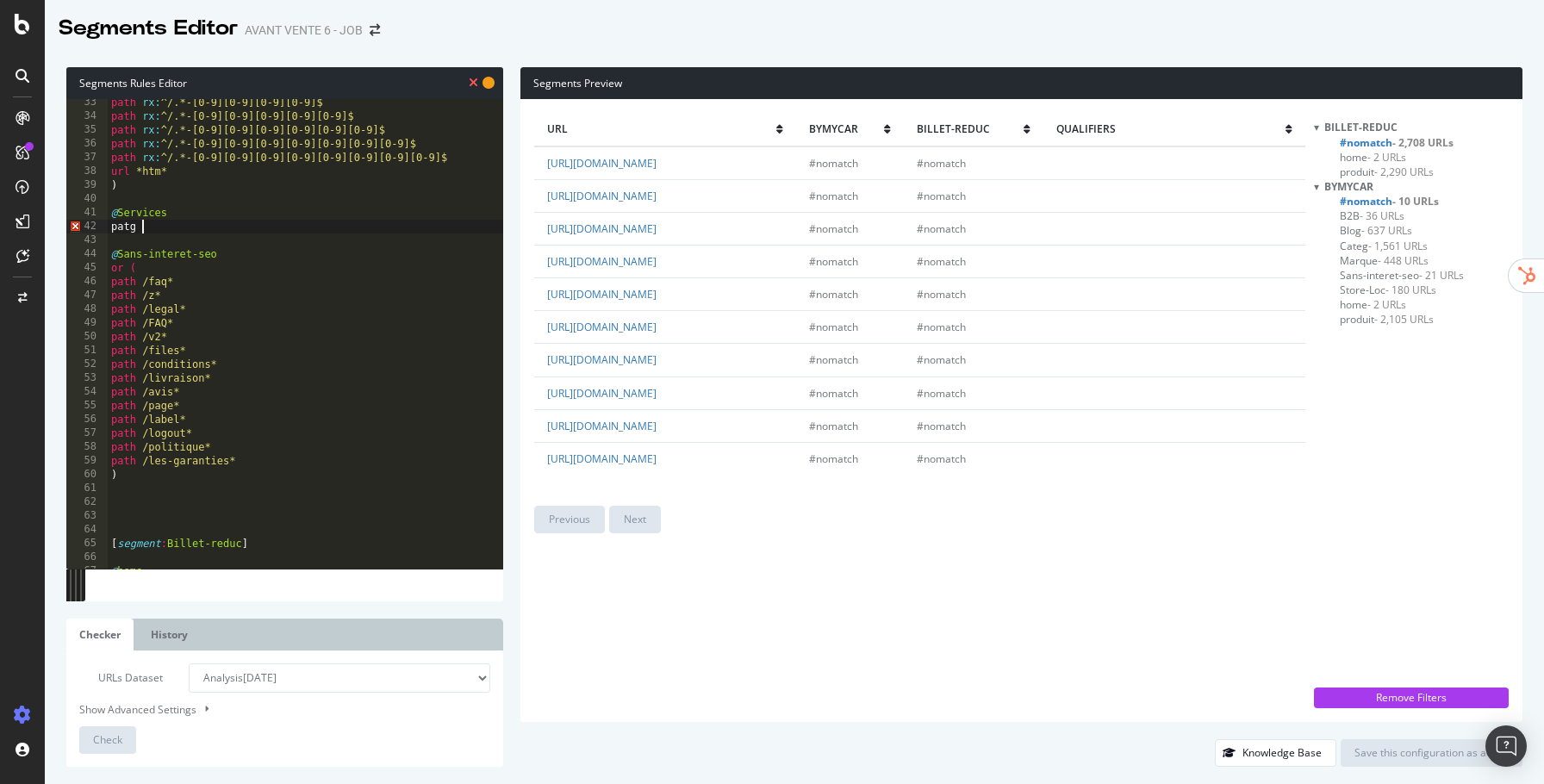
scroll to position [0, 1]
type textarea "p"
type textarea "or ("
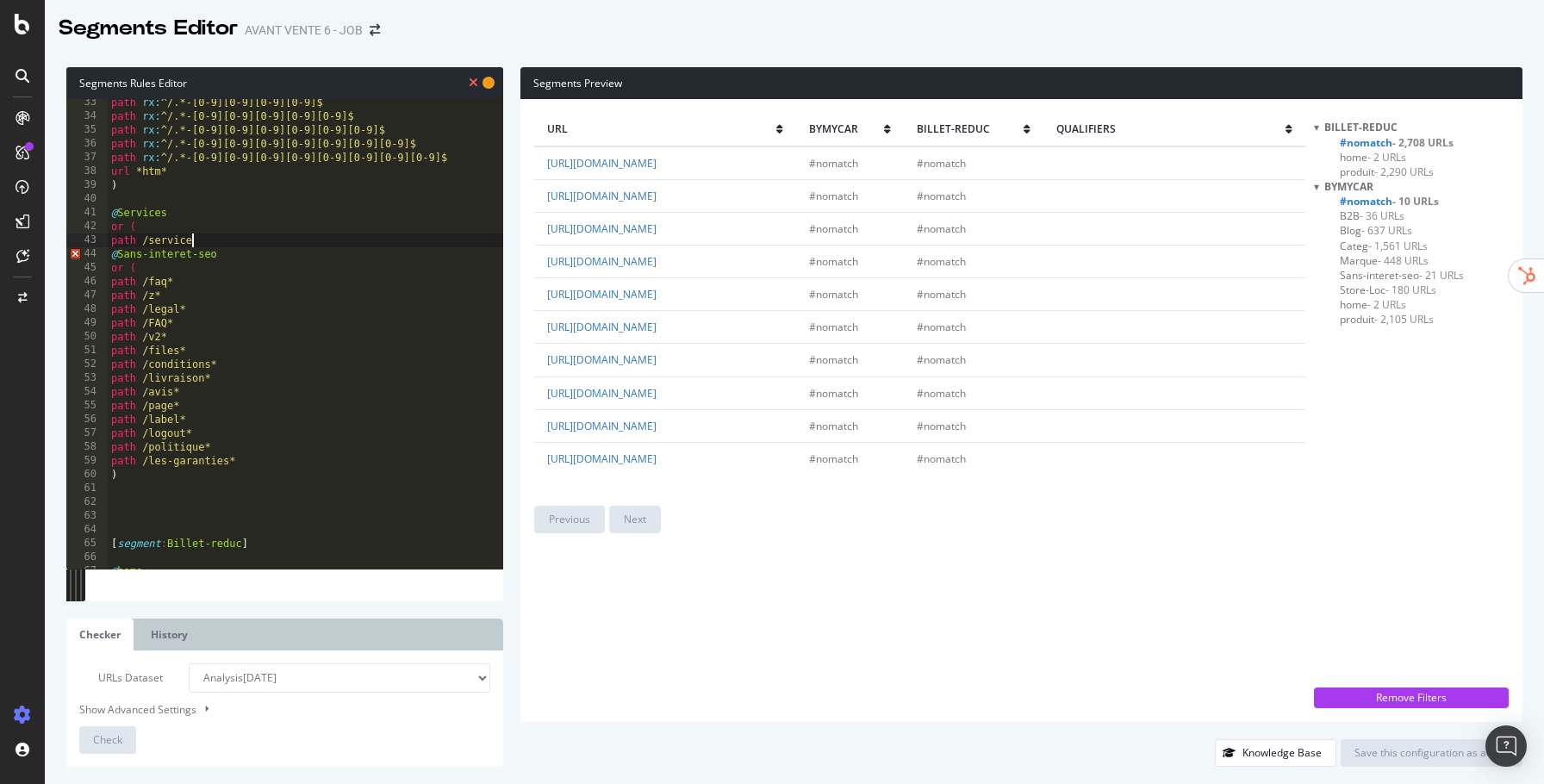
scroll to position [0, 5]
type textarea "path /service*"
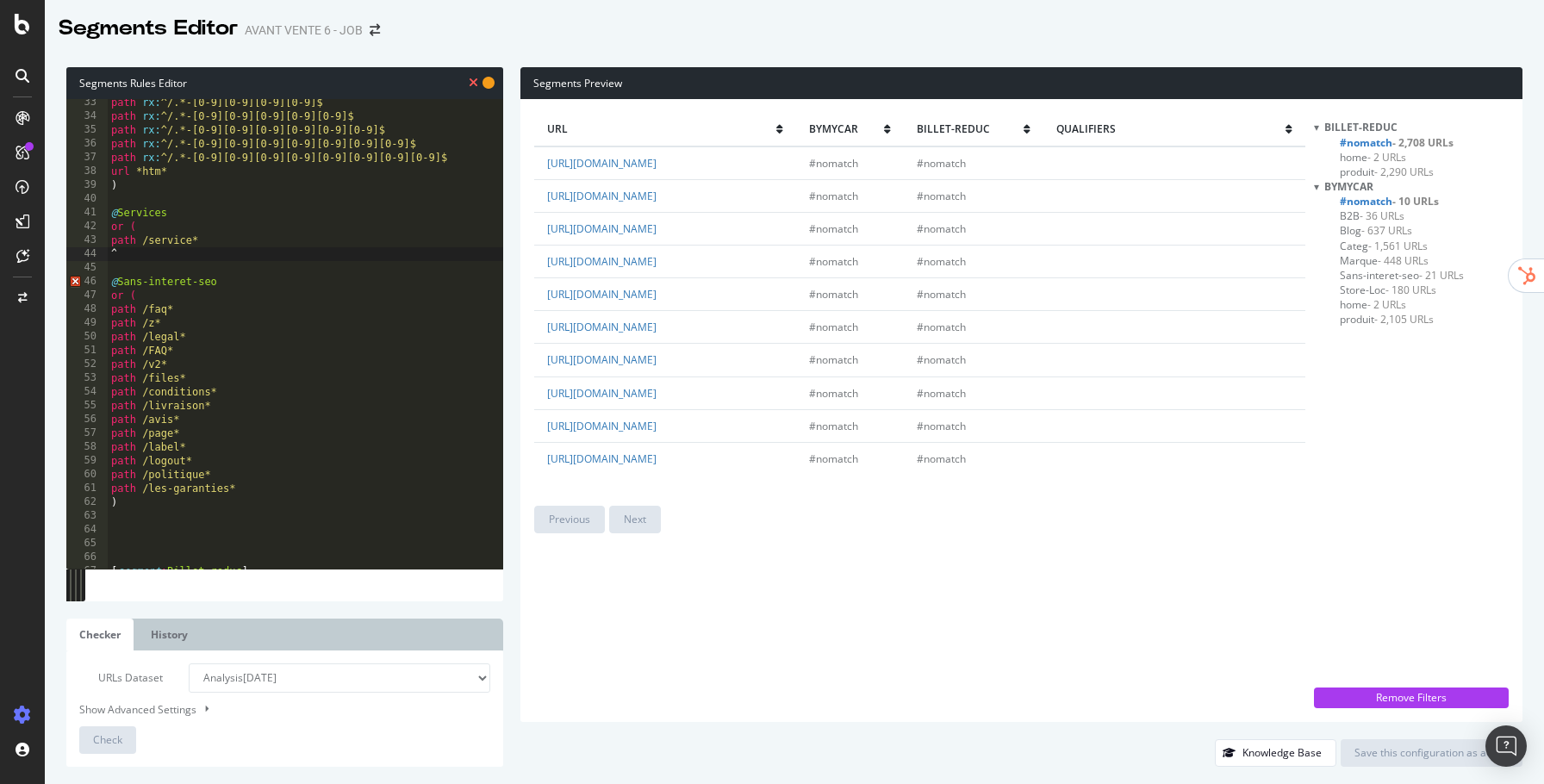
scroll to position [0, 1]
type textarea "â"
type textarea "path /abonnement*"
type textarea "path /financement*"
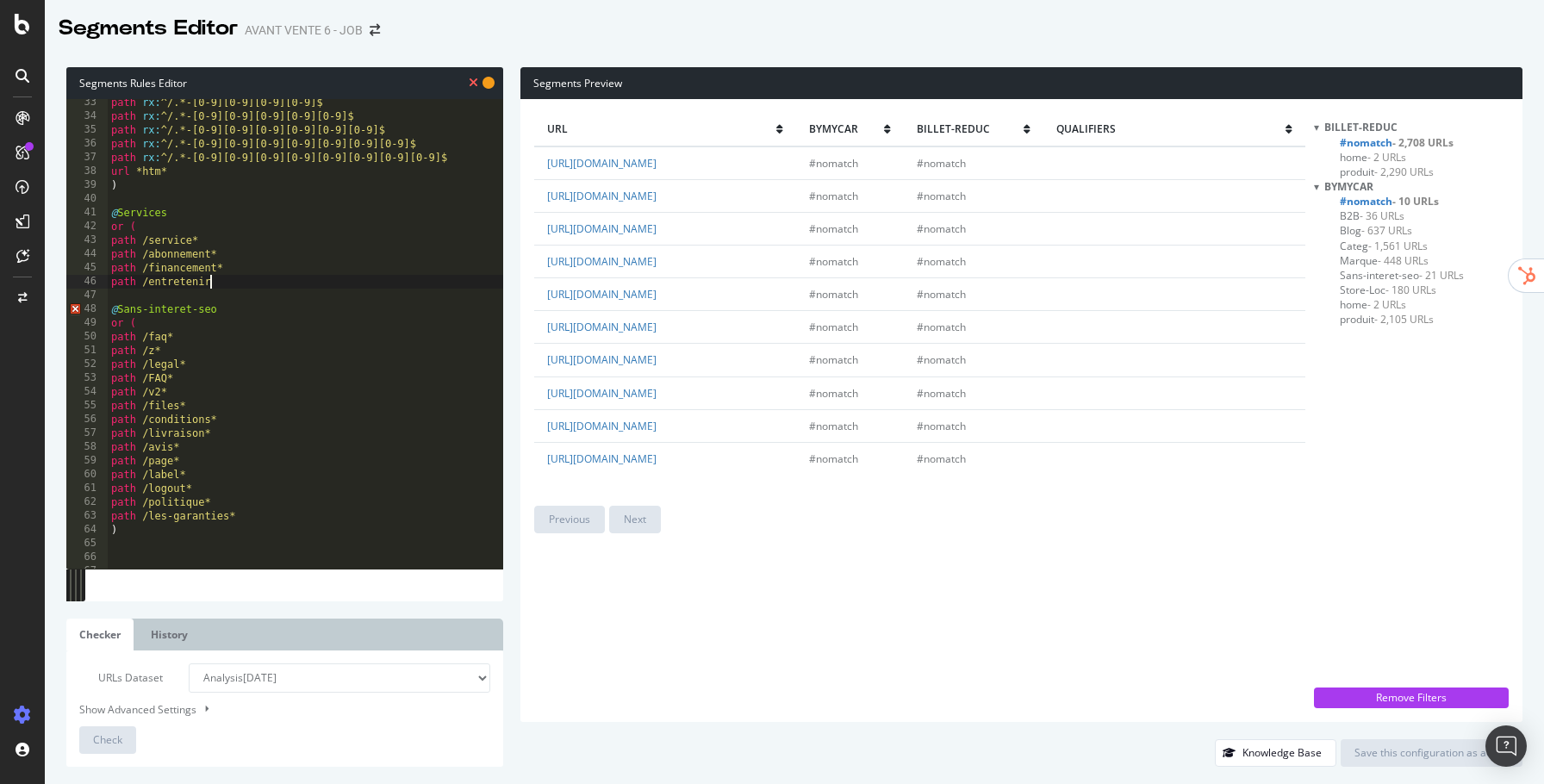
type textarea "path /entretenir*"
type textarea "â"
type textarea "path /rachat*"
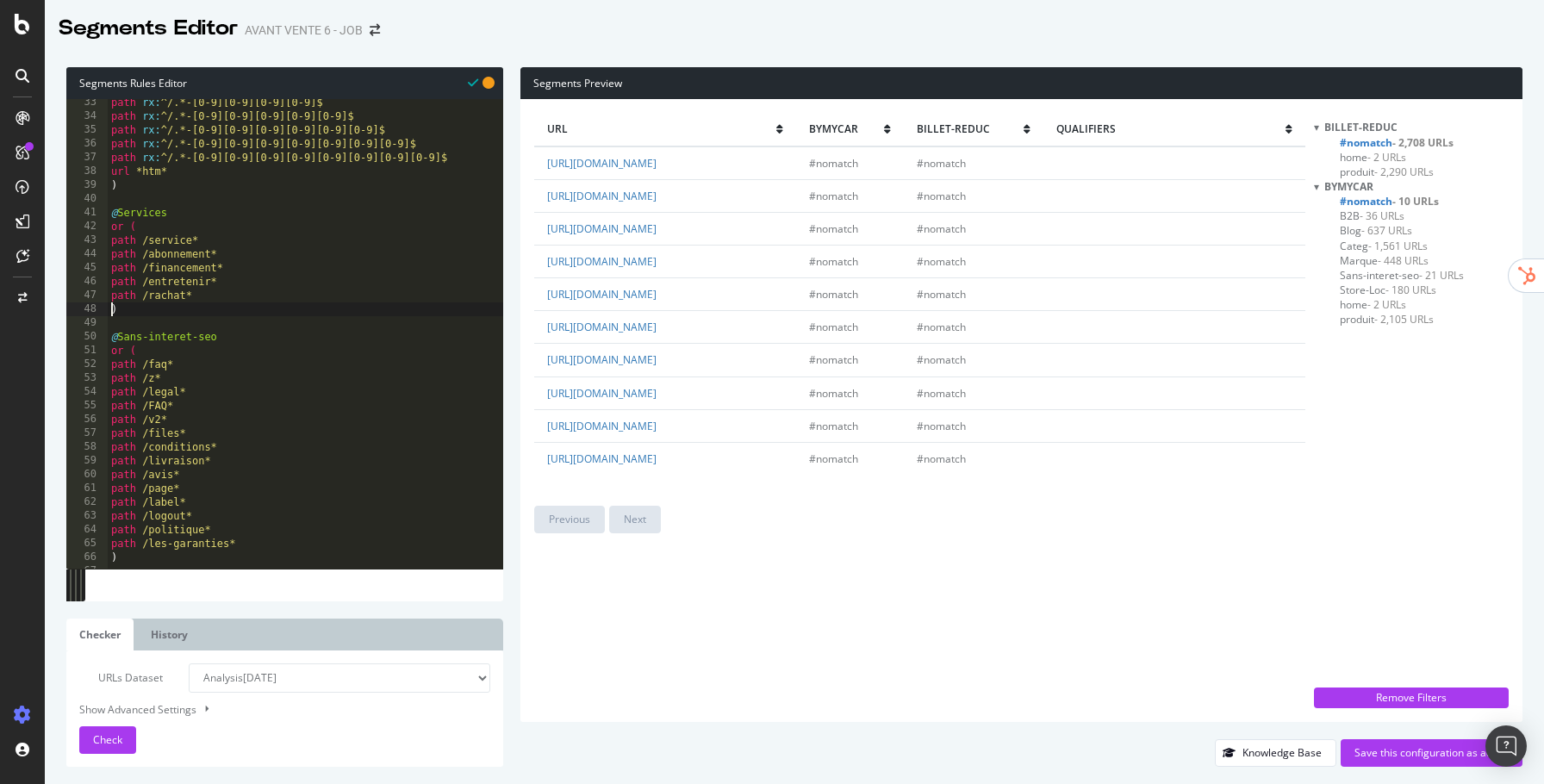
type textarea "path /rachat*"
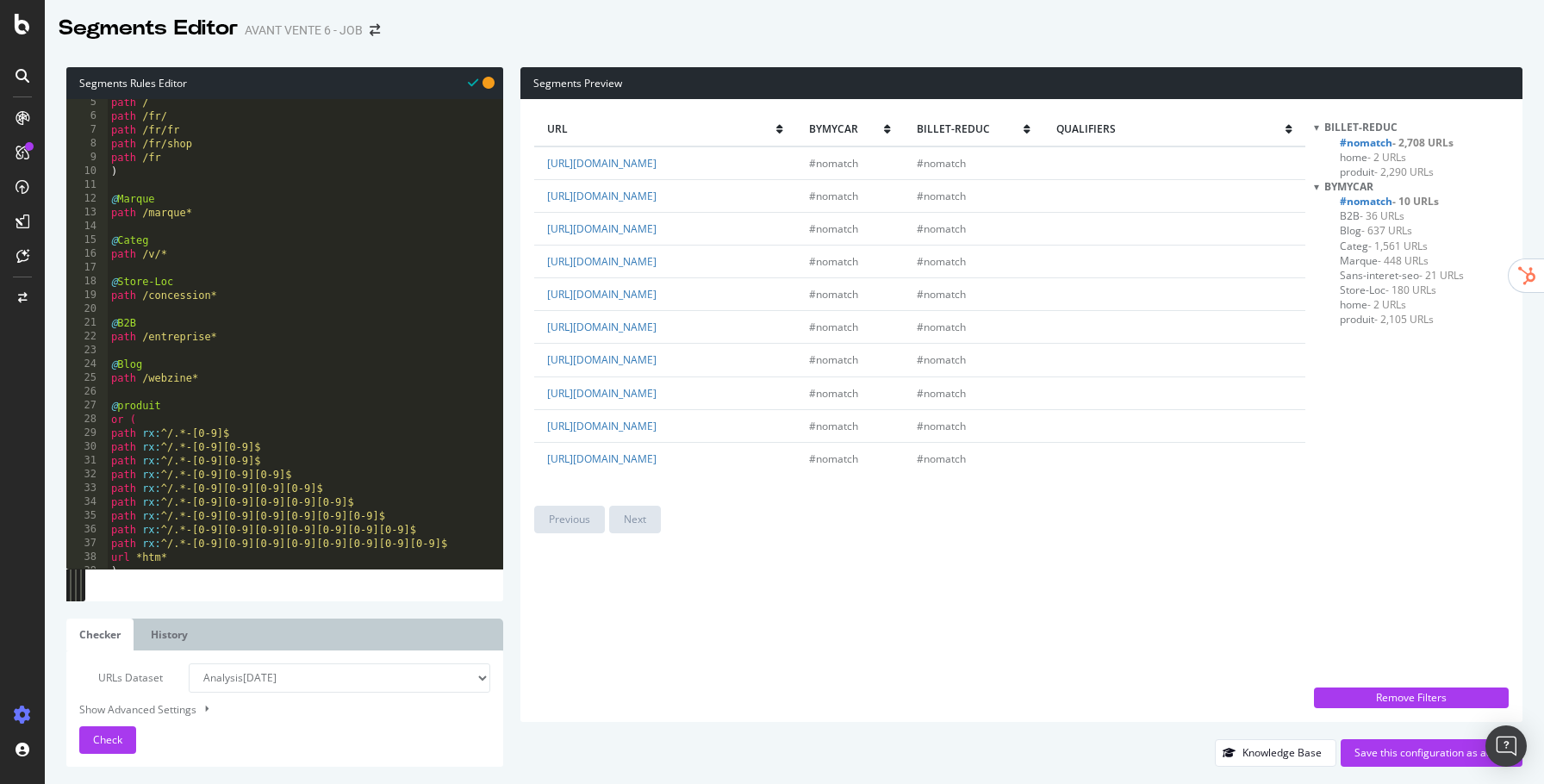
scroll to position [55, 0]
click at [180, 250] on div "or ( path / path /fr/ path /fr/fr path /fr/shop path /fr ) @ Marque path /marqu…" at bounding box center [306, 334] width 395 height 498
type textarea "@Categ"
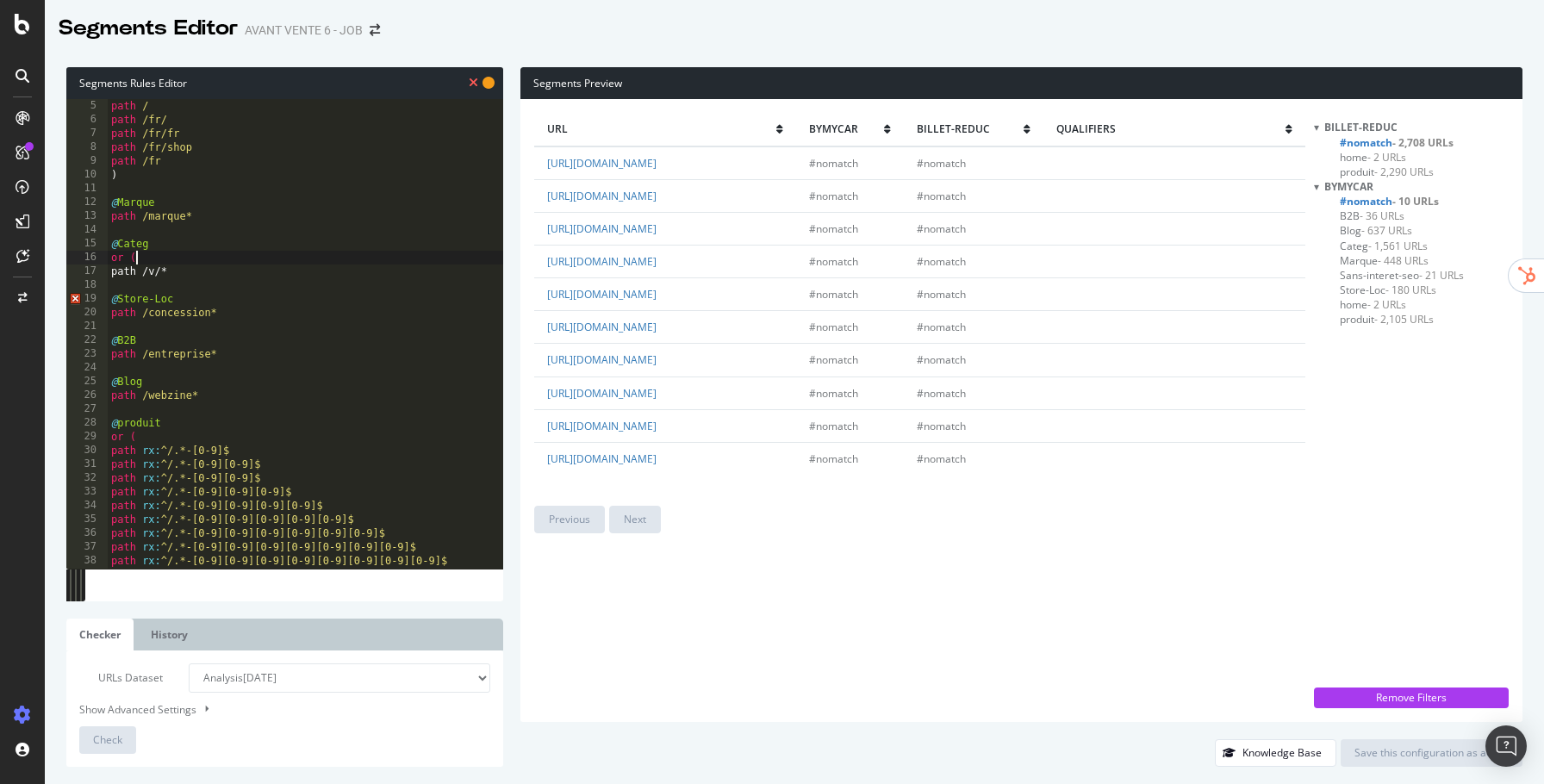
type textarea "path /v/*"
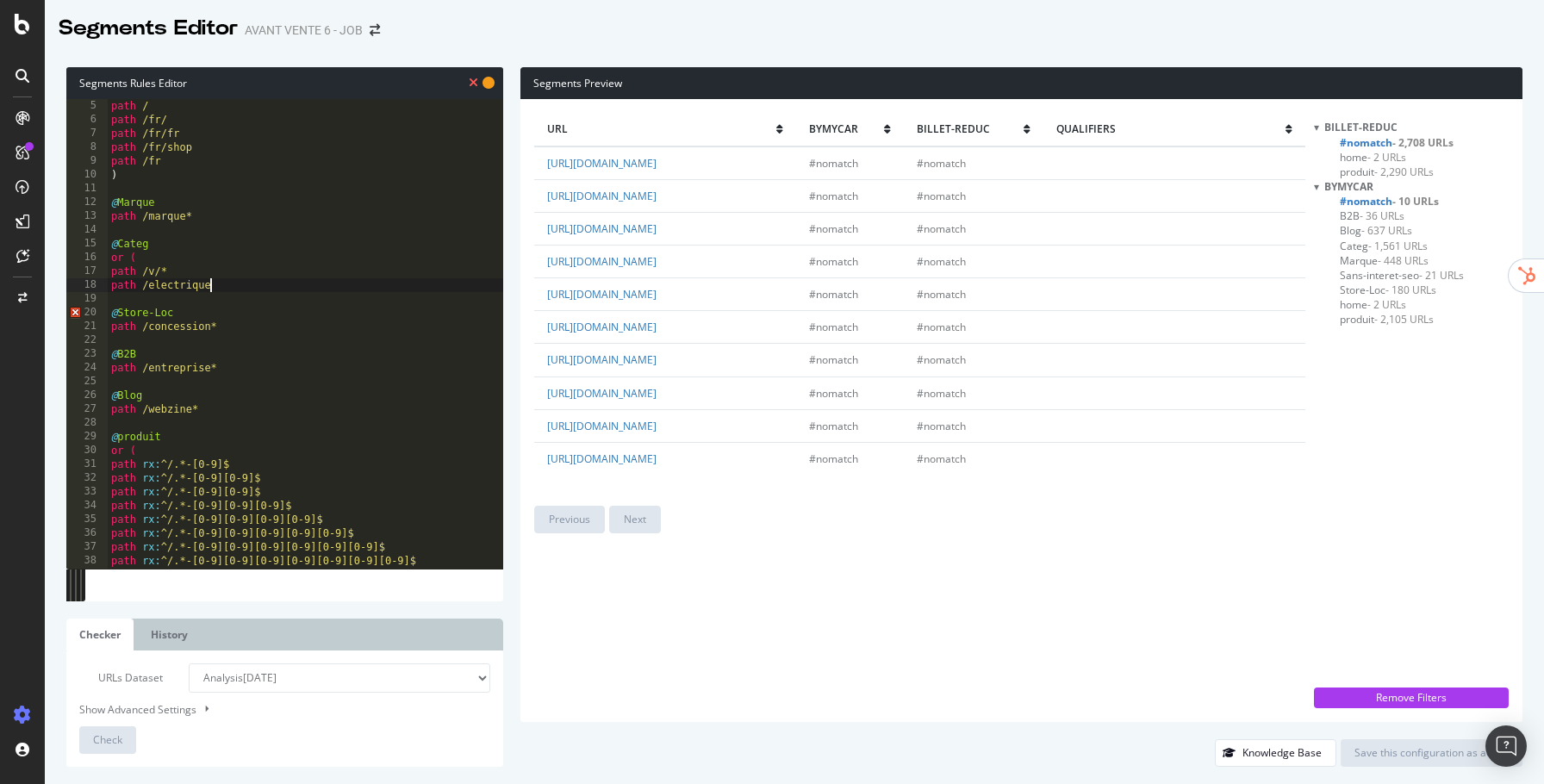
type textarea "path /electrique*"
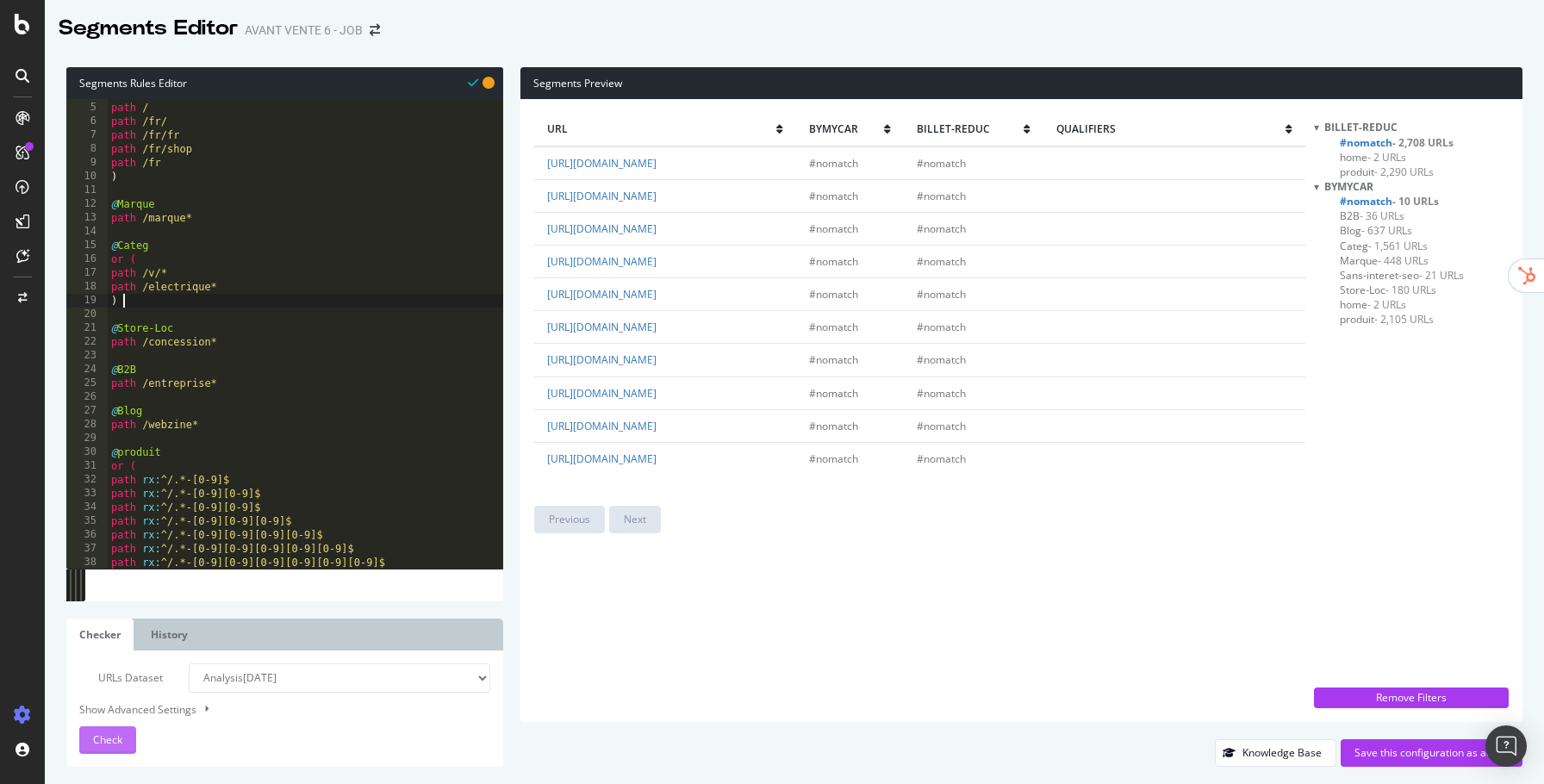
click at [121, 748] on div "Check" at bounding box center [108, 740] width 29 height 26
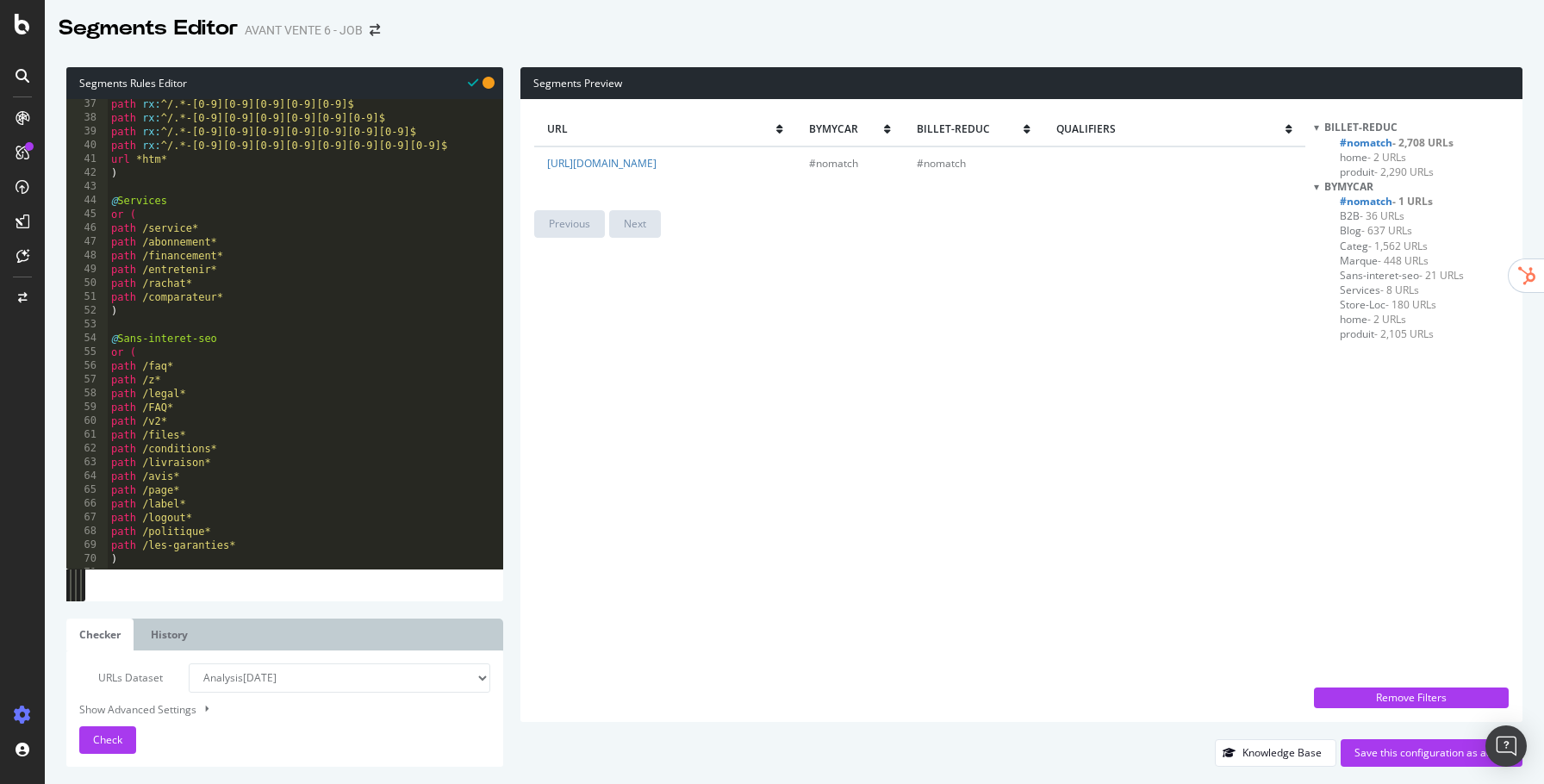
scroll to position [497, 0]
type textarea "path /label*"
click at [271, 502] on div "path rx : ^/.*-[0-9][0-9][0-9][0-9][0-9]$ path rx : ^/.*-[0-9][0-9][0-9][0-9][0…" at bounding box center [306, 345] width 395 height 498
type textarea "path /mon-compte*"
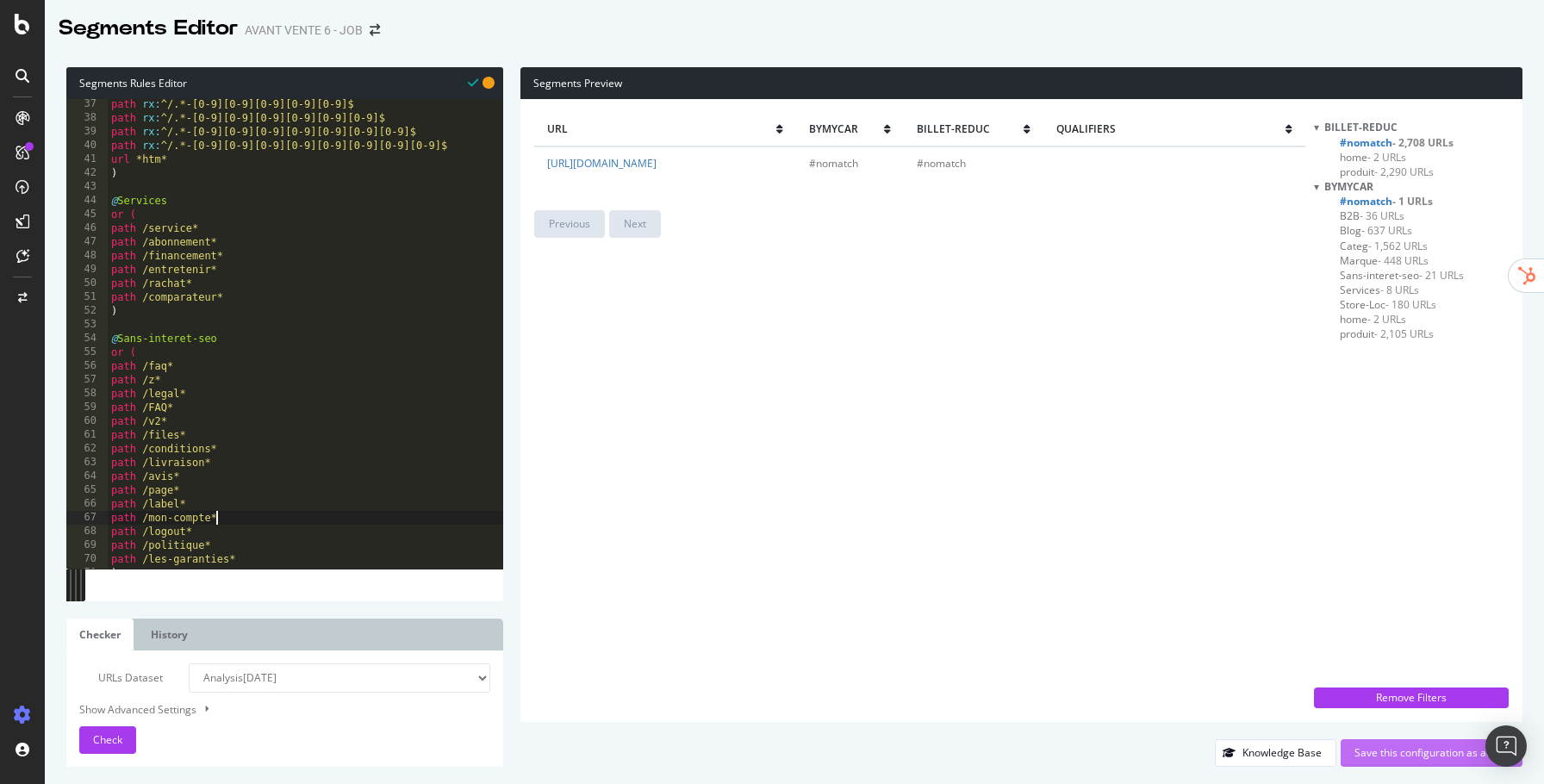
click at [1389, 756] on div "Save this configuration as active" at bounding box center [1432, 752] width 154 height 15
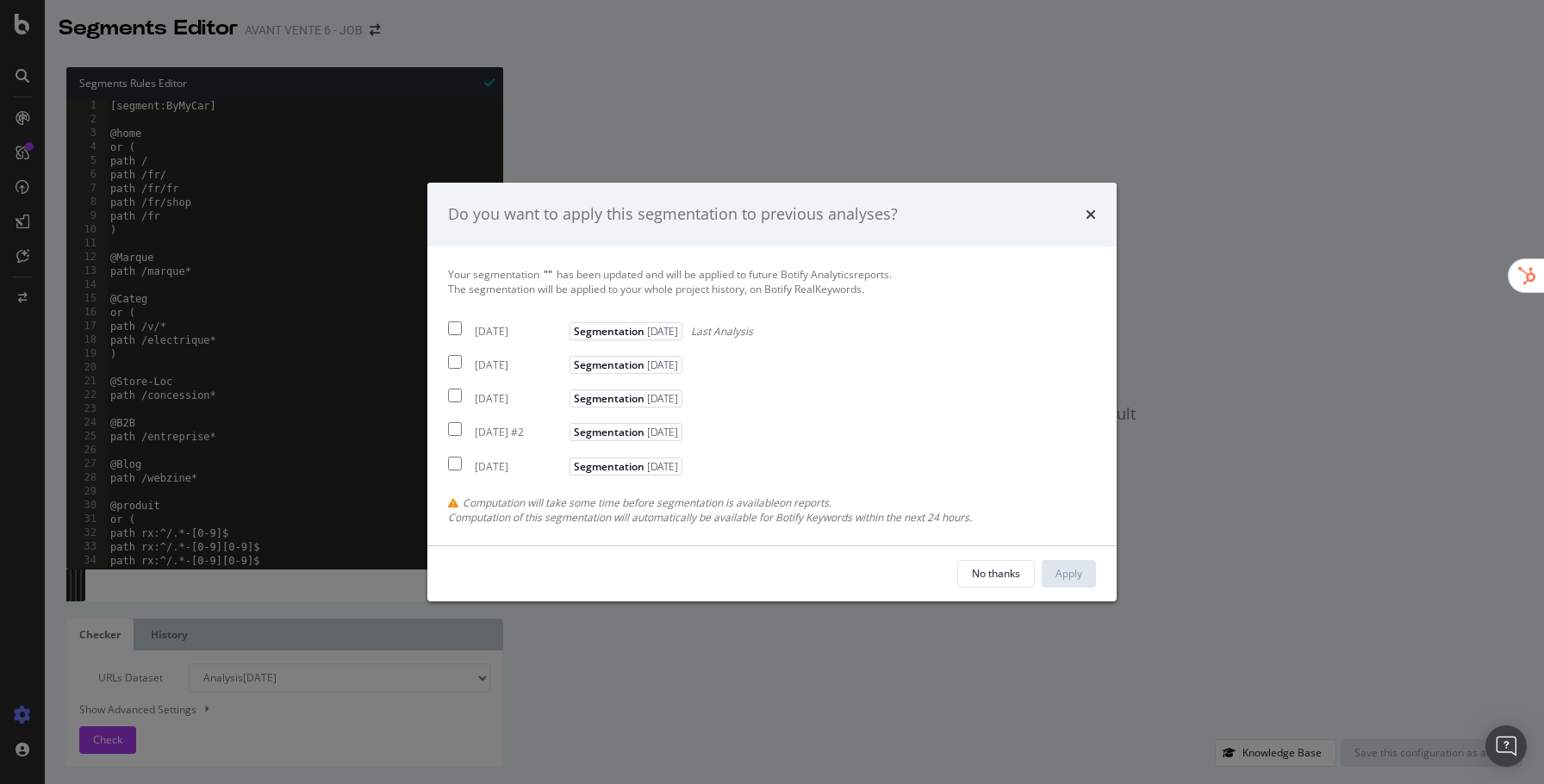
click at [489, 322] on div "2025 Sep. 9th Segmentation 2025-09-09 Last Analysis" at bounding box center [600, 328] width 305 height 21
checkbox input "true"
click at [1081, 578] on div "Apply" at bounding box center [1068, 573] width 26 height 15
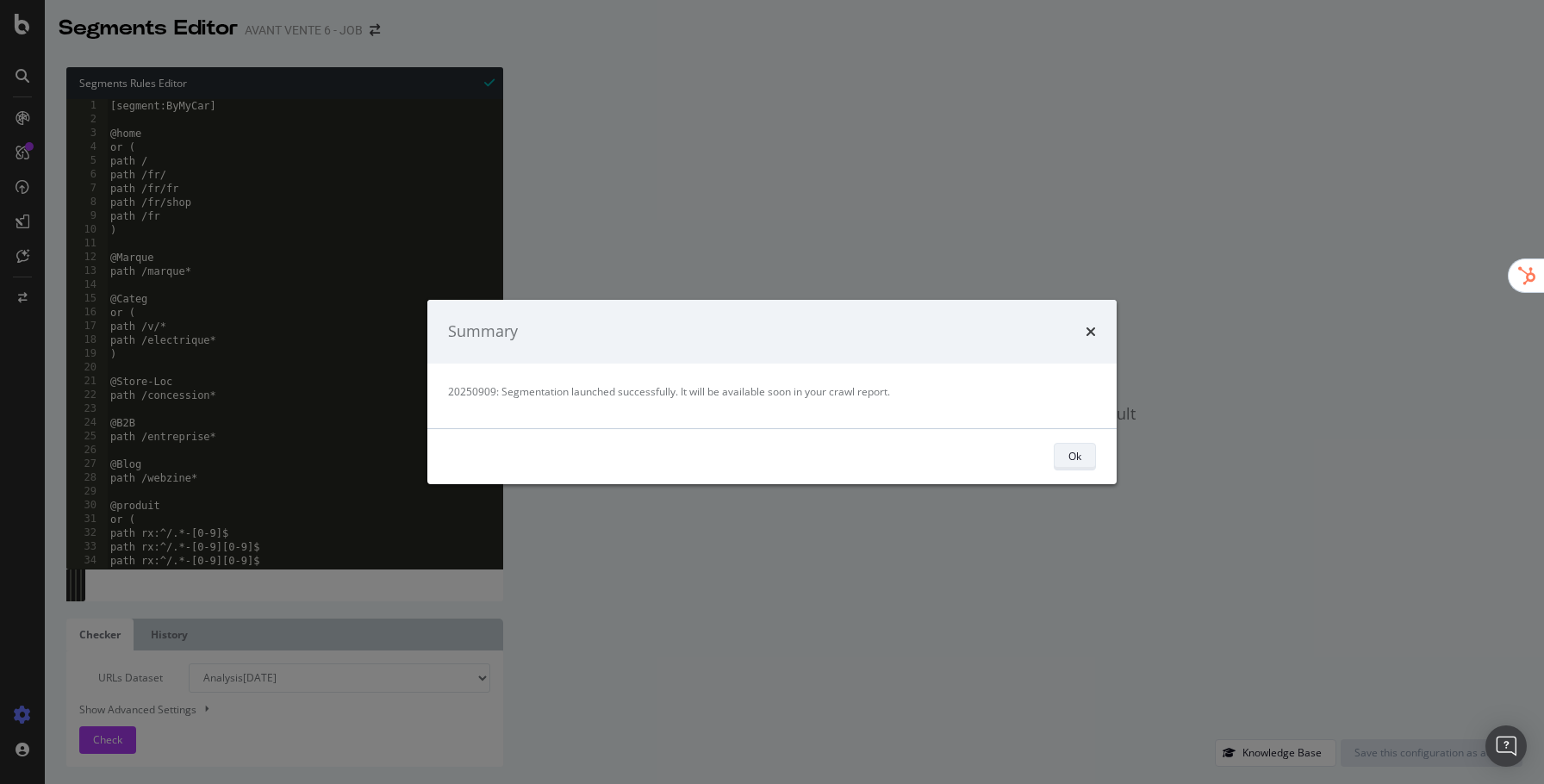
click at [1077, 451] on div "Ok" at bounding box center [1074, 456] width 13 height 15
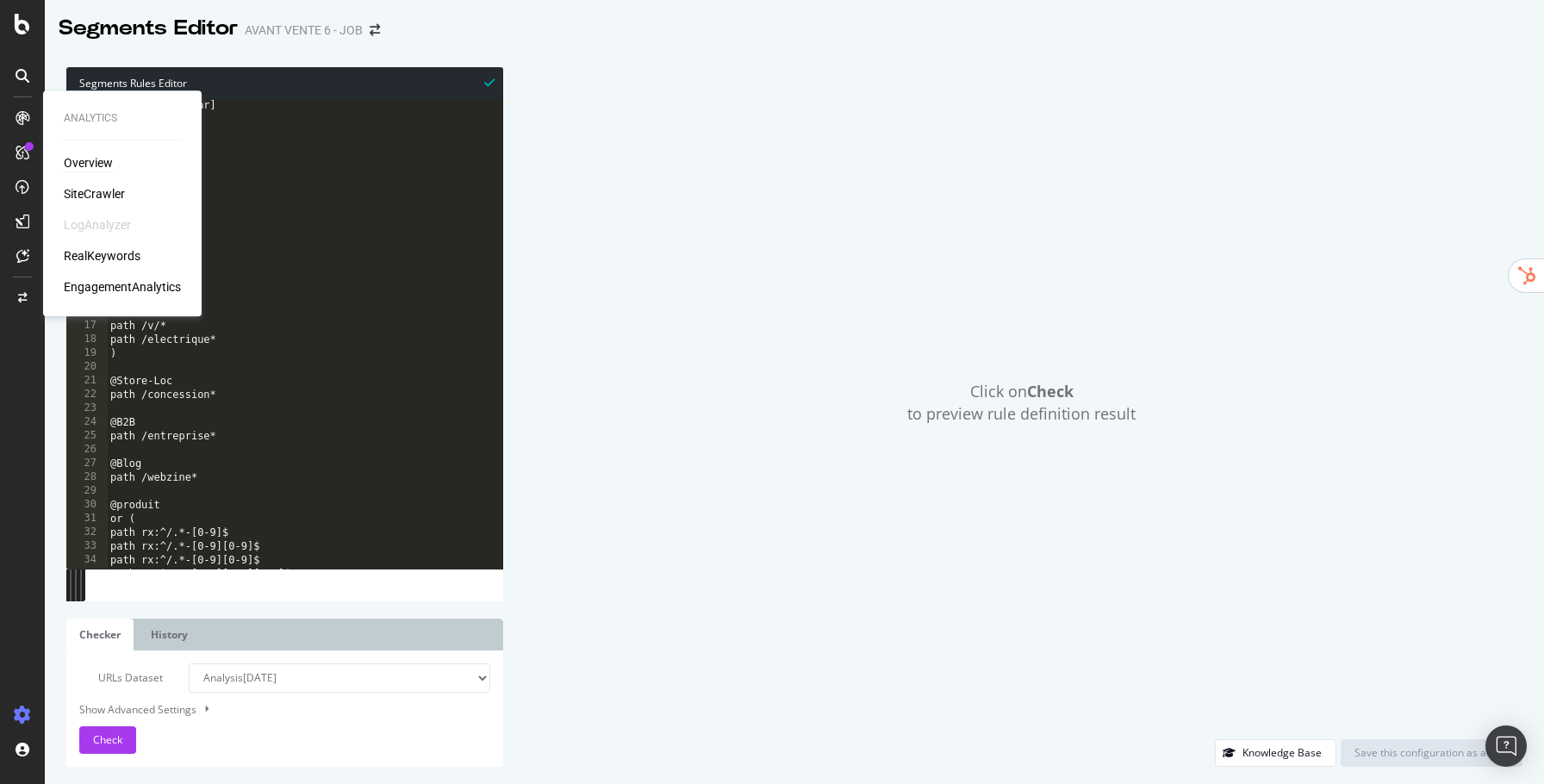
click at [109, 164] on div "Overview" at bounding box center [88, 162] width 49 height 17
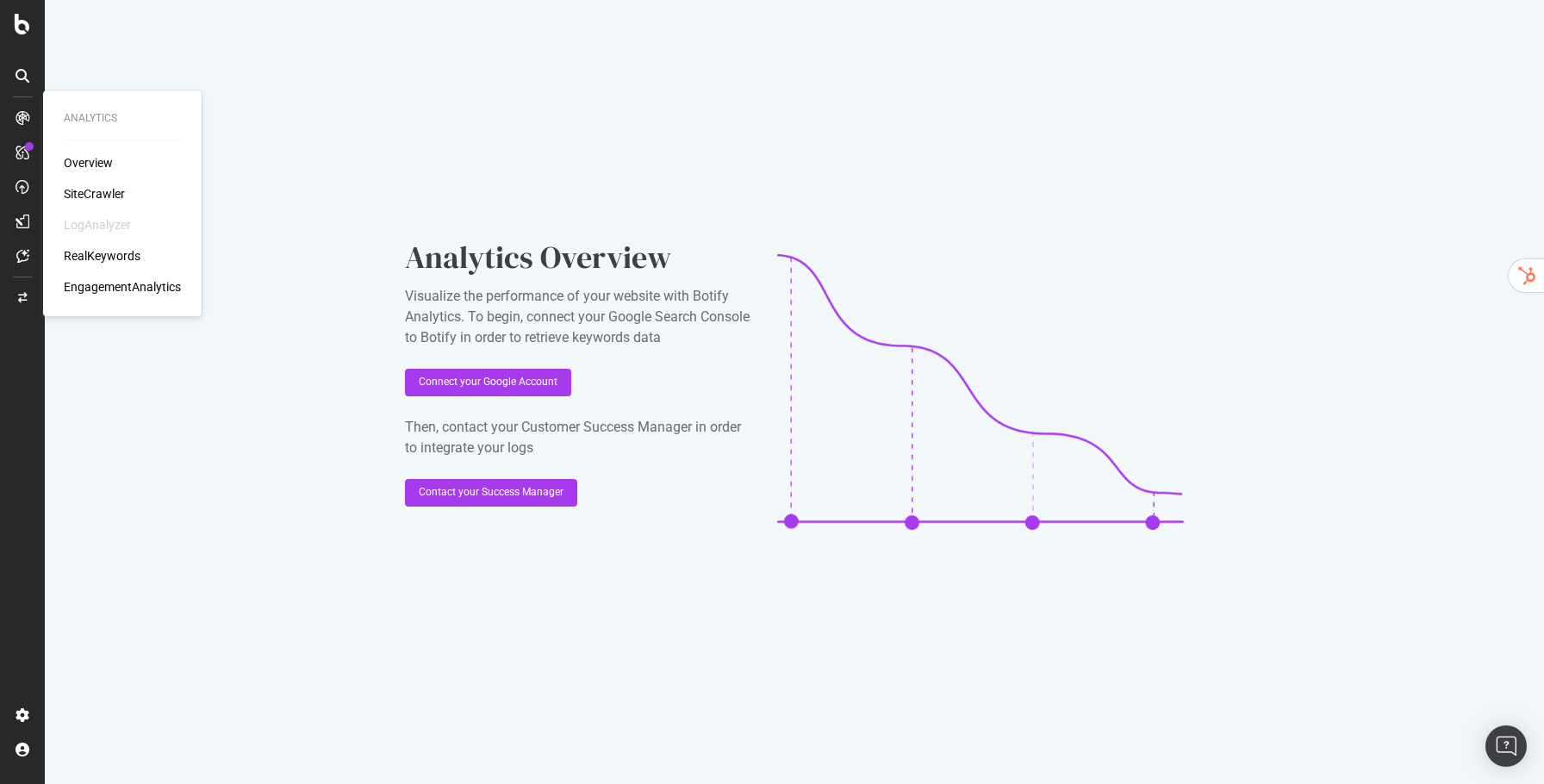
click at [95, 182] on div "Overview SiteCrawler LogAnalyzer RealKeywords EngagementAnalytics" at bounding box center [121, 225] width 117 height 141
click at [101, 192] on div "SiteCrawler" at bounding box center [93, 193] width 61 height 17
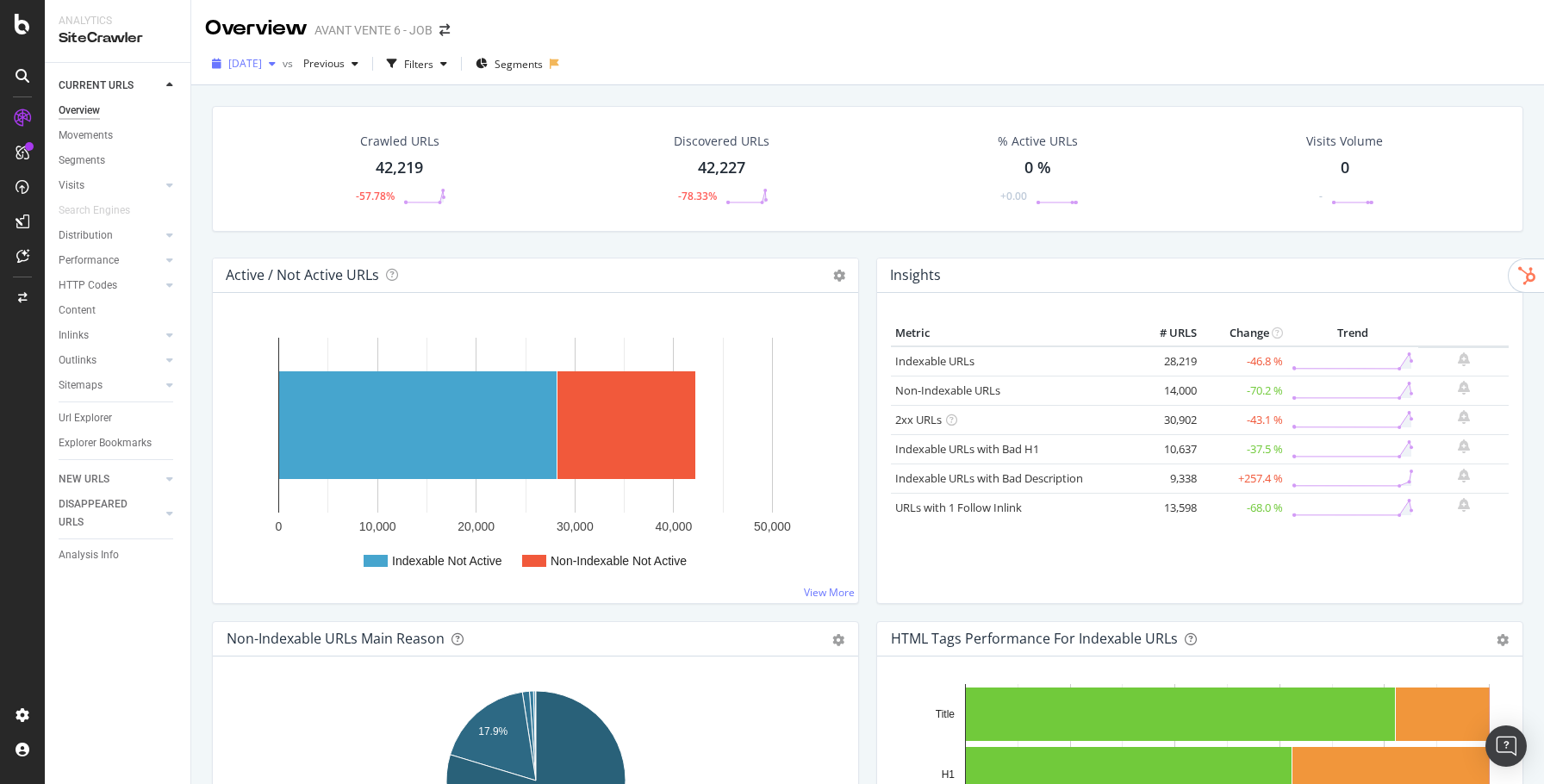
click at [262, 66] on span "2025 Sep. 9th" at bounding box center [245, 63] width 34 height 15
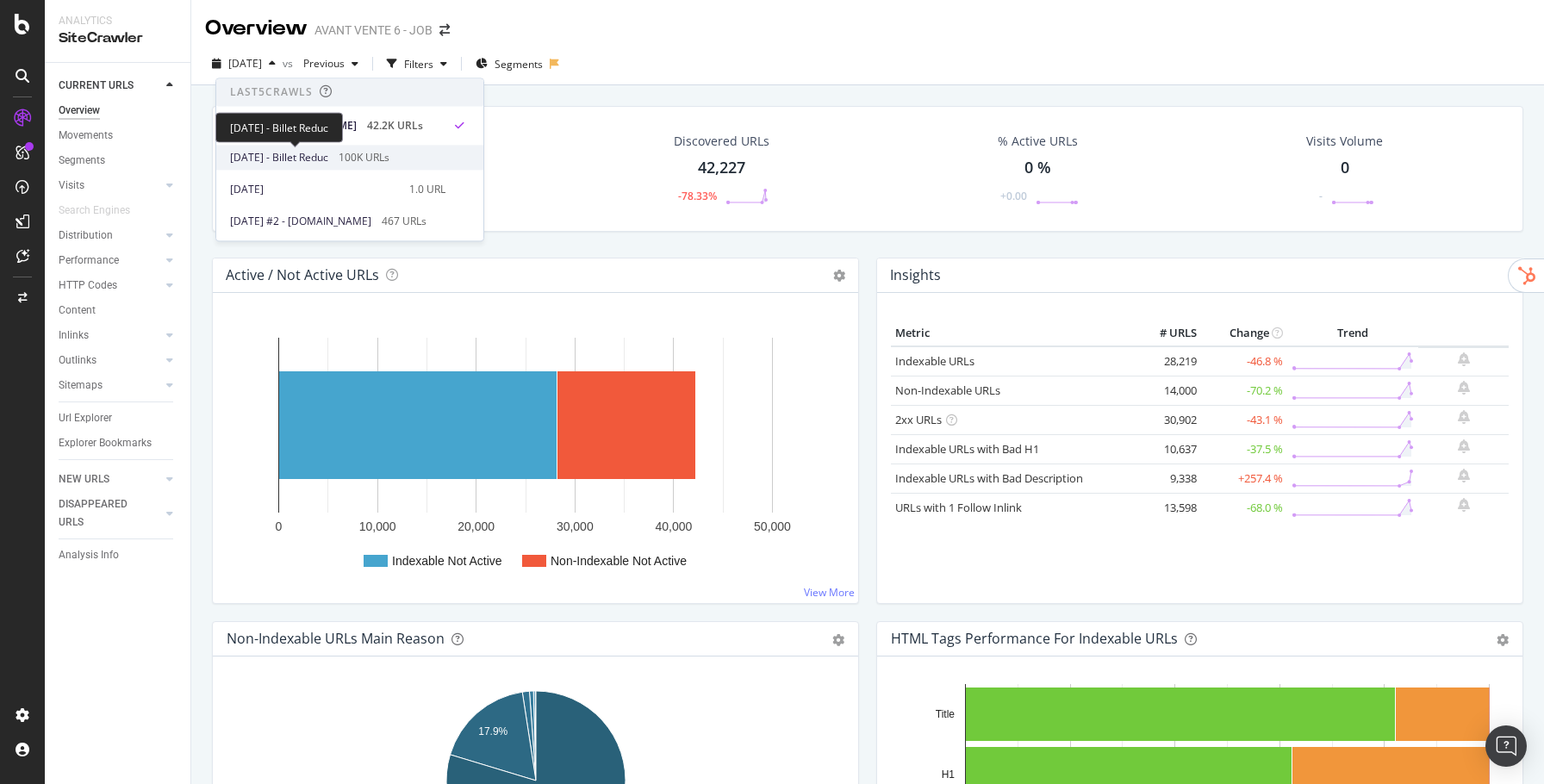
click at [307, 156] on span "2025 Sep. 8th - Billet Reduc" at bounding box center [279, 157] width 98 height 15
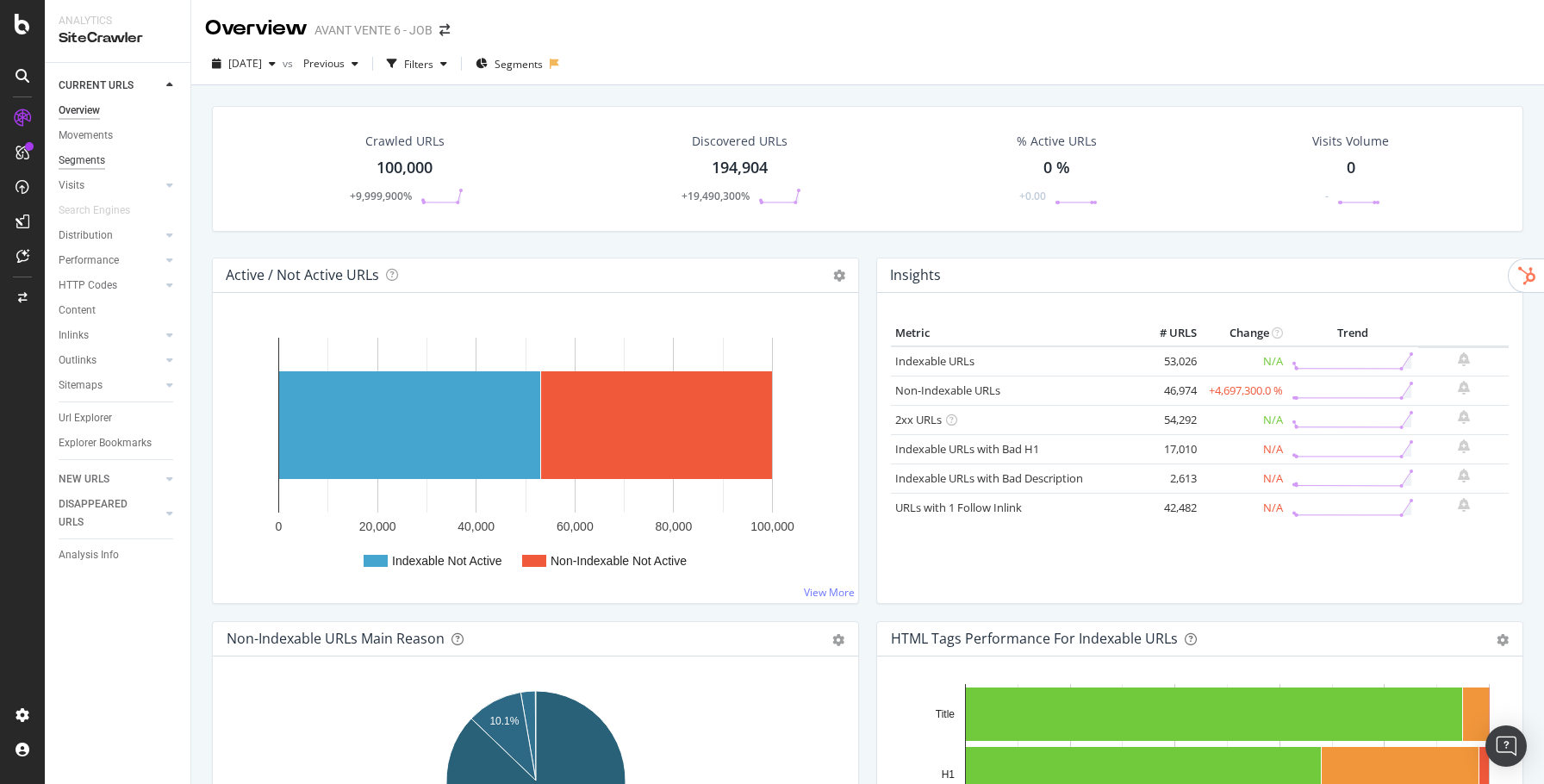
click at [87, 161] on div "Segments" at bounding box center [82, 160] width 46 height 18
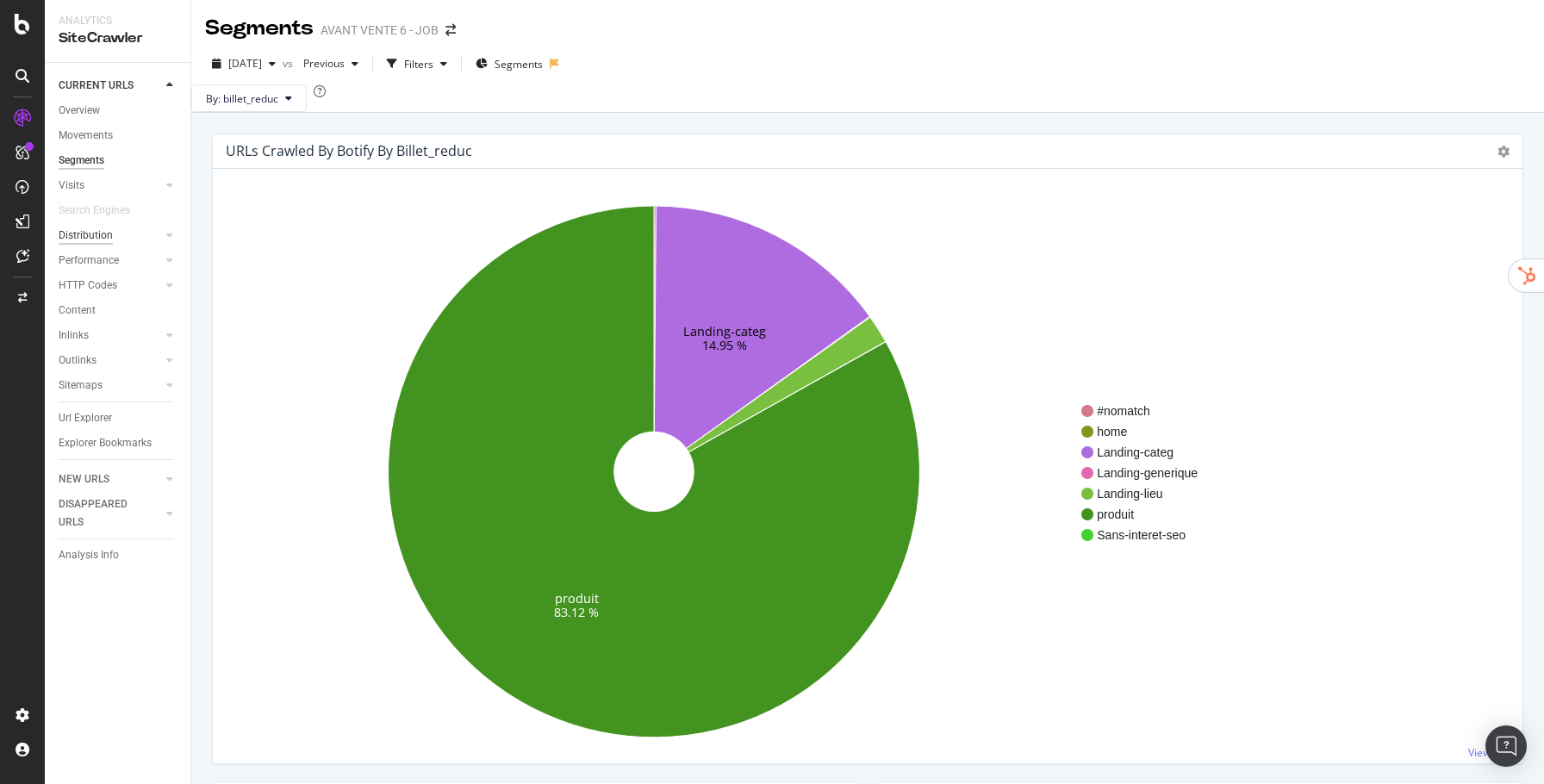
click at [83, 236] on div "Distribution" at bounding box center [86, 236] width 54 height 18
